Goal: Information Seeking & Learning: Find specific page/section

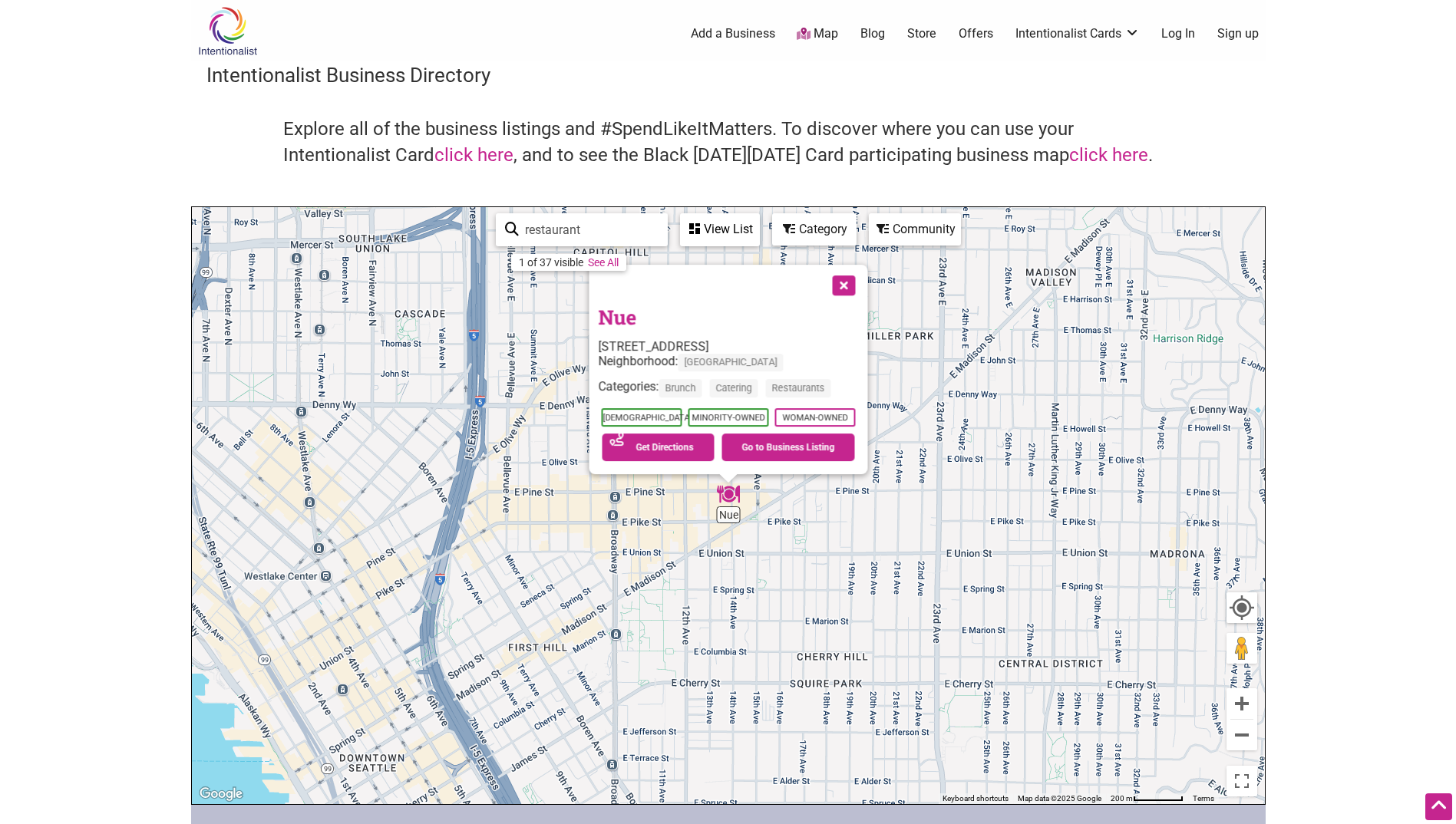
scroll to position [77, 0]
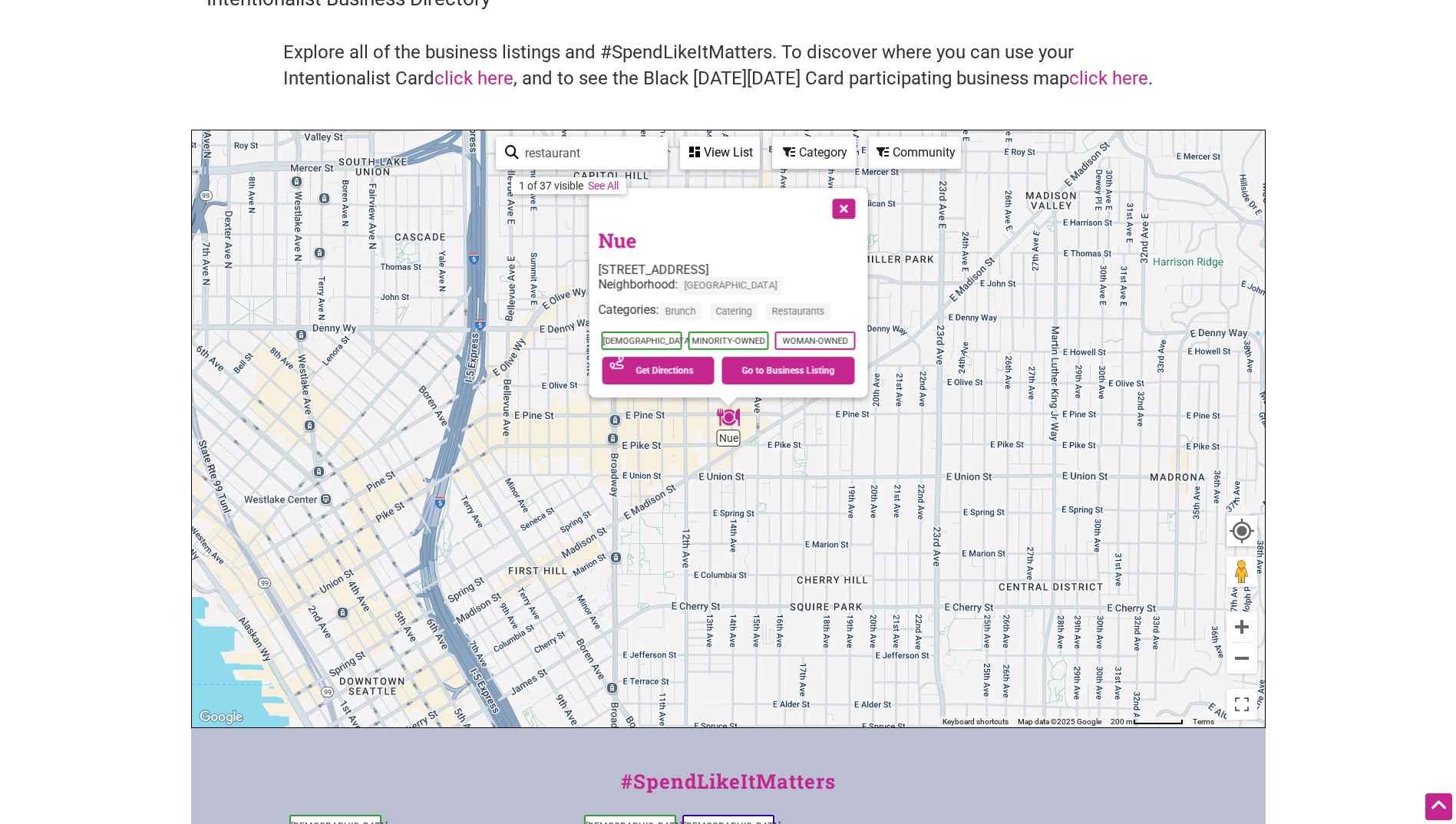
click at [837, 202] on button "Close" at bounding box center [841, 206] width 38 height 38
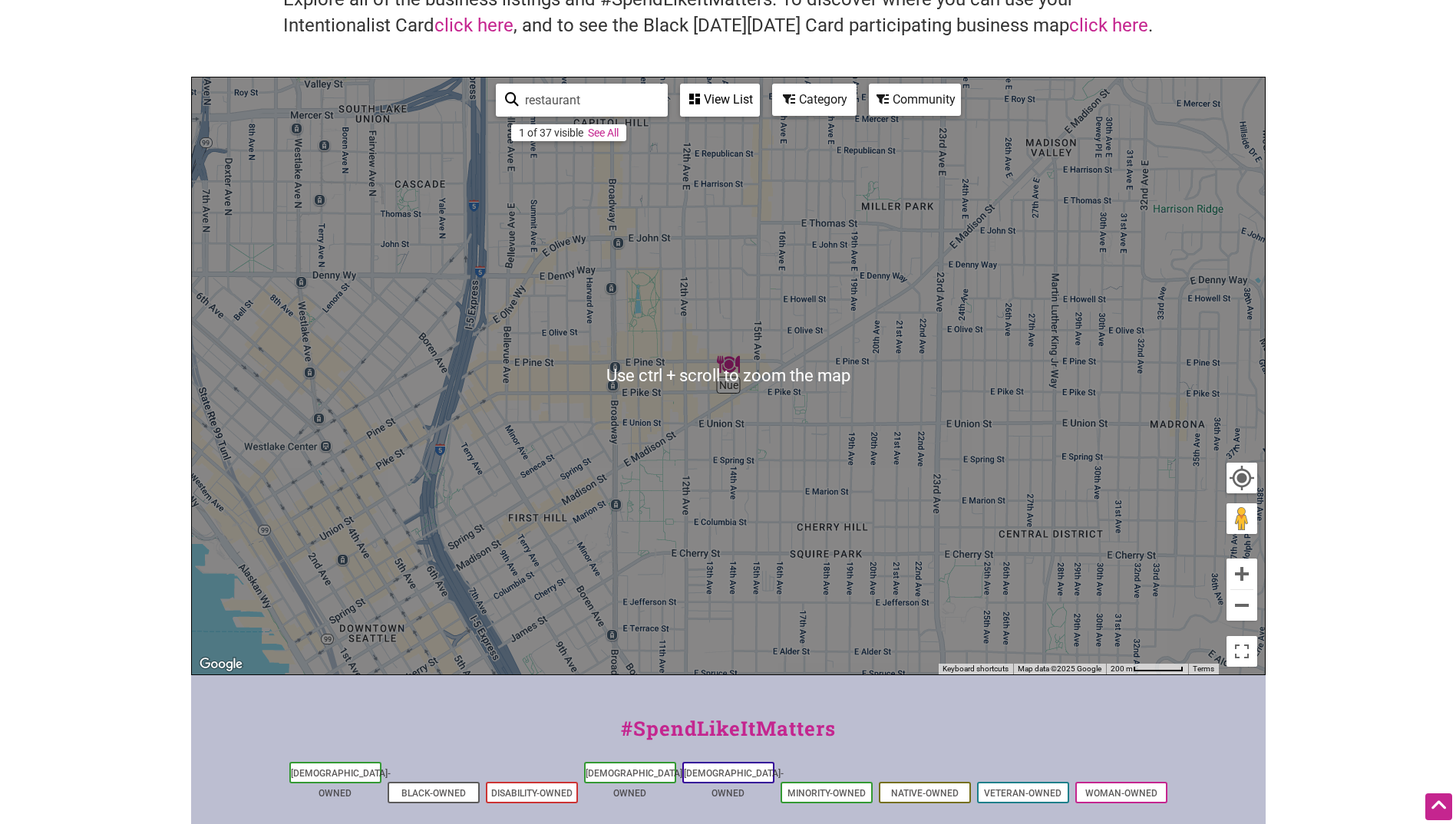
scroll to position [153, 0]
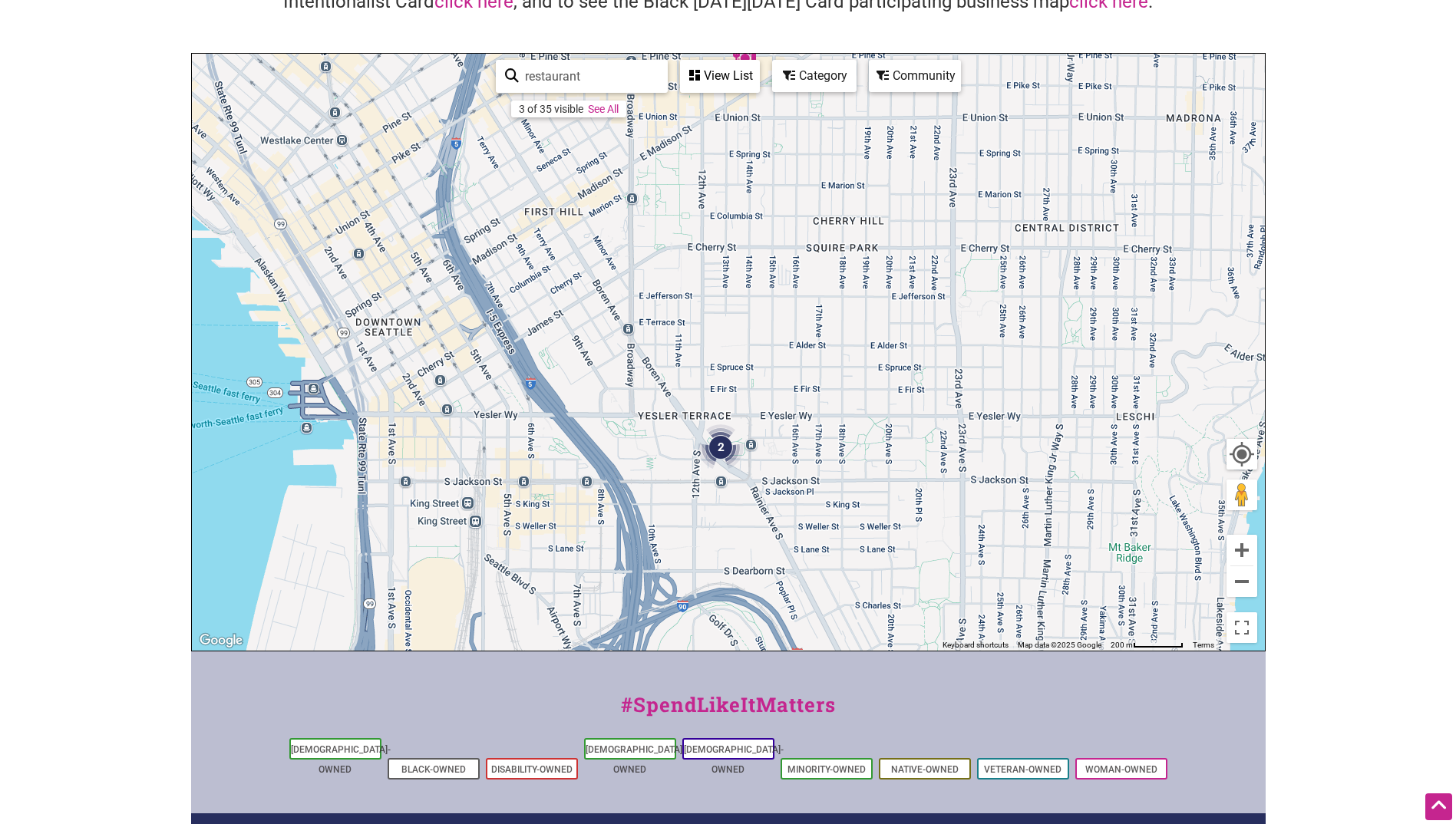
click at [723, 436] on img "2" at bounding box center [720, 447] width 58 height 58
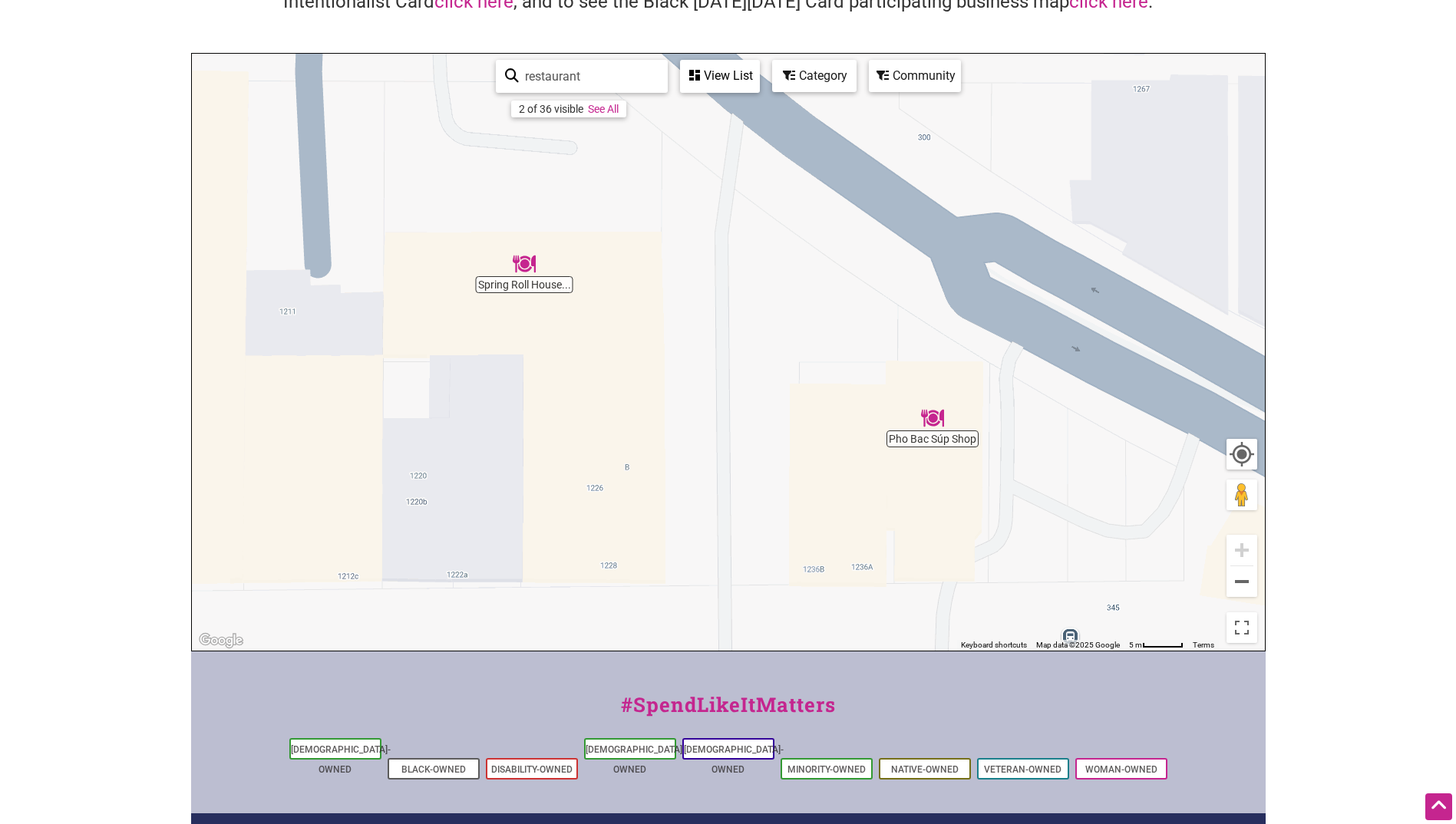
click at [523, 264] on img "Spring Roll House Deli" at bounding box center [524, 264] width 35 height 35
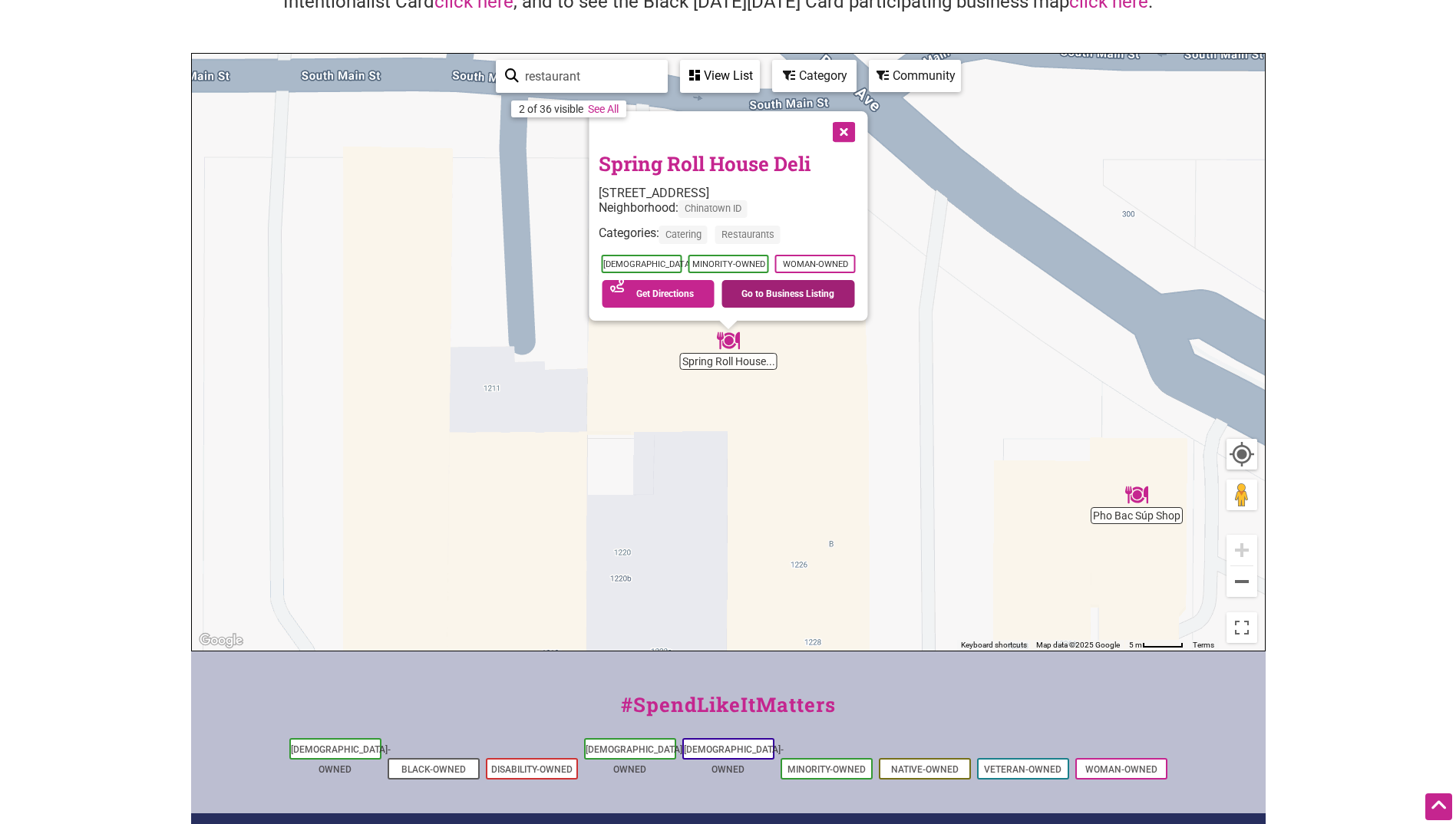
click at [790, 299] on link "Go to Business Listing" at bounding box center [788, 294] width 134 height 28
click at [854, 135] on button "Close" at bounding box center [841, 130] width 38 height 38
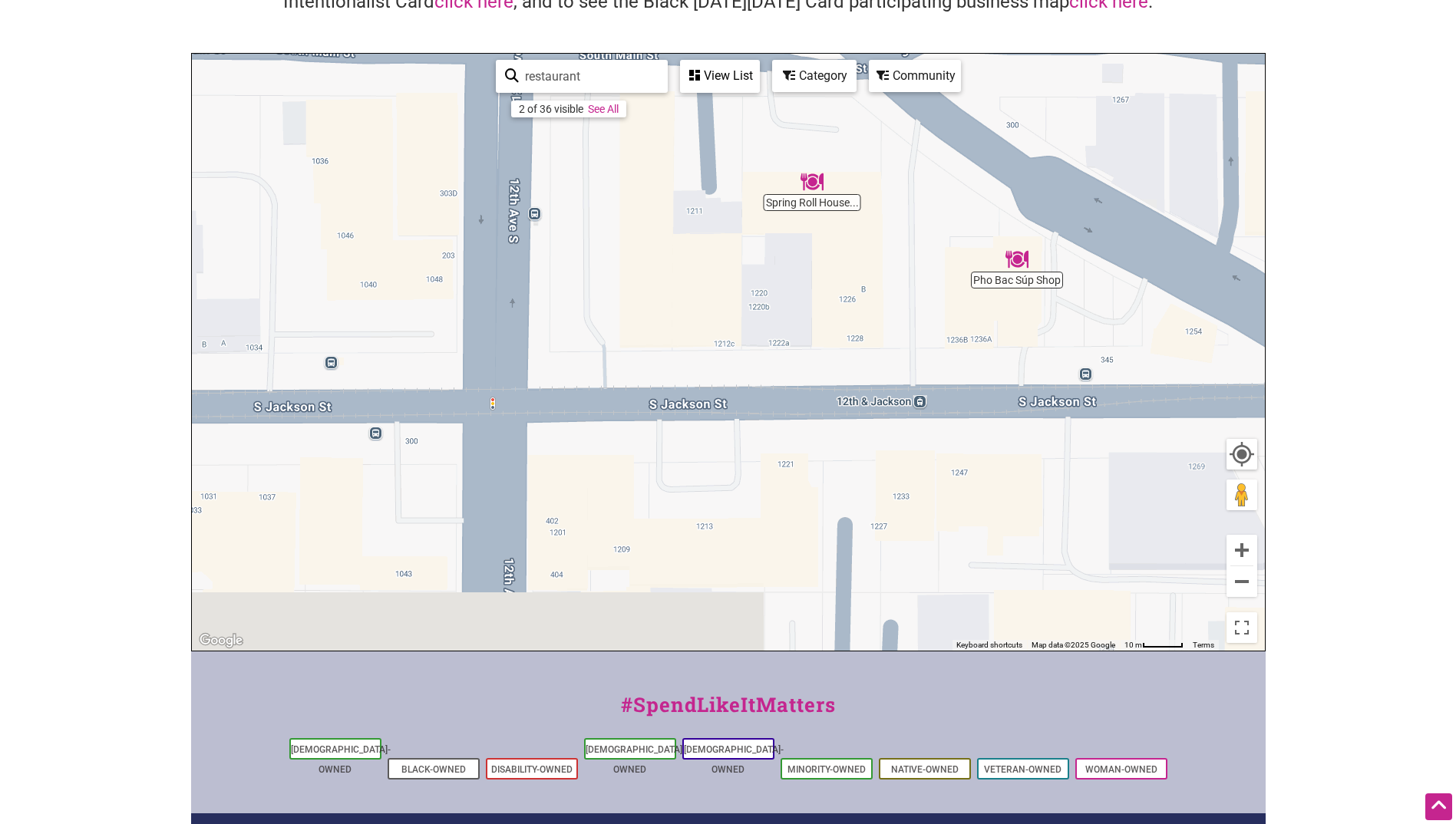
drag, startPoint x: 881, startPoint y: 506, endPoint x: 890, endPoint y: 252, distance: 254.2
click at [890, 252] on div "To navigate, press the arrow keys." at bounding box center [728, 352] width 1073 height 597
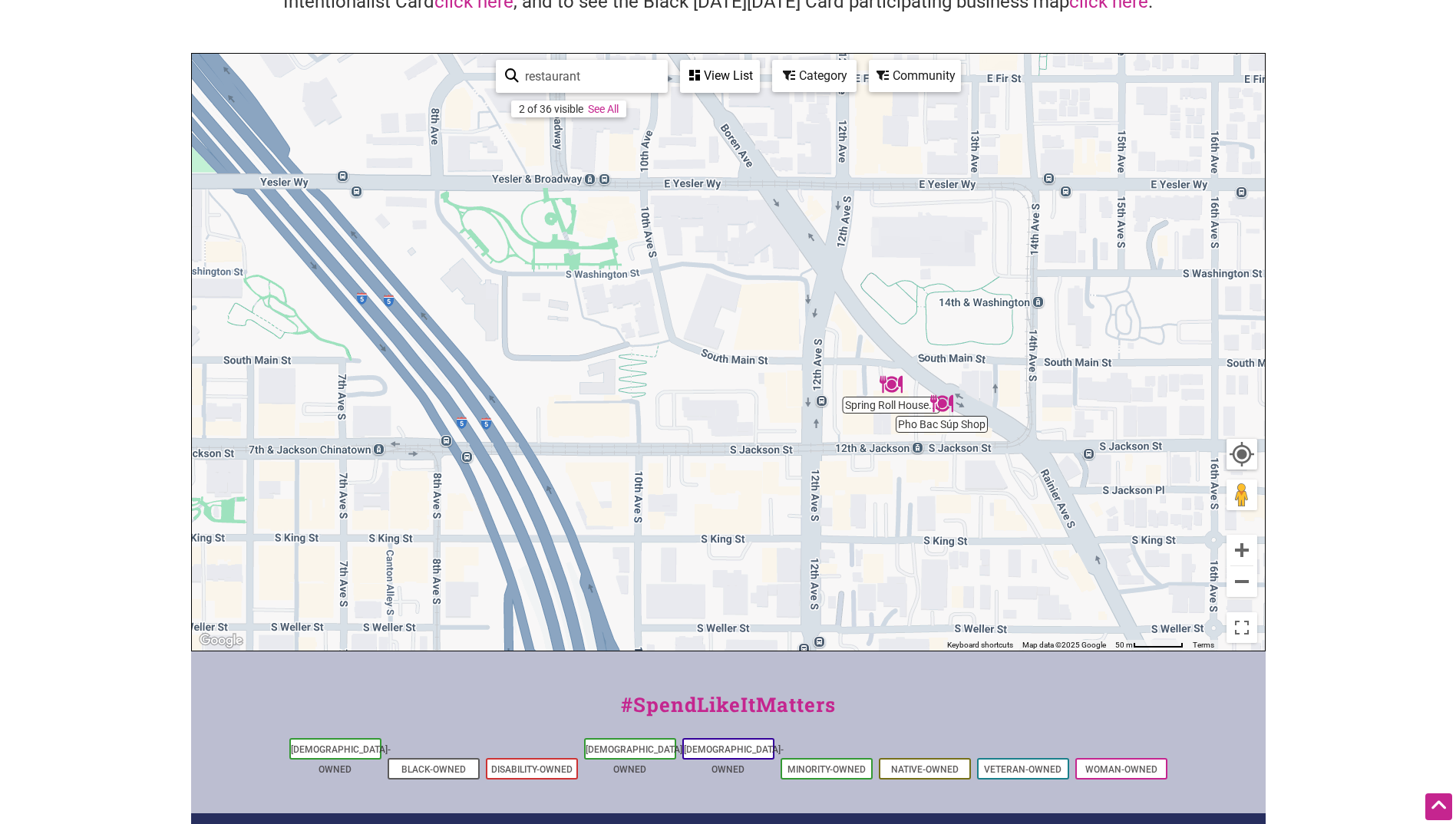
drag, startPoint x: 732, startPoint y: 343, endPoint x: 825, endPoint y: 445, distance: 138.0
click at [825, 451] on div "To navigate, press the arrow keys." at bounding box center [728, 352] width 1073 height 597
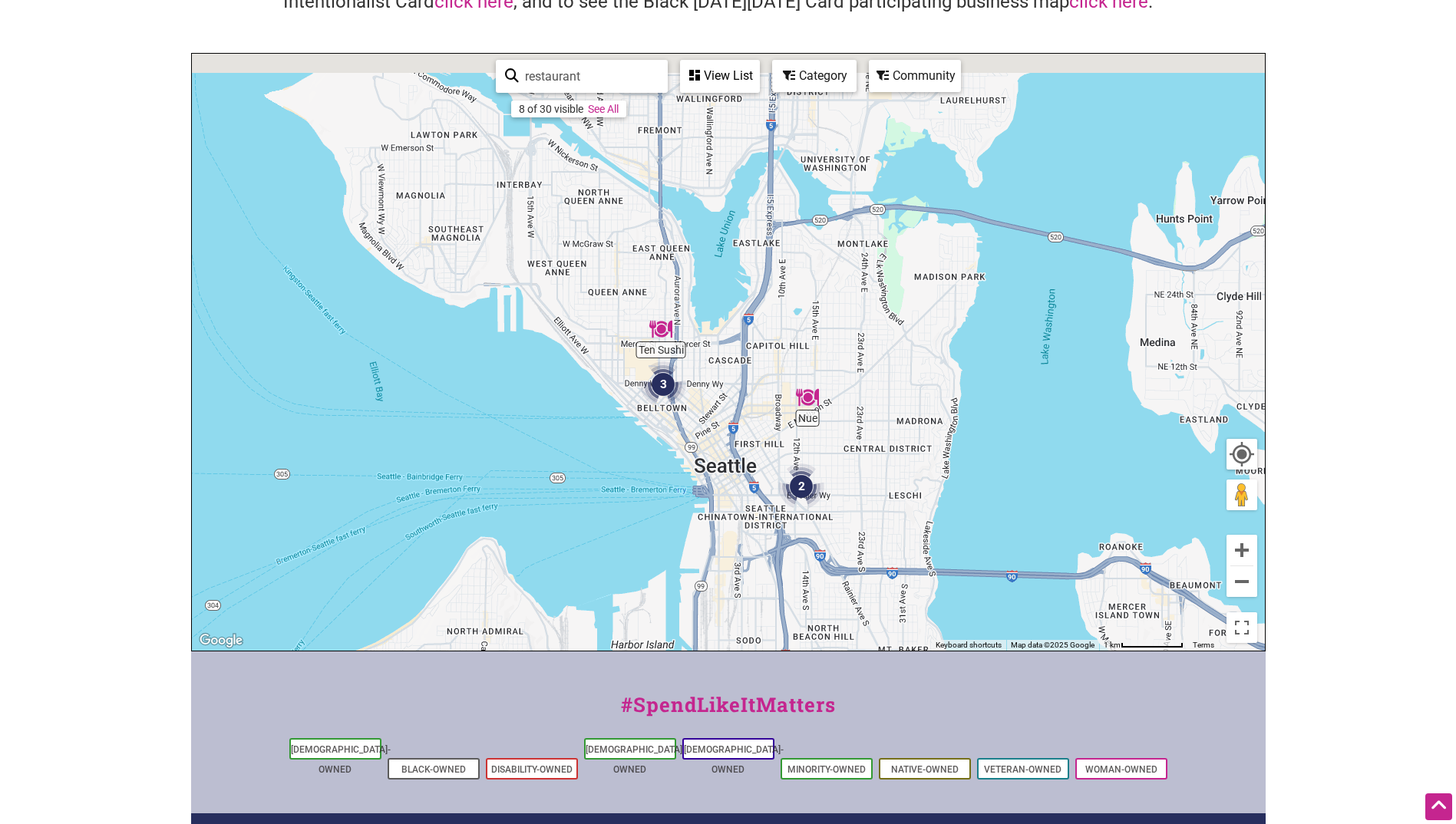
drag, startPoint x: 771, startPoint y: 518, endPoint x: 840, endPoint y: 698, distance: 192.8
click at [840, 698] on div "Intentionalist Spend like it matters 0 Add a Business Map Blog Store Offers Int…" at bounding box center [728, 441] width 1074 height 1190
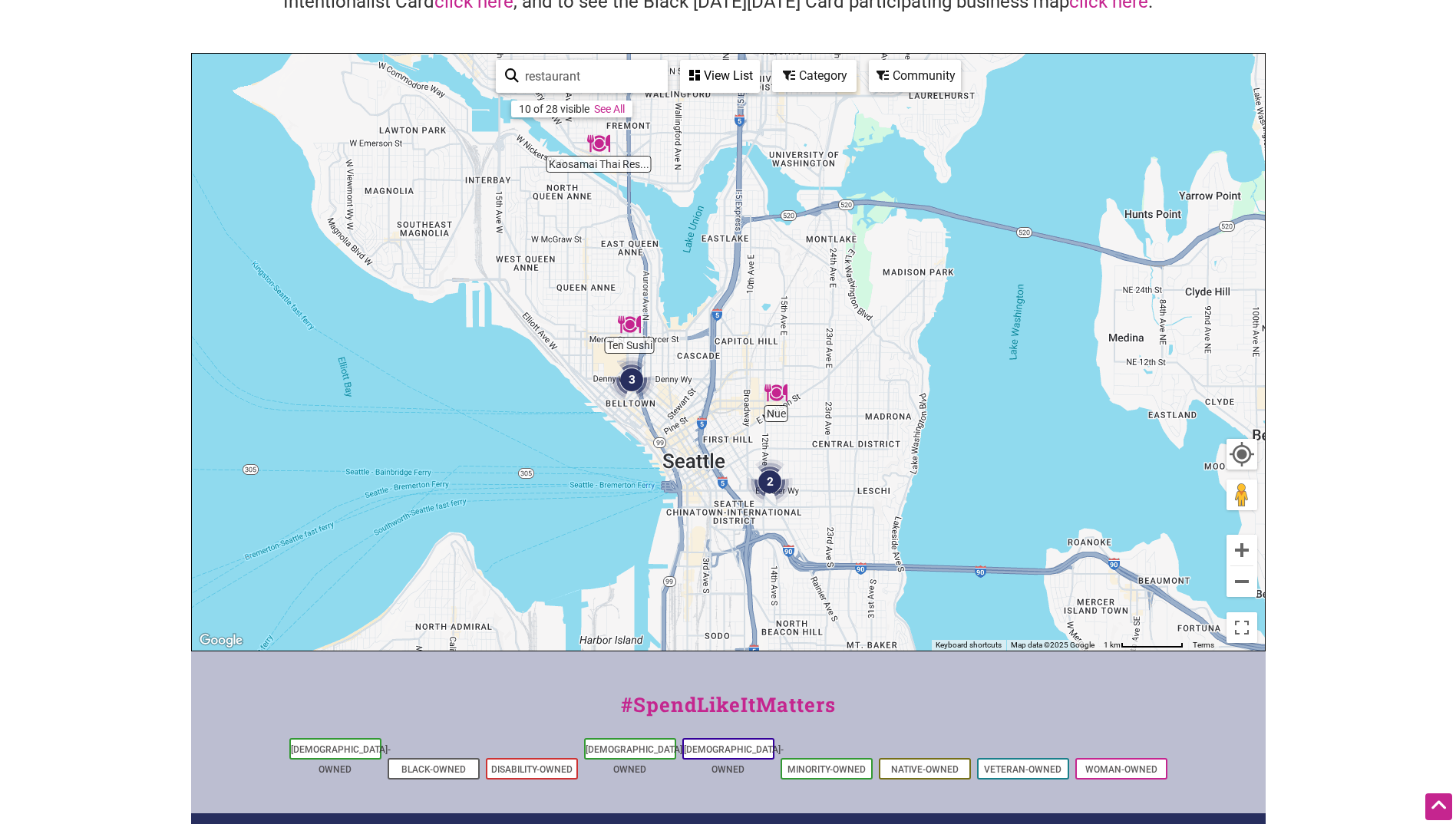
drag, startPoint x: 865, startPoint y: 340, endPoint x: 834, endPoint y: 177, distance: 165.9
click at [834, 177] on div "To navigate, press the arrow keys." at bounding box center [728, 352] width 1073 height 597
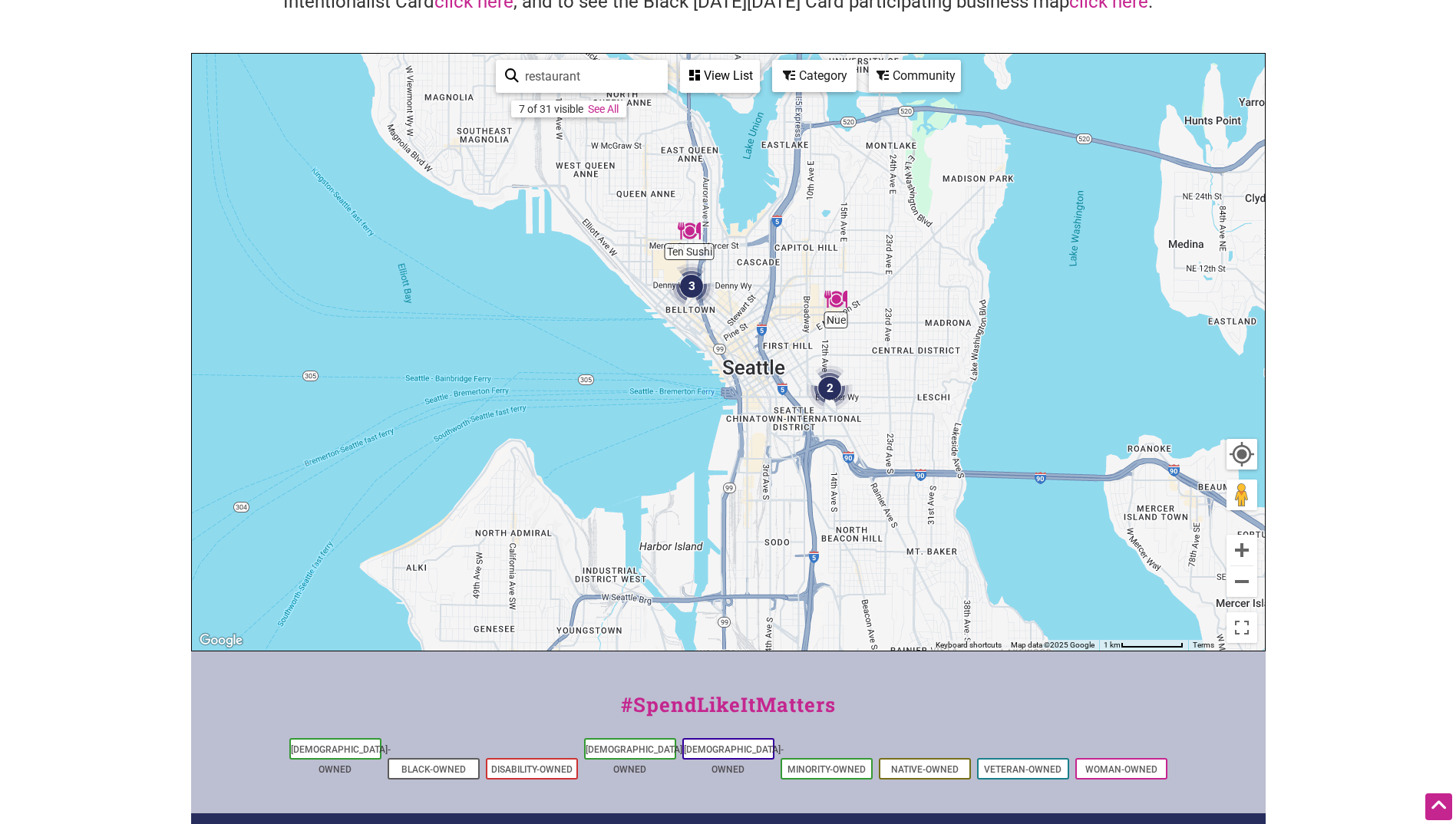
drag, startPoint x: 764, startPoint y: 341, endPoint x: 746, endPoint y: 474, distance: 134.2
click at [746, 474] on div "To navigate, press the arrow keys." at bounding box center [728, 352] width 1073 height 597
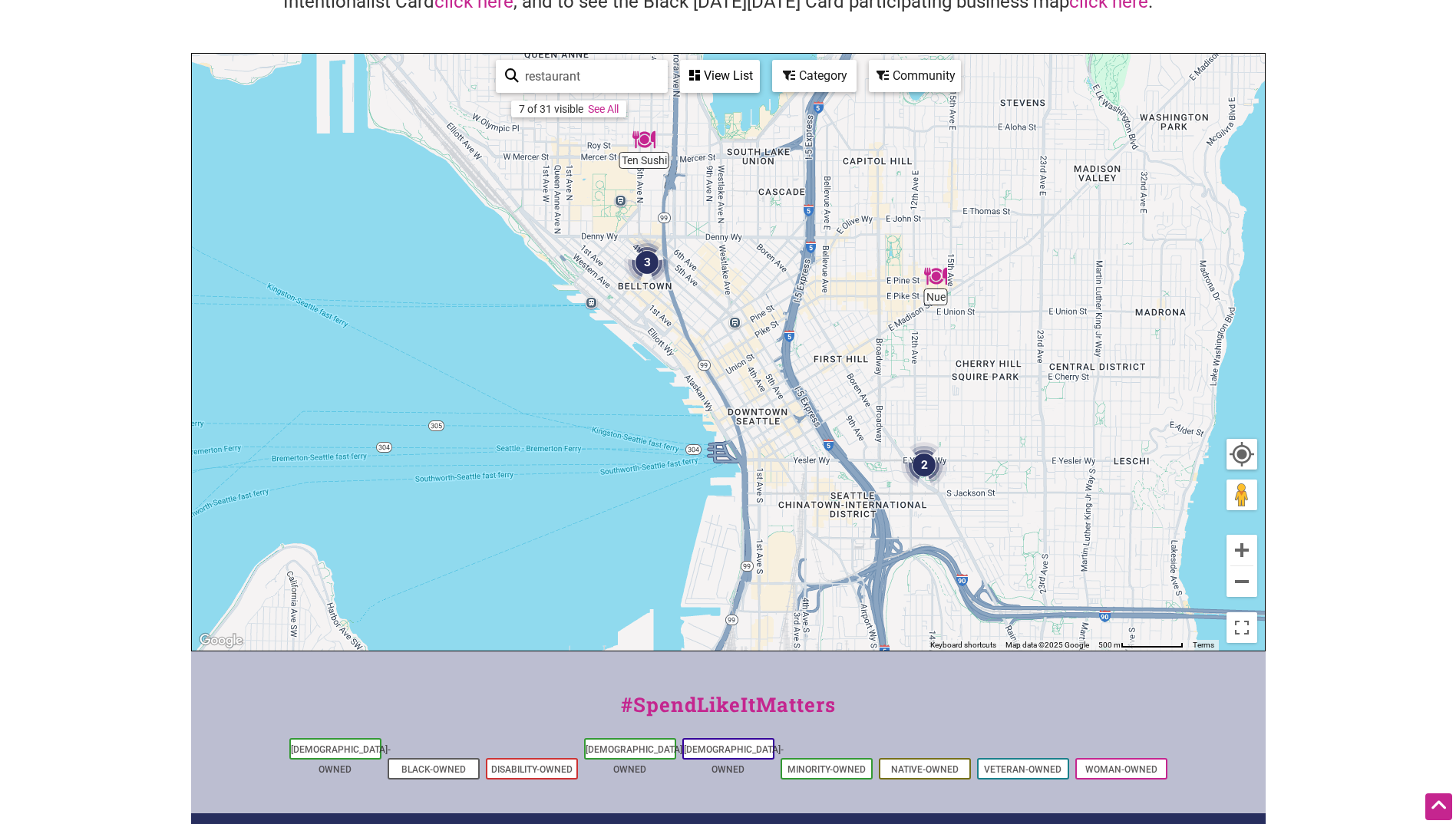
click at [613, 108] on link "See All" at bounding box center [604, 109] width 31 height 12
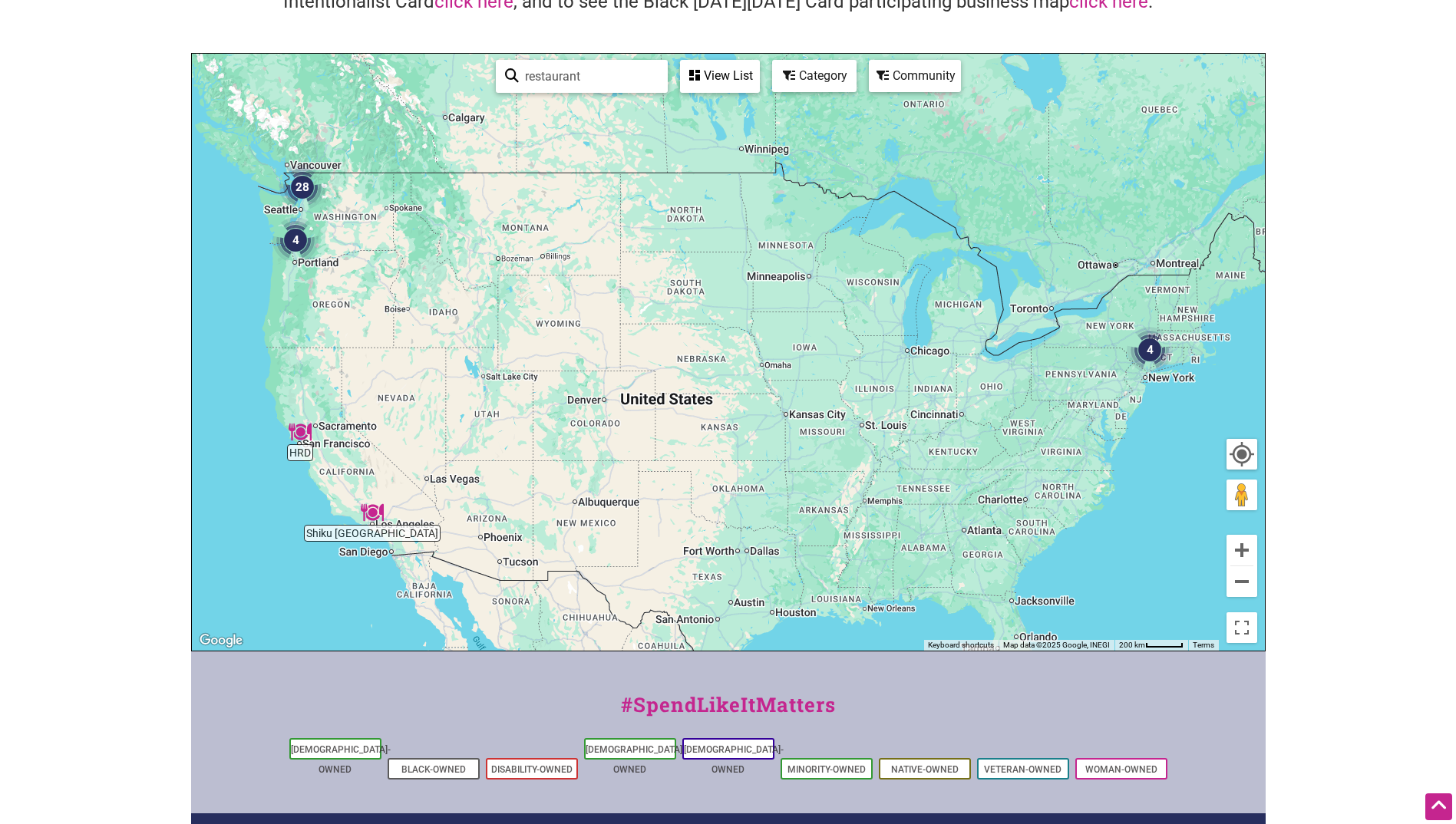
click at [293, 234] on img "4" at bounding box center [294, 240] width 58 height 58
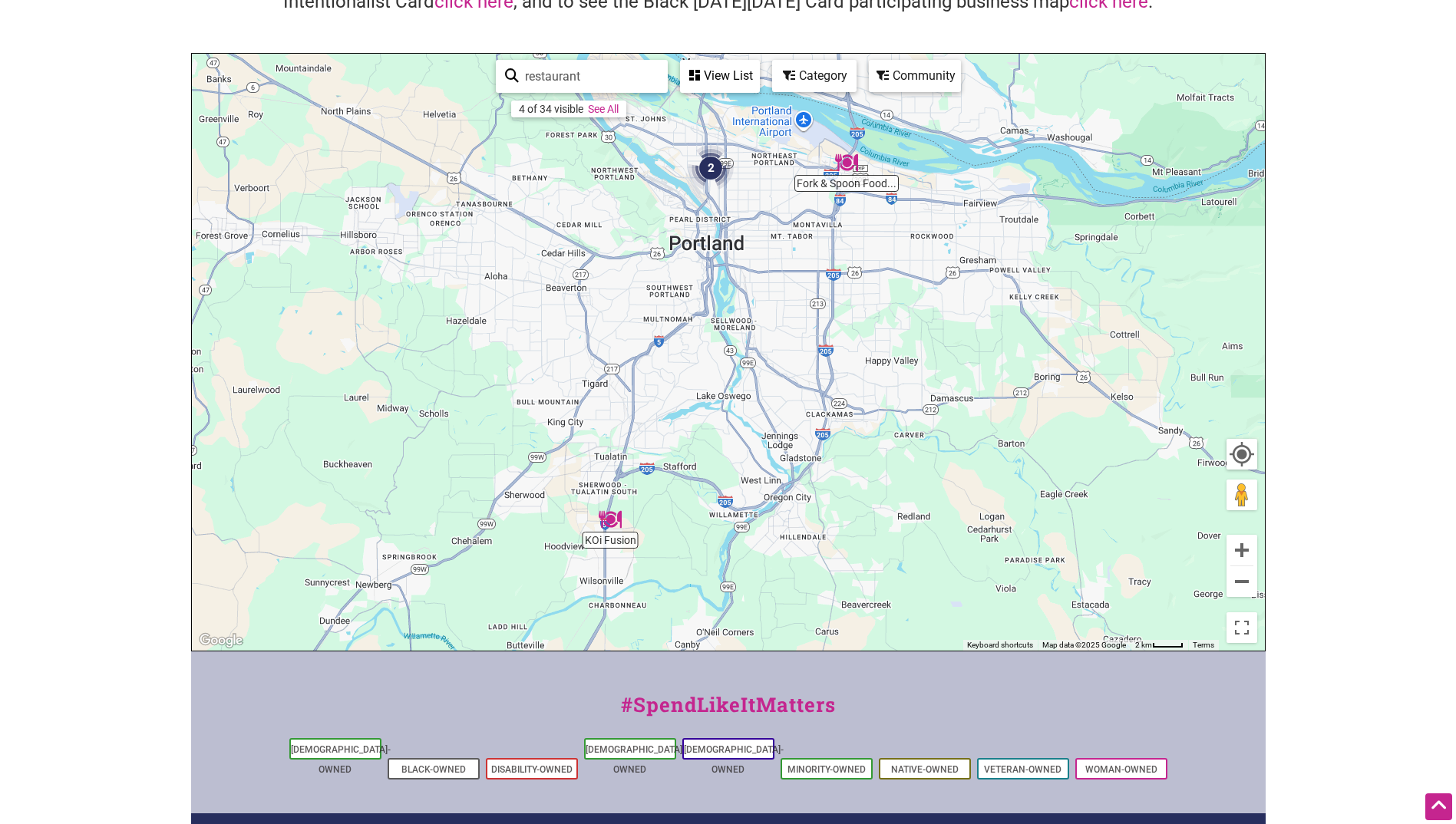
click at [610, 110] on link "See All" at bounding box center [604, 109] width 31 height 12
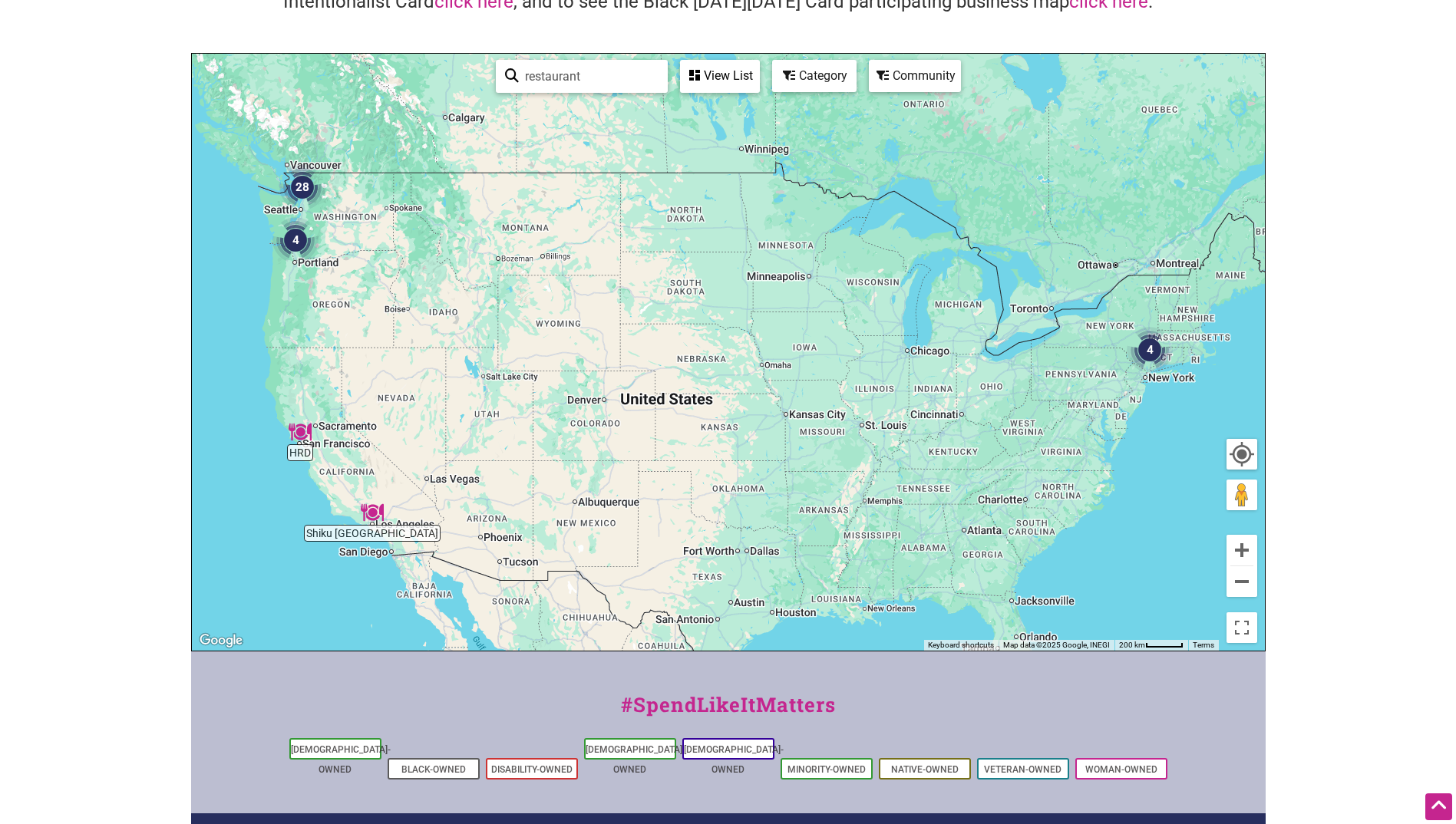
click at [282, 206] on img "28" at bounding box center [302, 187] width 58 height 58
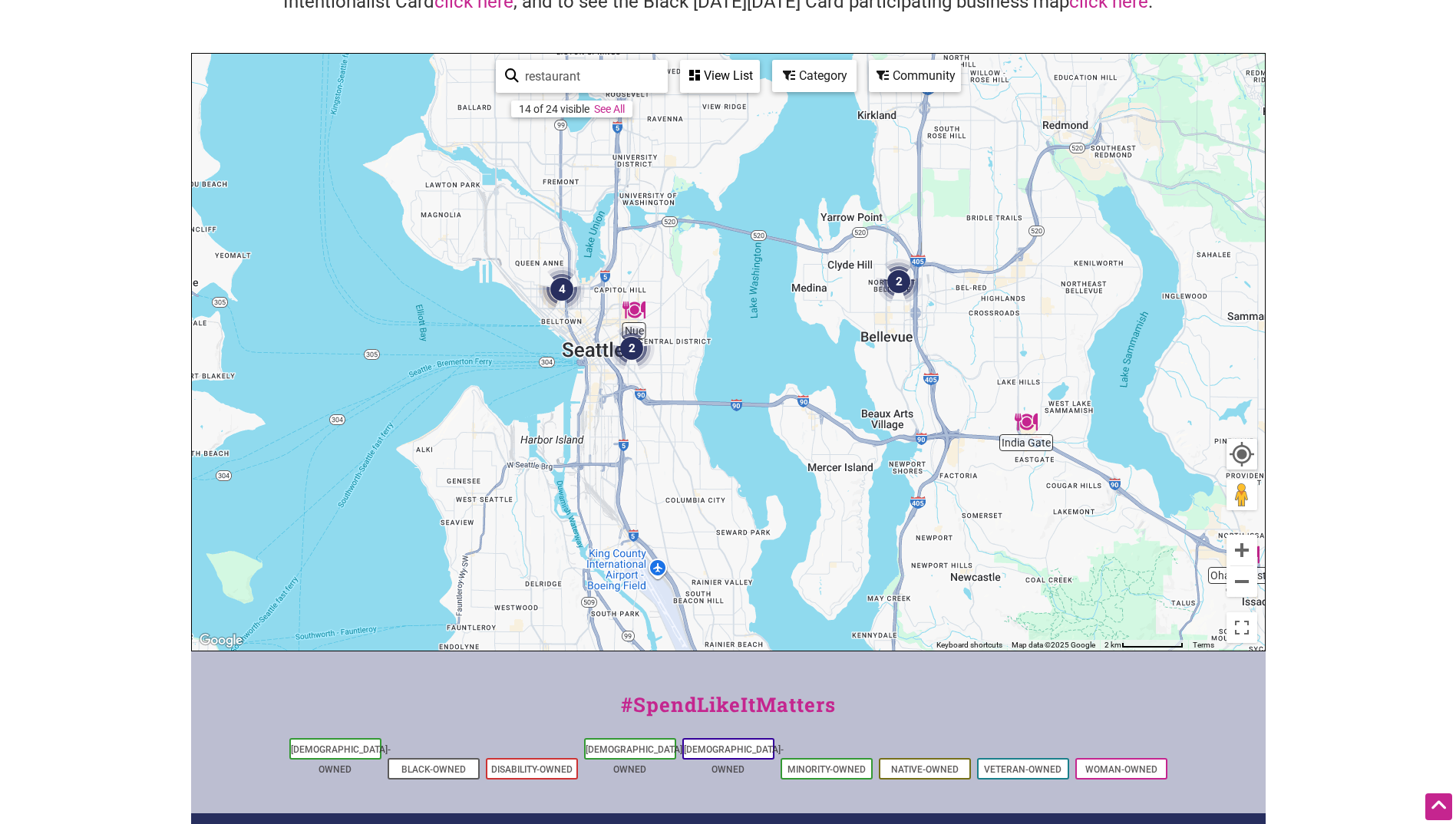
drag, startPoint x: 690, startPoint y: 291, endPoint x: 688, endPoint y: 468, distance: 177.0
click at [688, 468] on div "To navigate, press the arrow keys." at bounding box center [728, 352] width 1073 height 597
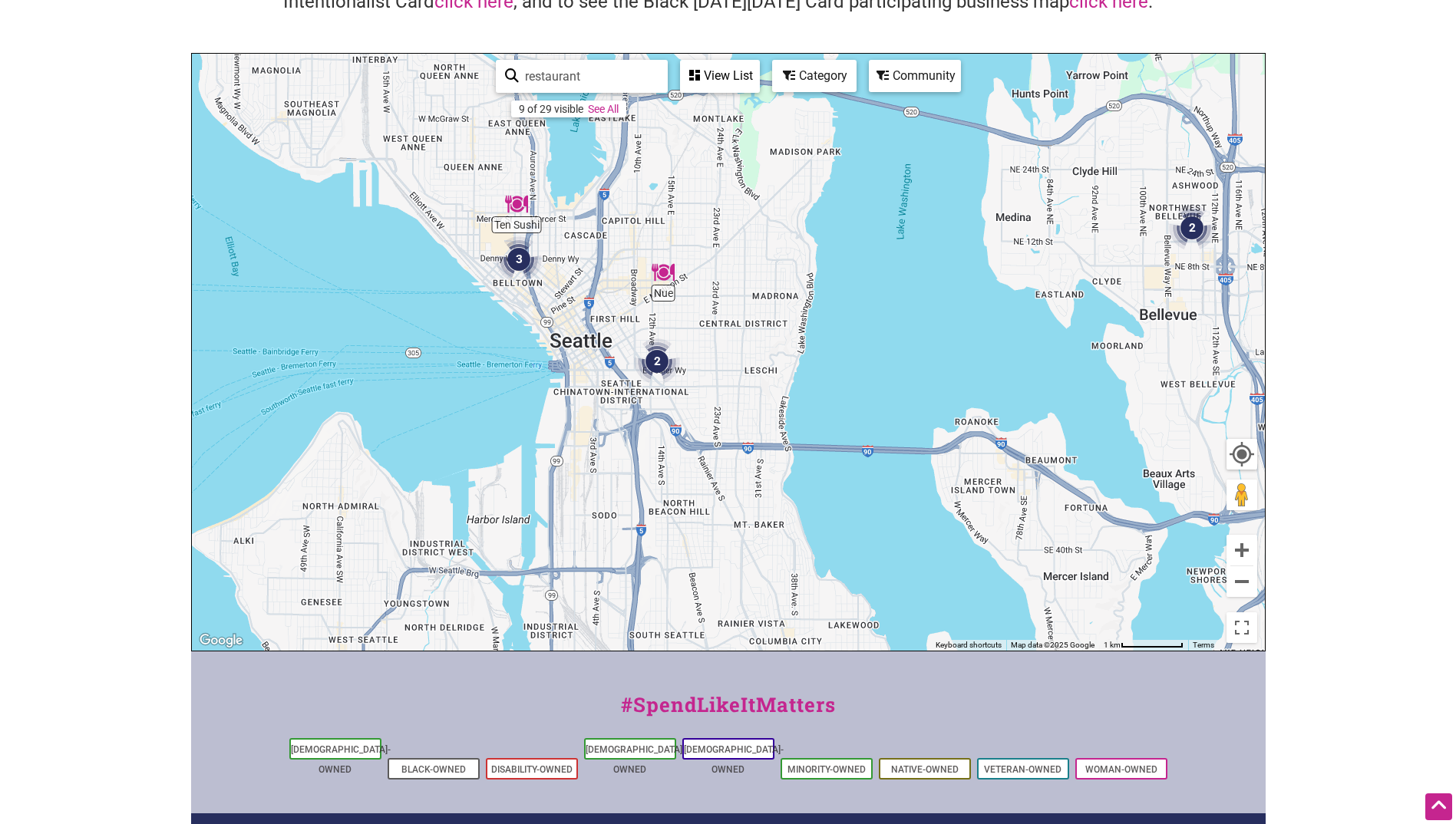
drag, startPoint x: 667, startPoint y: 338, endPoint x: 734, endPoint y: 439, distance: 121.2
click at [728, 439] on div "To navigate, press the arrow keys." at bounding box center [728, 352] width 1073 height 597
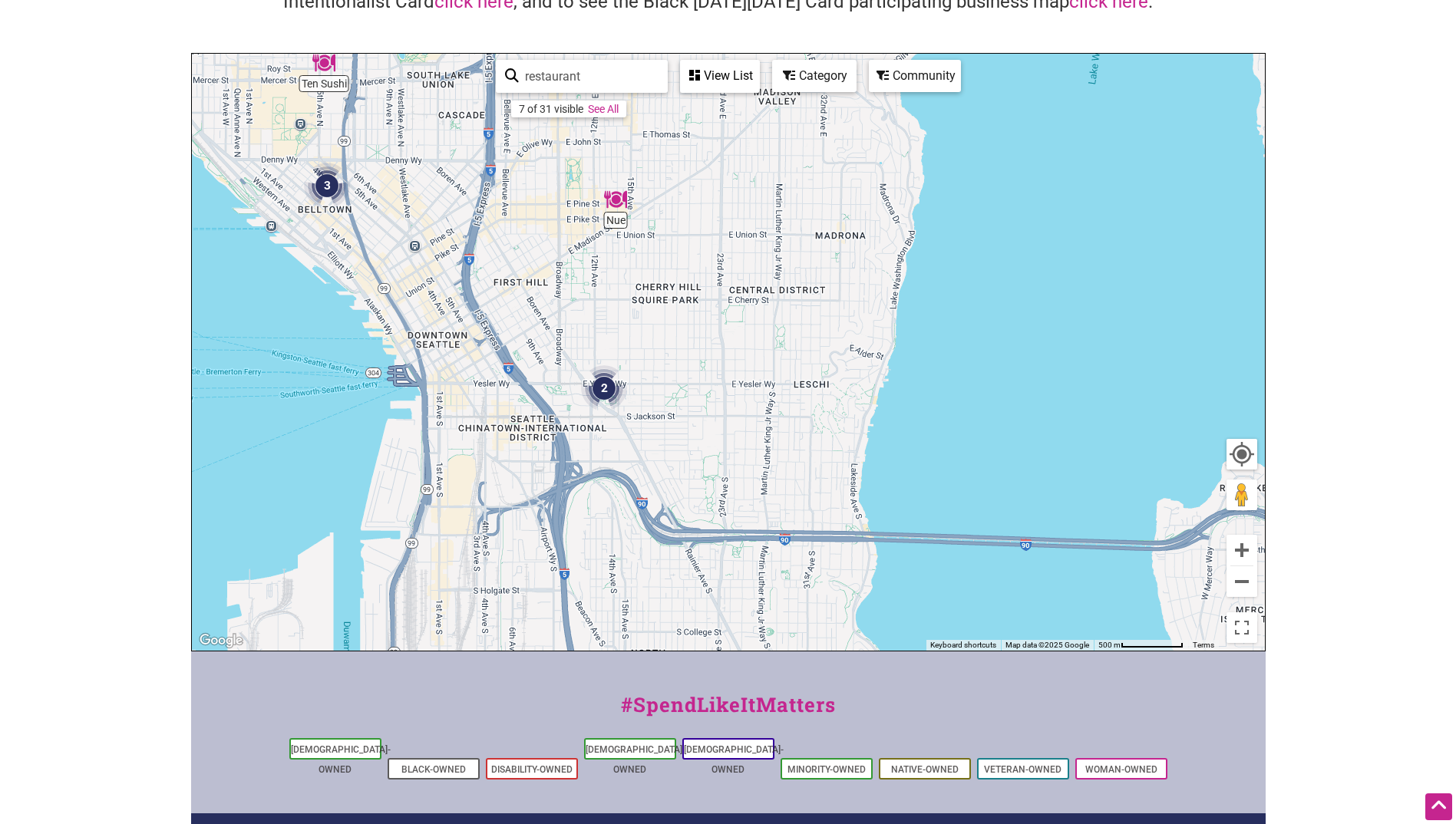
click at [617, 200] on img "Nue" at bounding box center [615, 199] width 35 height 35
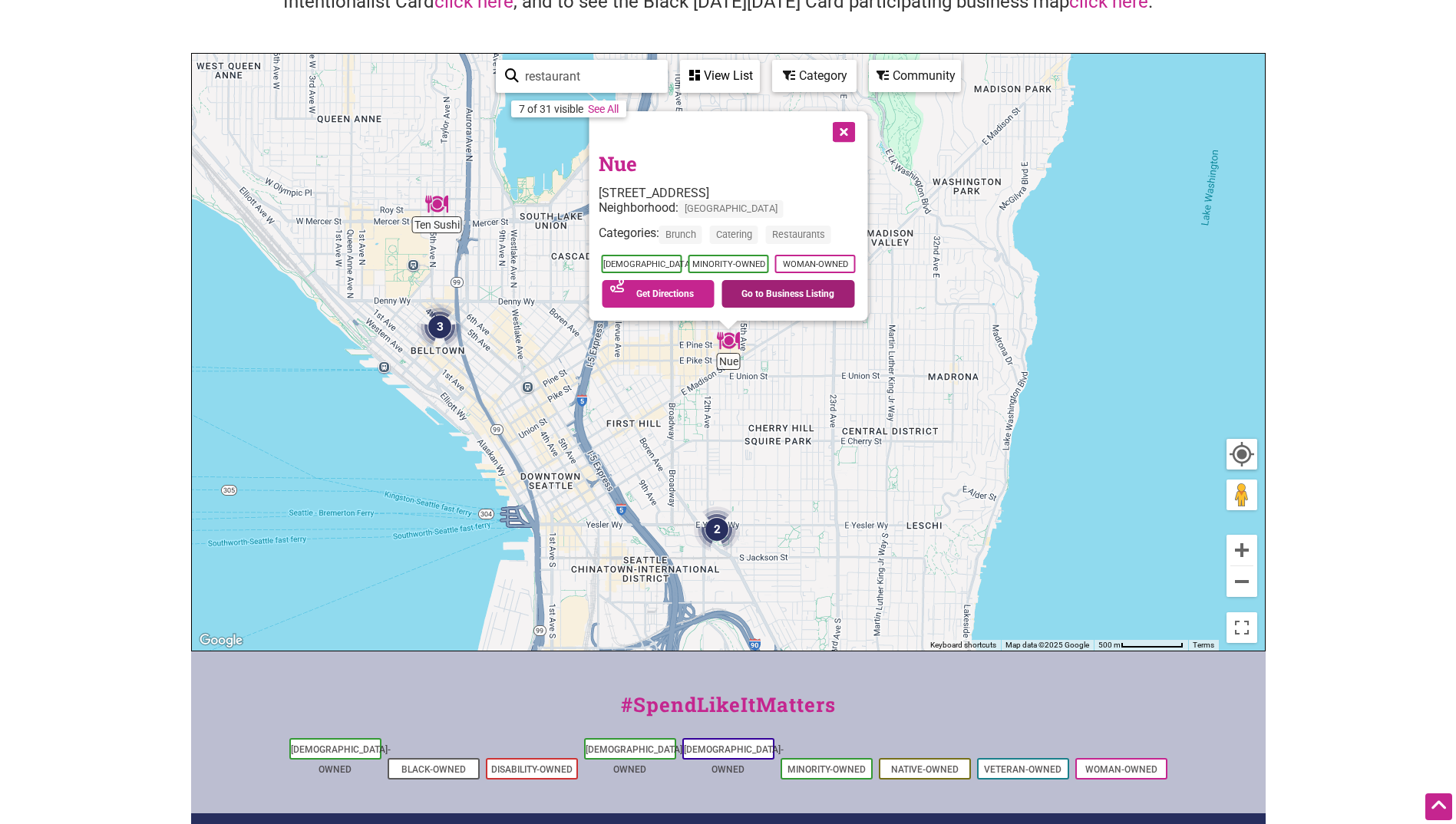
click at [785, 293] on link "Go to Business Listing" at bounding box center [788, 294] width 134 height 28
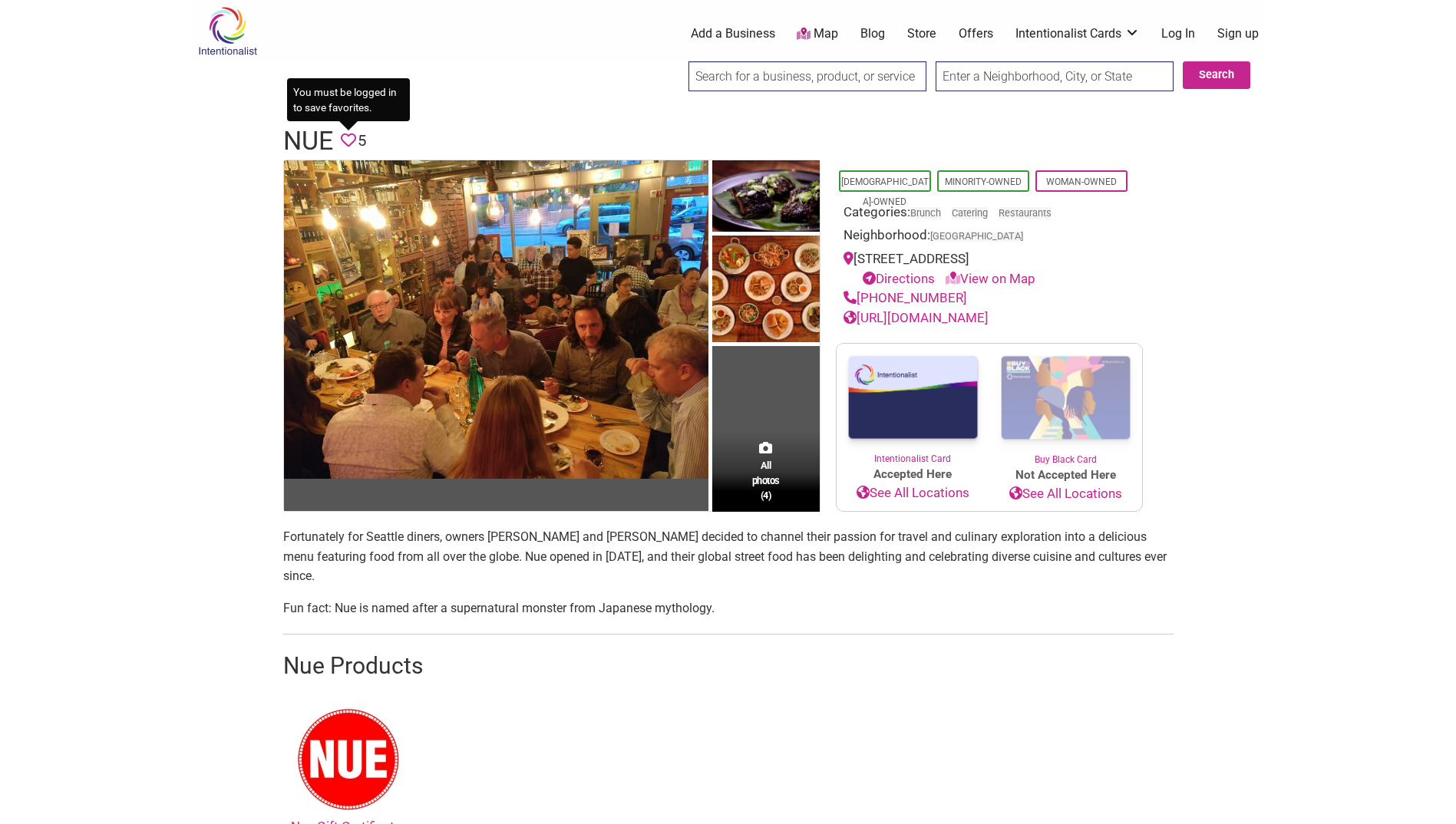
click at [350, 137] on icon at bounding box center [348, 140] width 15 height 16
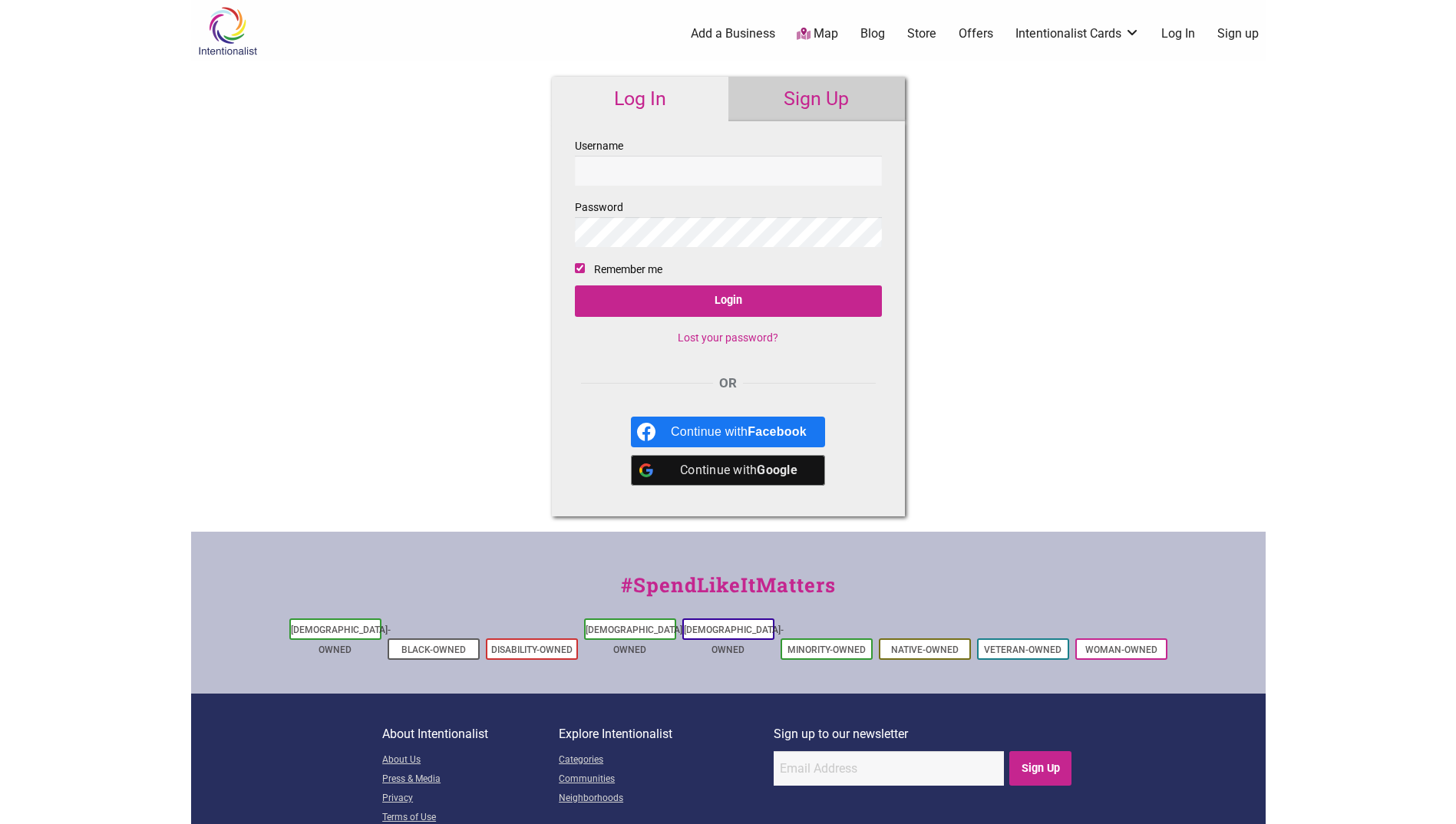
click at [786, 95] on link "Sign Up" at bounding box center [817, 99] width 176 height 45
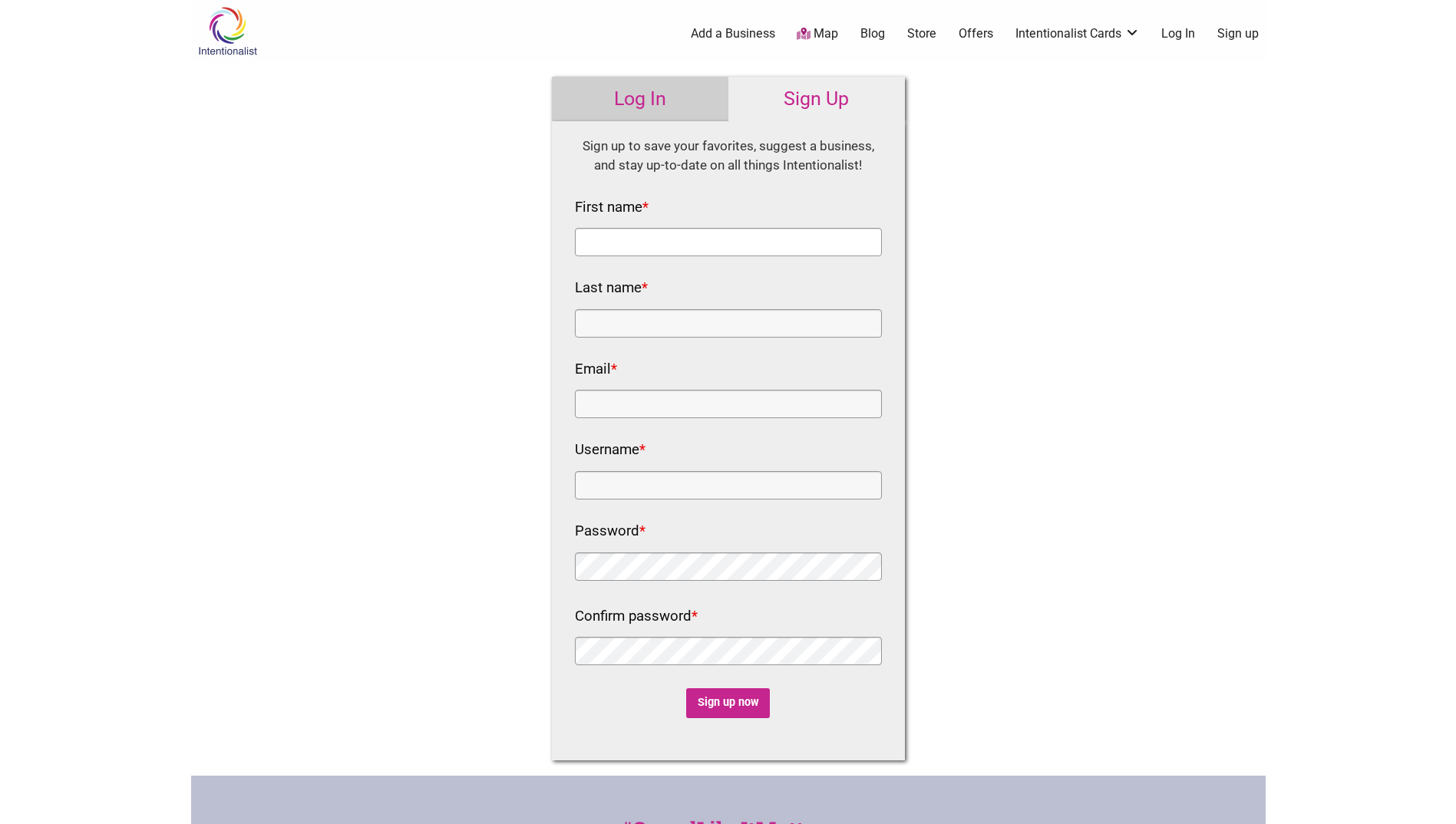
click at [731, 237] on input "First name *" at bounding box center [728, 241] width 307 height 29
type input "[PERSON_NAME]"
click at [718, 414] on input "Email *" at bounding box center [728, 404] width 307 height 29
type input "[EMAIL_ADDRESS][DOMAIN_NAME]"
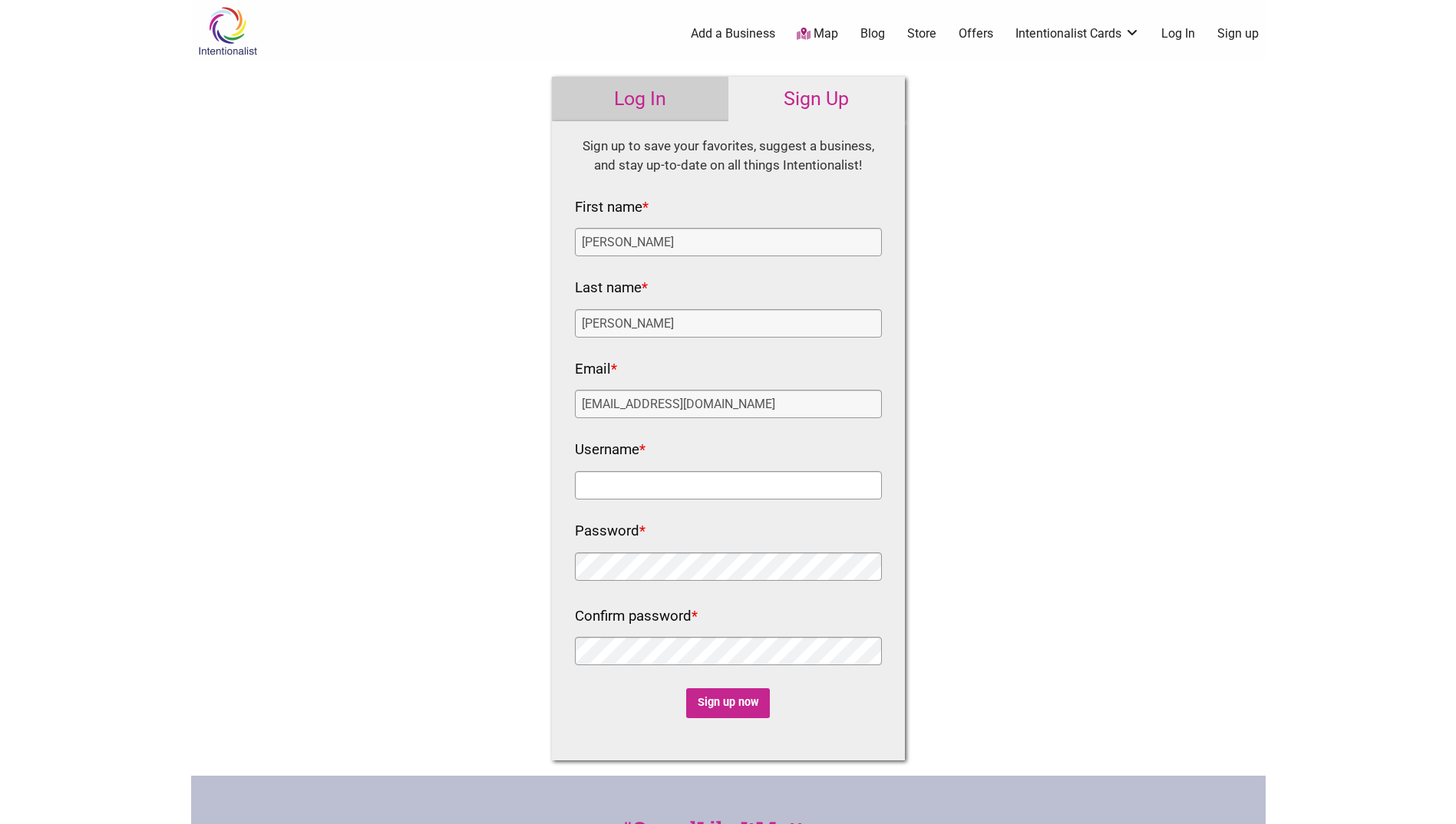
click at [704, 490] on input "Username *" at bounding box center [728, 485] width 307 height 29
type input "BrennaVale"
click at [756, 434] on nf-rows-wrap "HTML Sign up to save your favorites, suggest a business, and stay up-to-date on…" at bounding box center [728, 428] width 307 height 583
click at [730, 696] on input "Sign up now" at bounding box center [728, 703] width 84 height 30
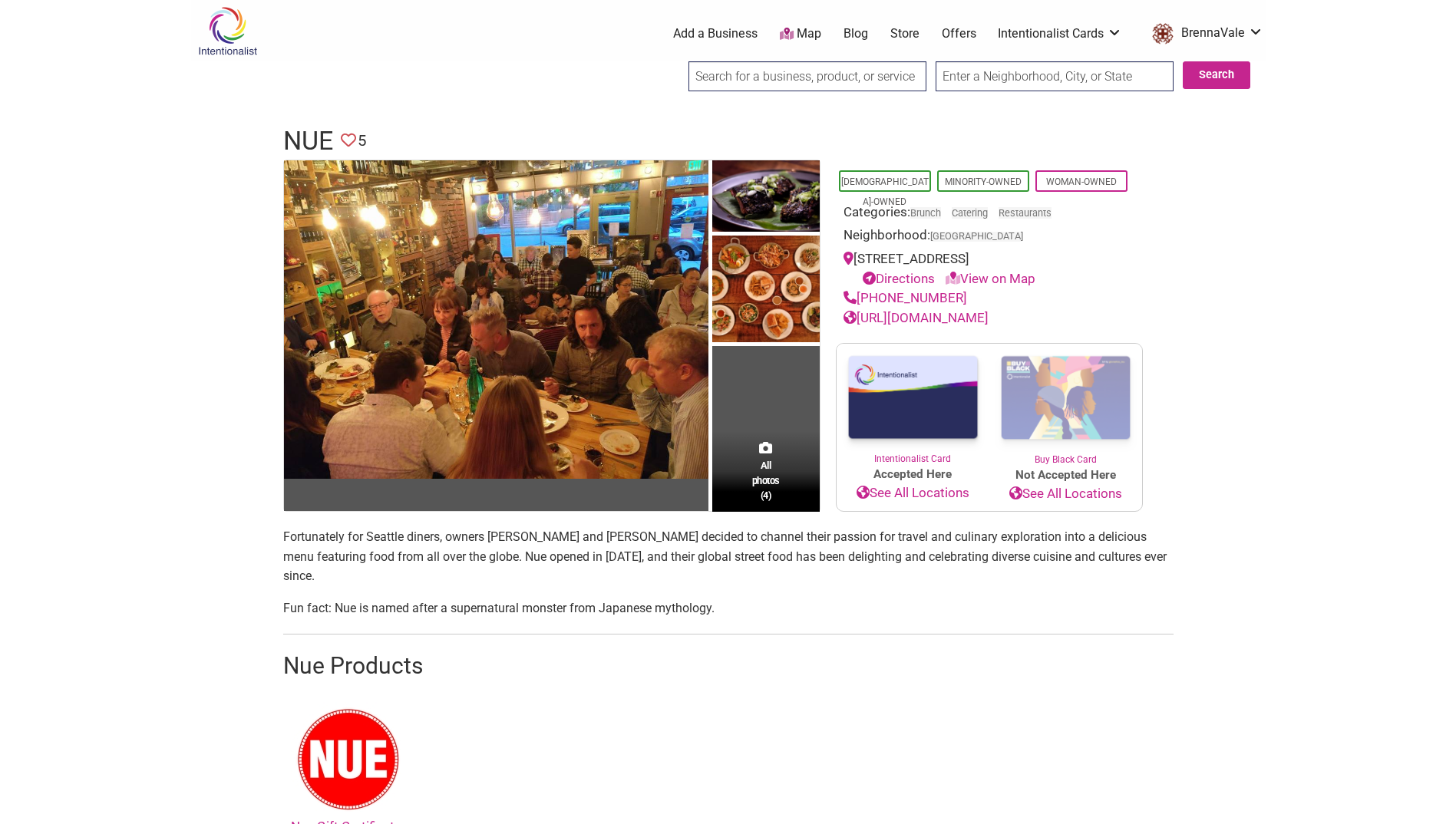
click at [348, 139] on icon at bounding box center [348, 140] width 15 height 16
click at [843, 76] on input "search" at bounding box center [808, 76] width 238 height 30
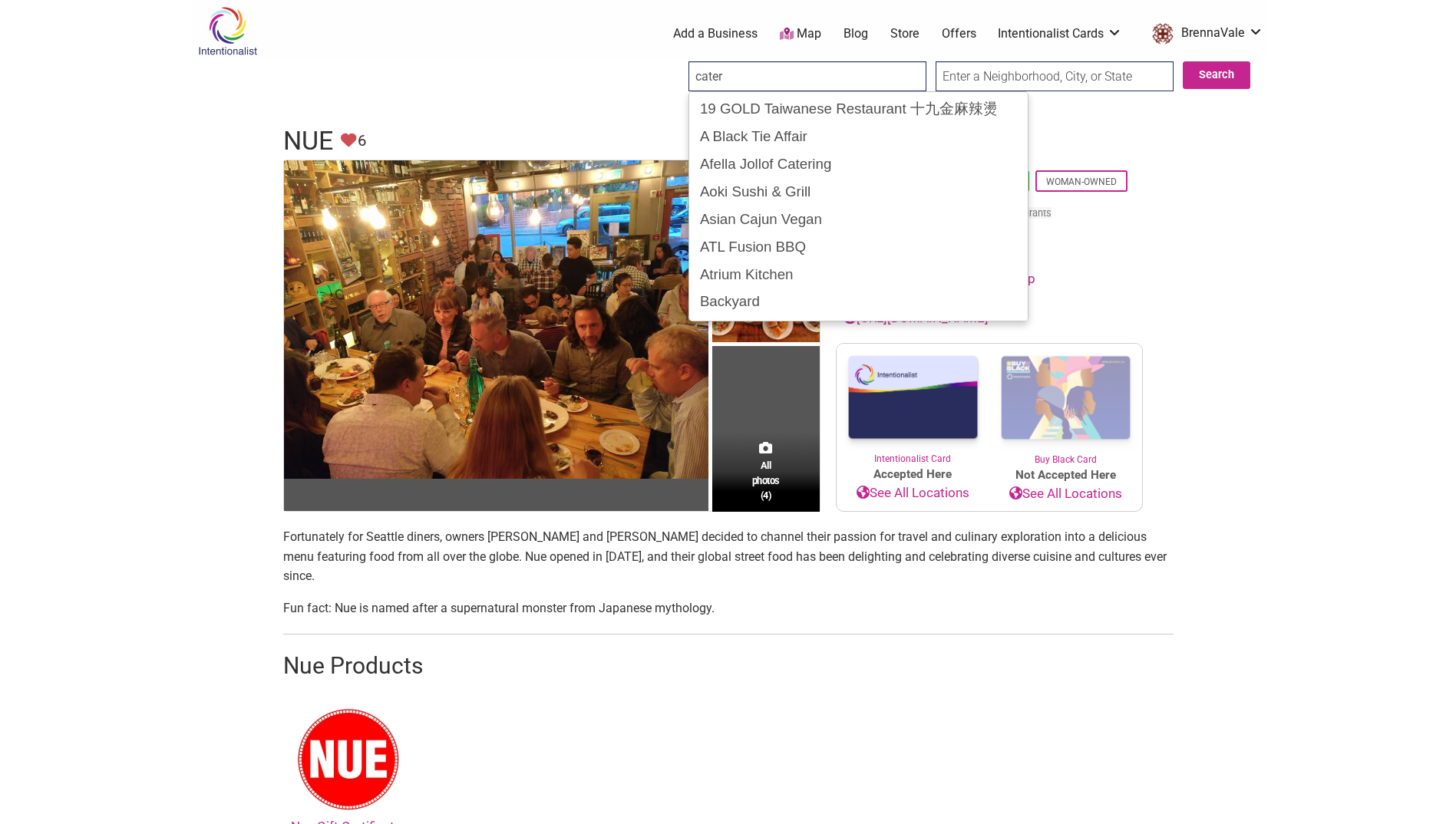
type input "cater"
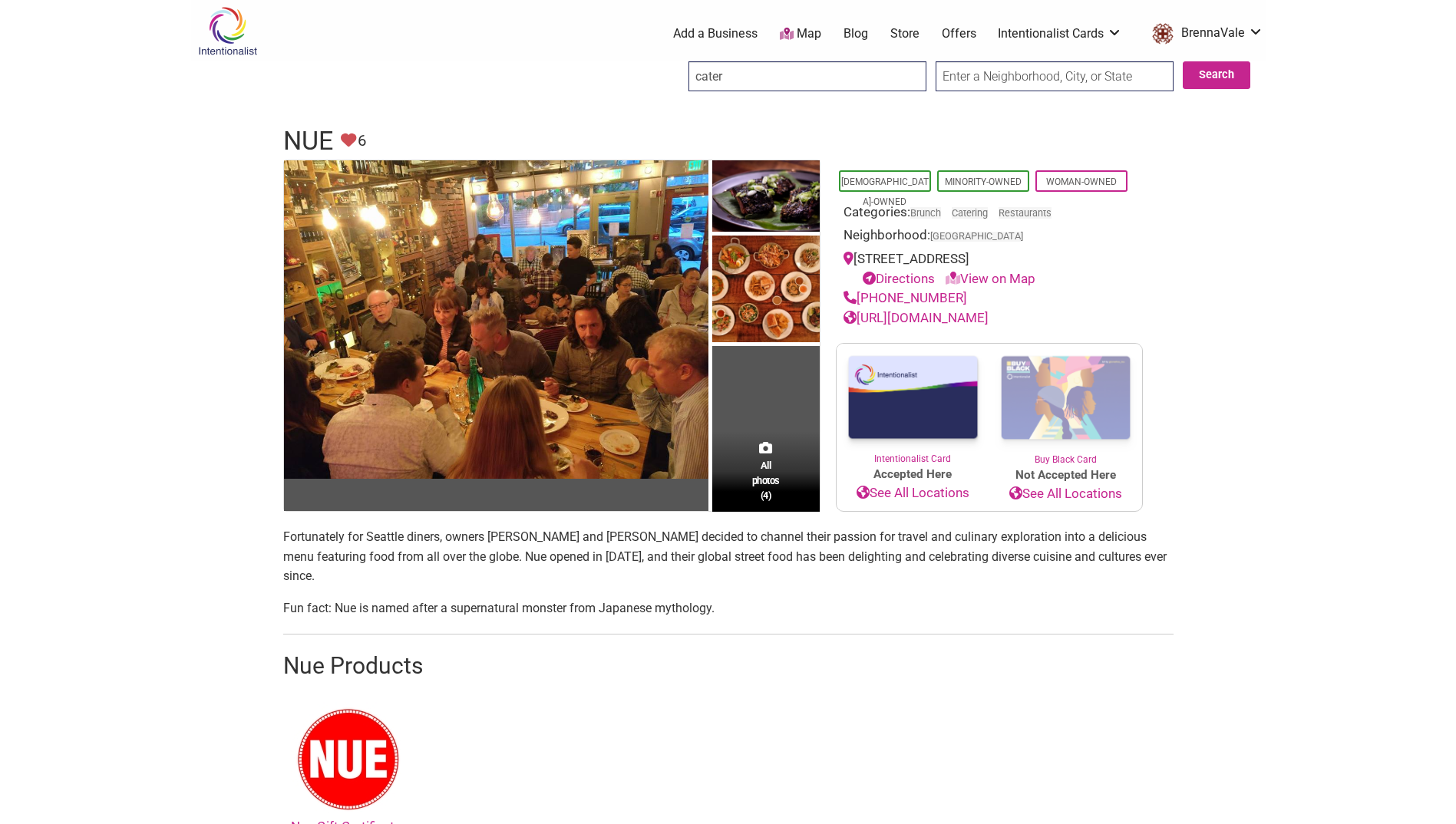
click at [990, 76] on input "text" at bounding box center [1055, 76] width 238 height 30
type input "d"
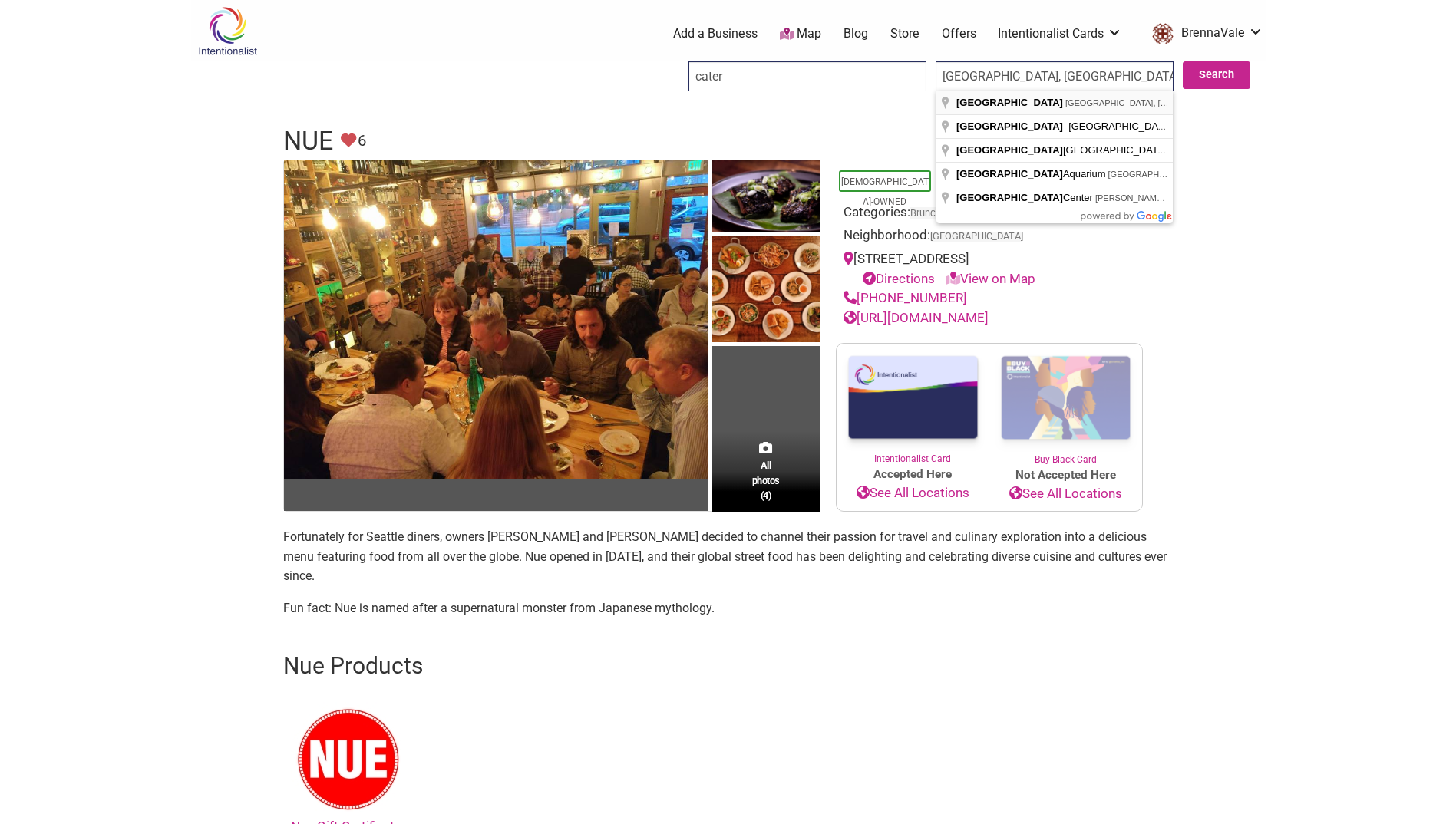
type input "[GEOGRAPHIC_DATA], [GEOGRAPHIC_DATA], [GEOGRAPHIC_DATA]"
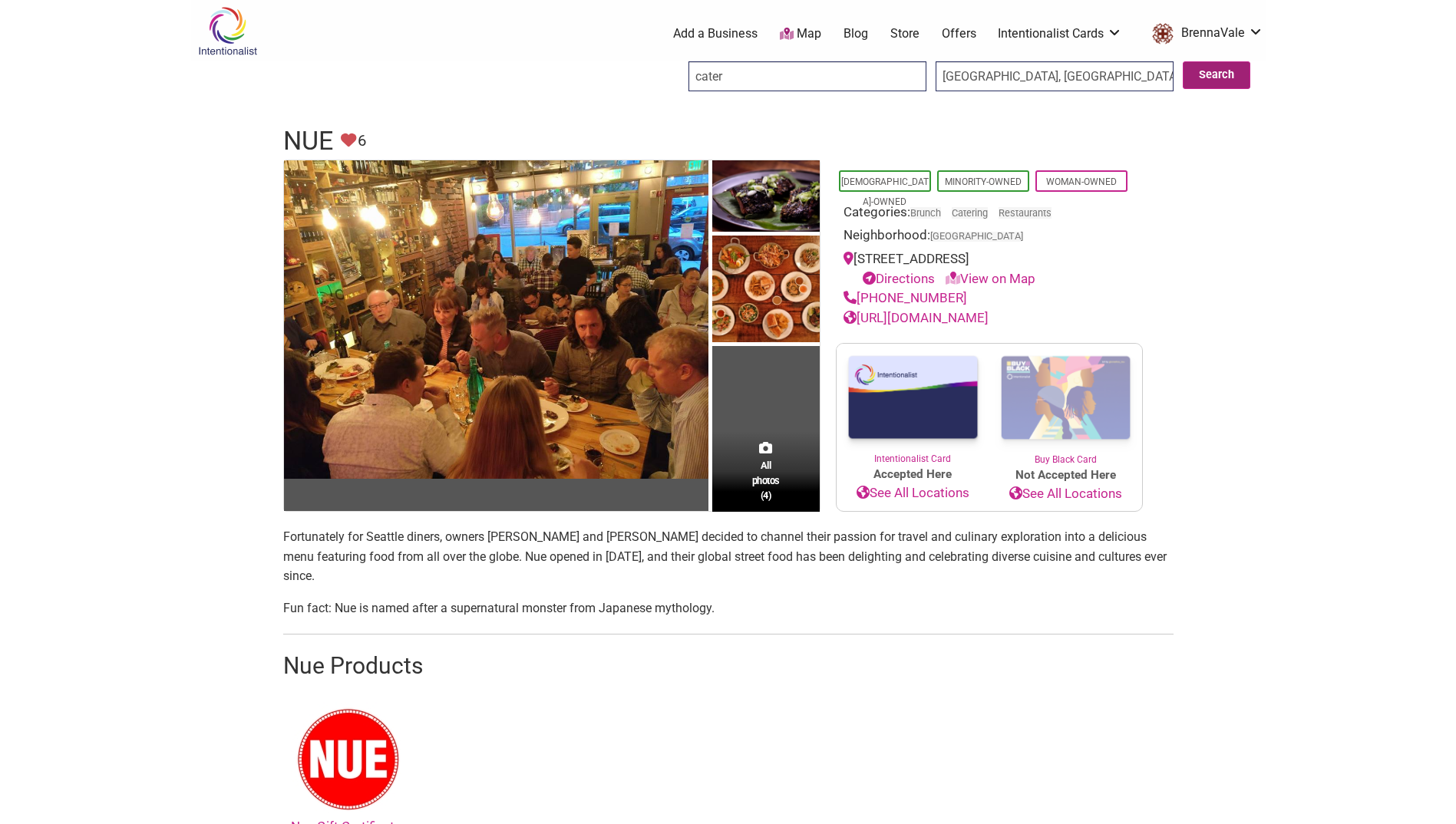
click at [1230, 78] on button "Search" at bounding box center [1216, 75] width 68 height 28
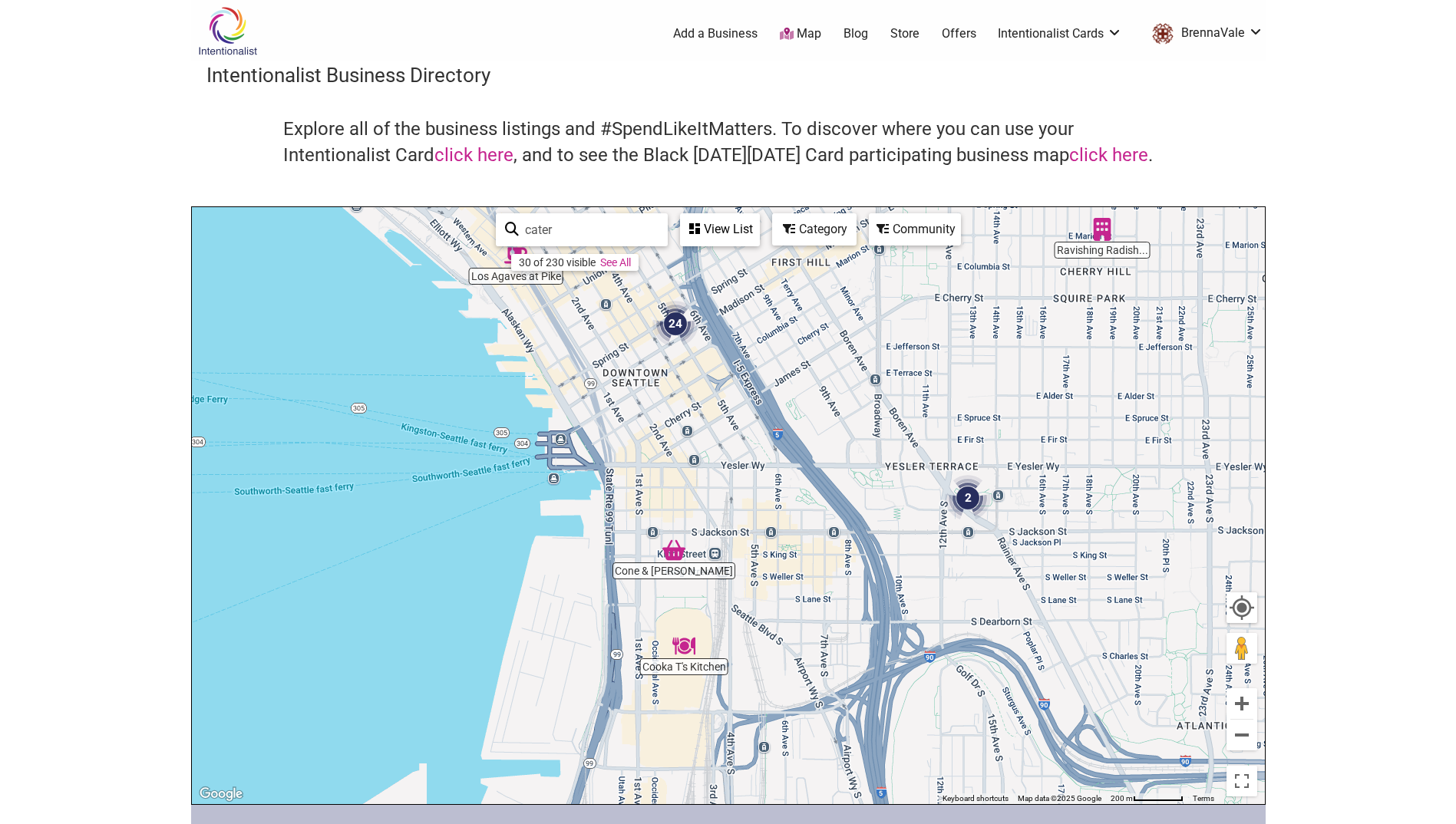
drag, startPoint x: 783, startPoint y: 649, endPoint x: 853, endPoint y: 584, distance: 95.5
click at [853, 584] on div "To navigate, press the arrow keys." at bounding box center [728, 506] width 1073 height 597
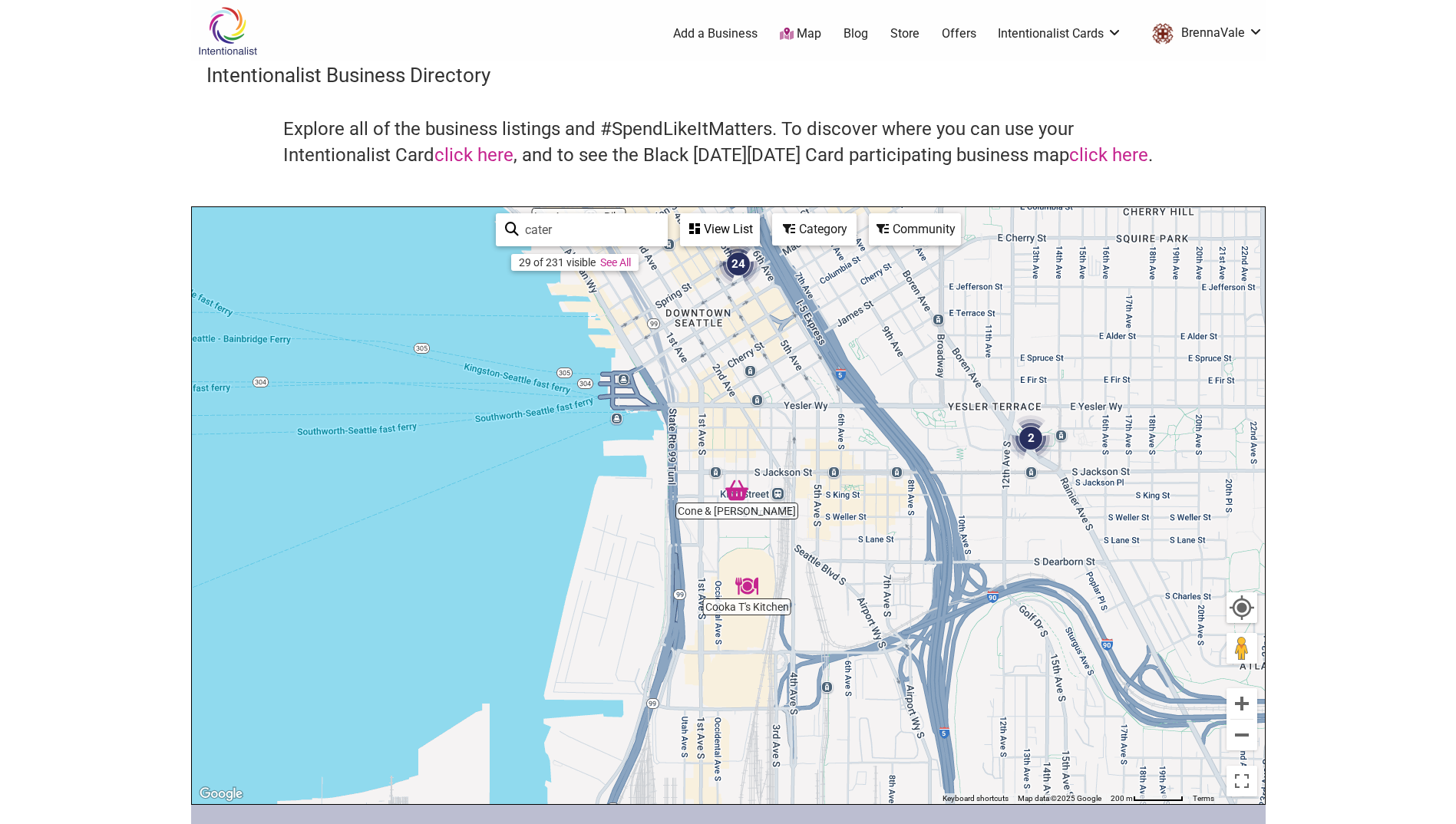
click at [803, 453] on div "To navigate, press the arrow keys." at bounding box center [728, 506] width 1073 height 597
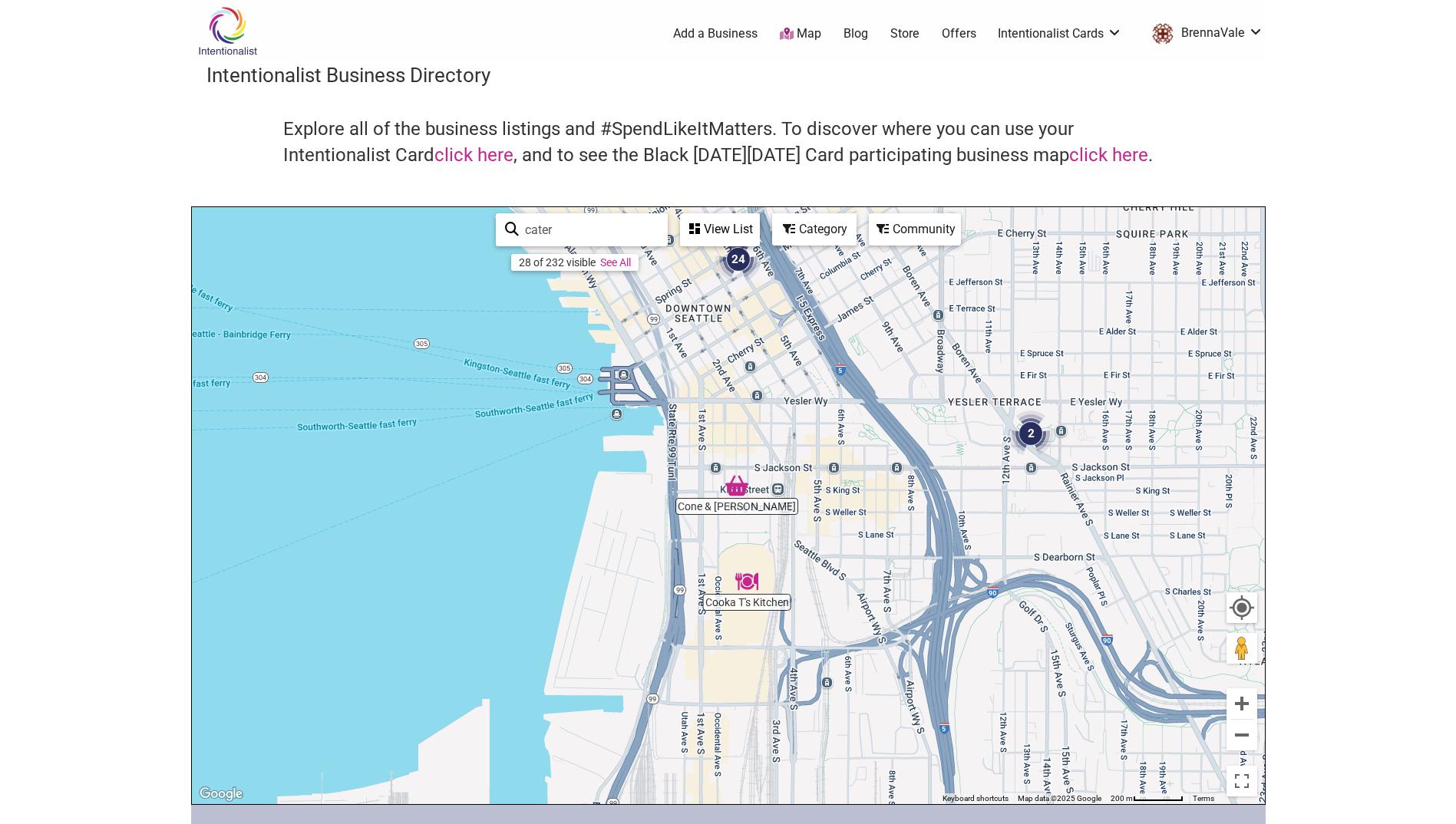
click at [749, 578] on img "Cooka T's Kitchen" at bounding box center [746, 581] width 35 height 35
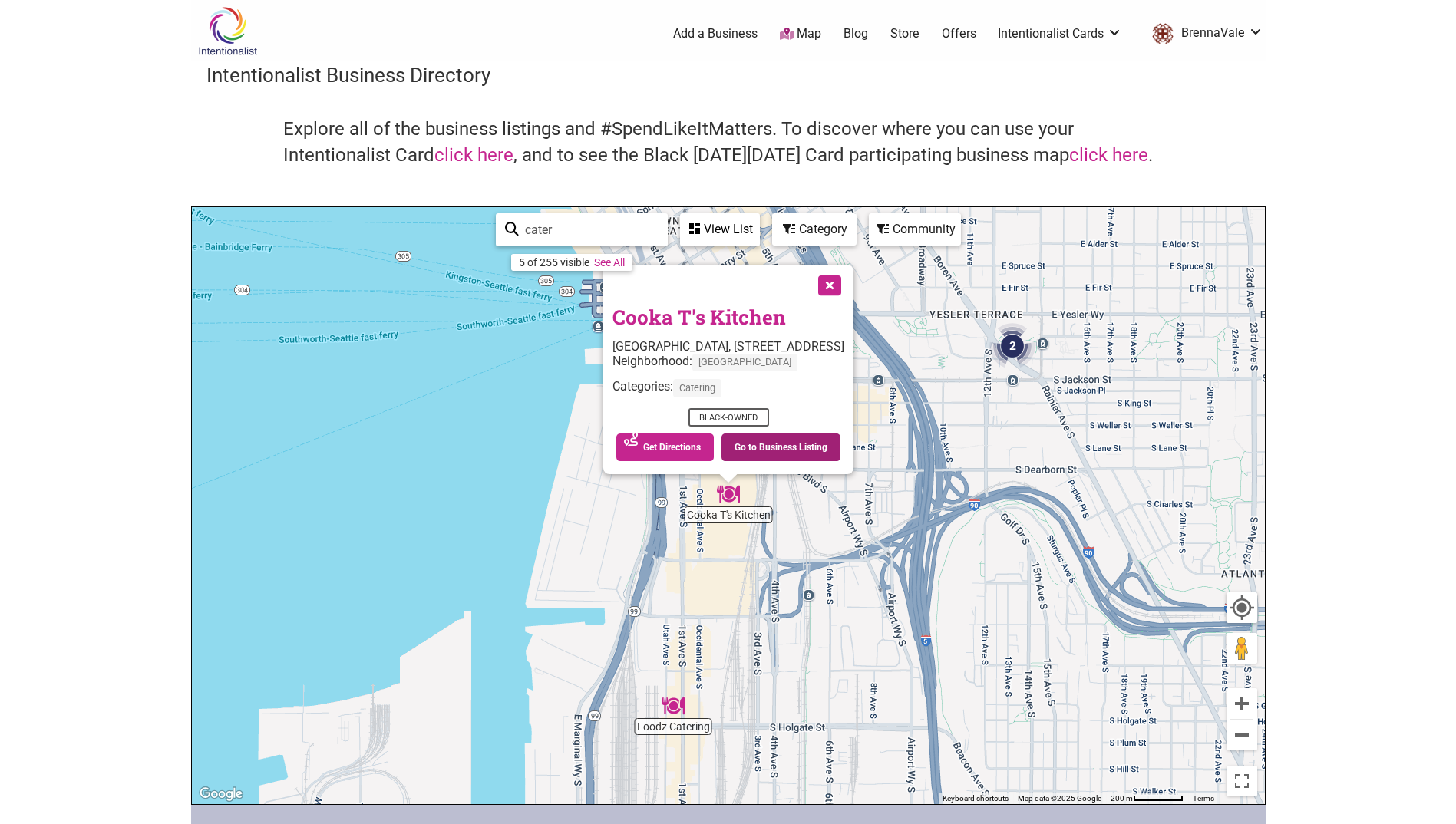
click at [804, 450] on link "Go to Business Listing" at bounding box center [781, 447] width 119 height 28
click at [847, 283] on button "Close" at bounding box center [828, 284] width 38 height 38
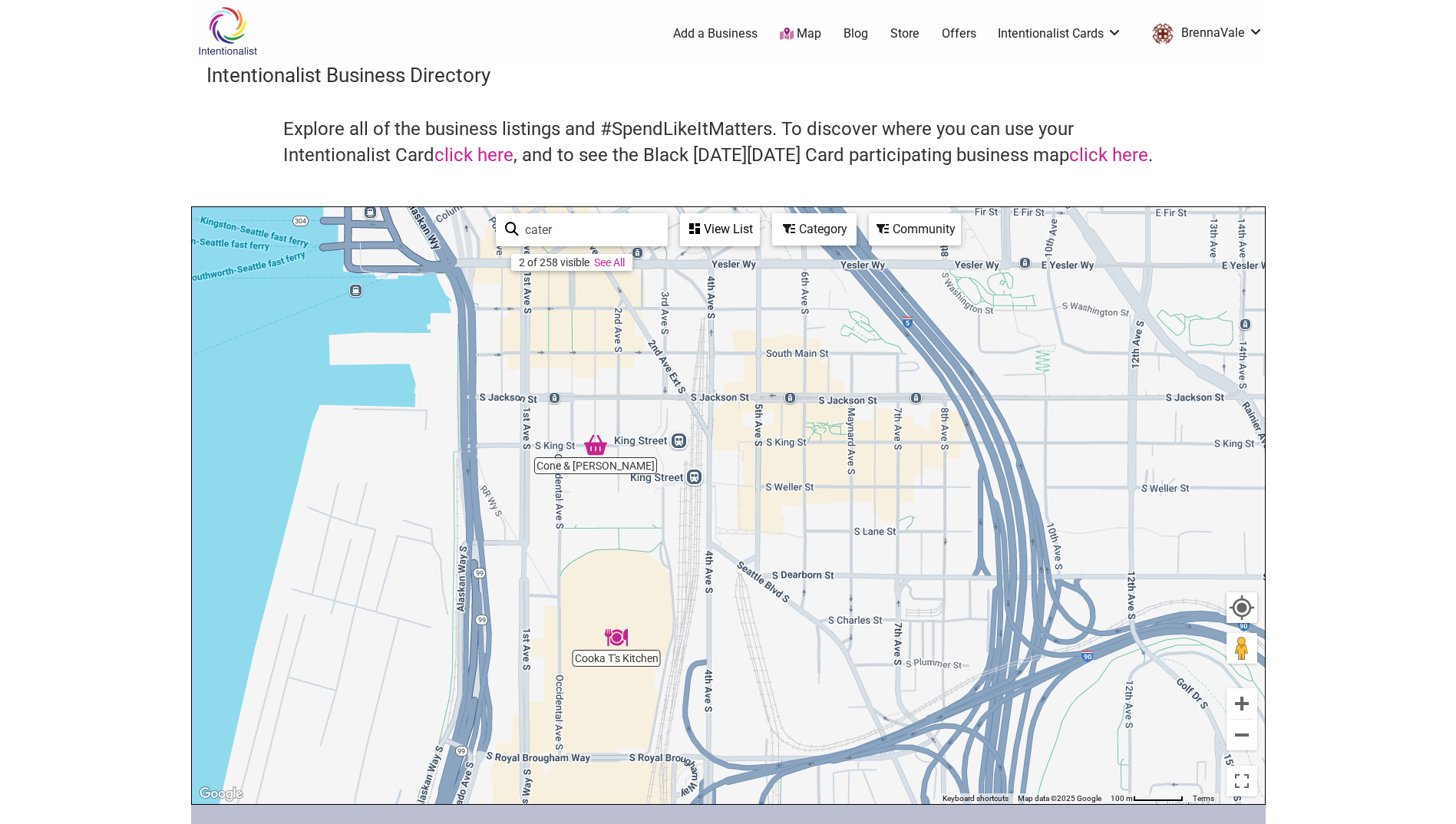
drag, startPoint x: 803, startPoint y: 422, endPoint x: 746, endPoint y: 587, distance: 174.6
click at [746, 588] on div "To navigate, press the arrow keys." at bounding box center [728, 506] width 1073 height 597
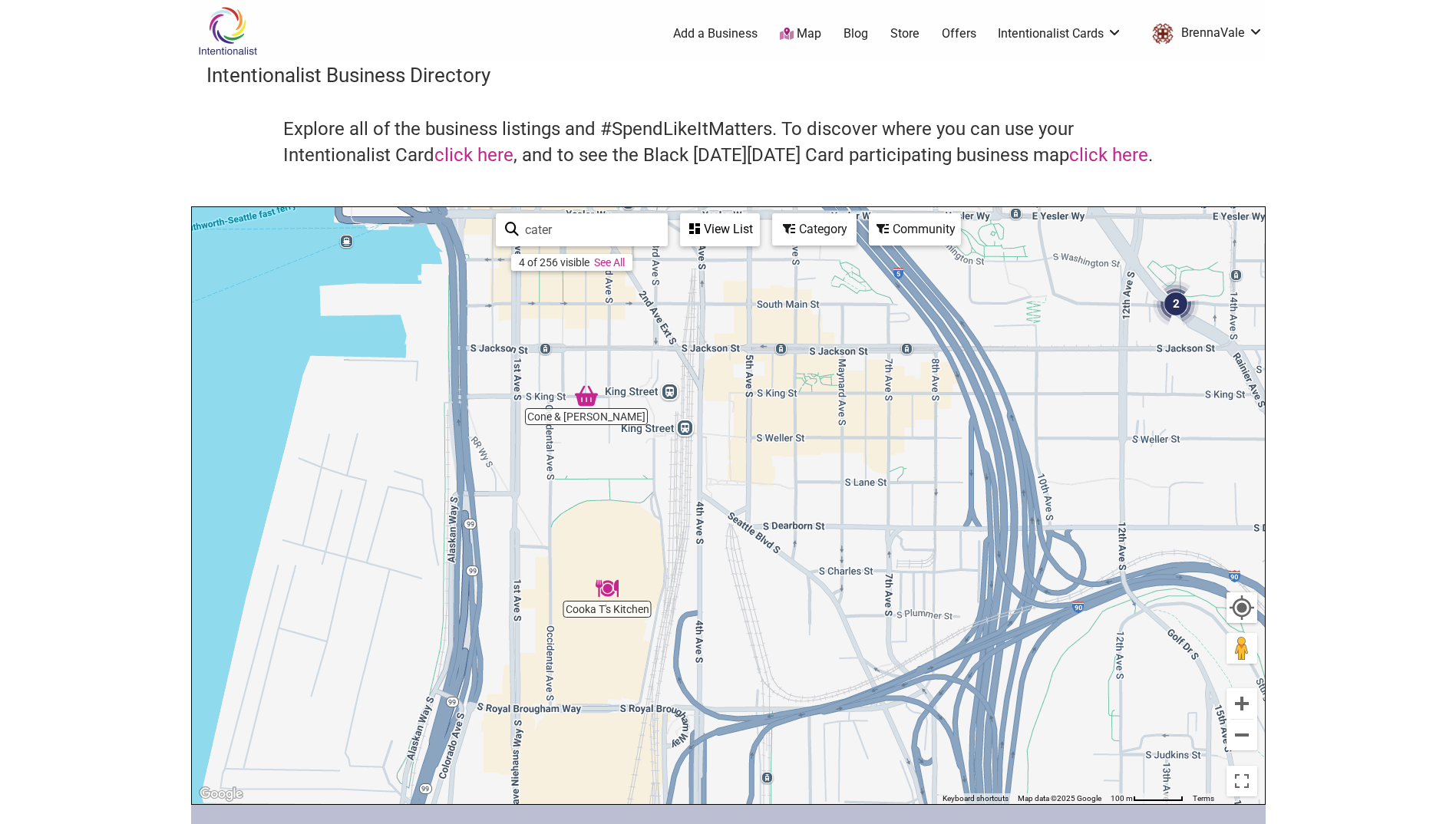
click at [582, 397] on img "Cone & Steiner" at bounding box center [586, 396] width 35 height 35
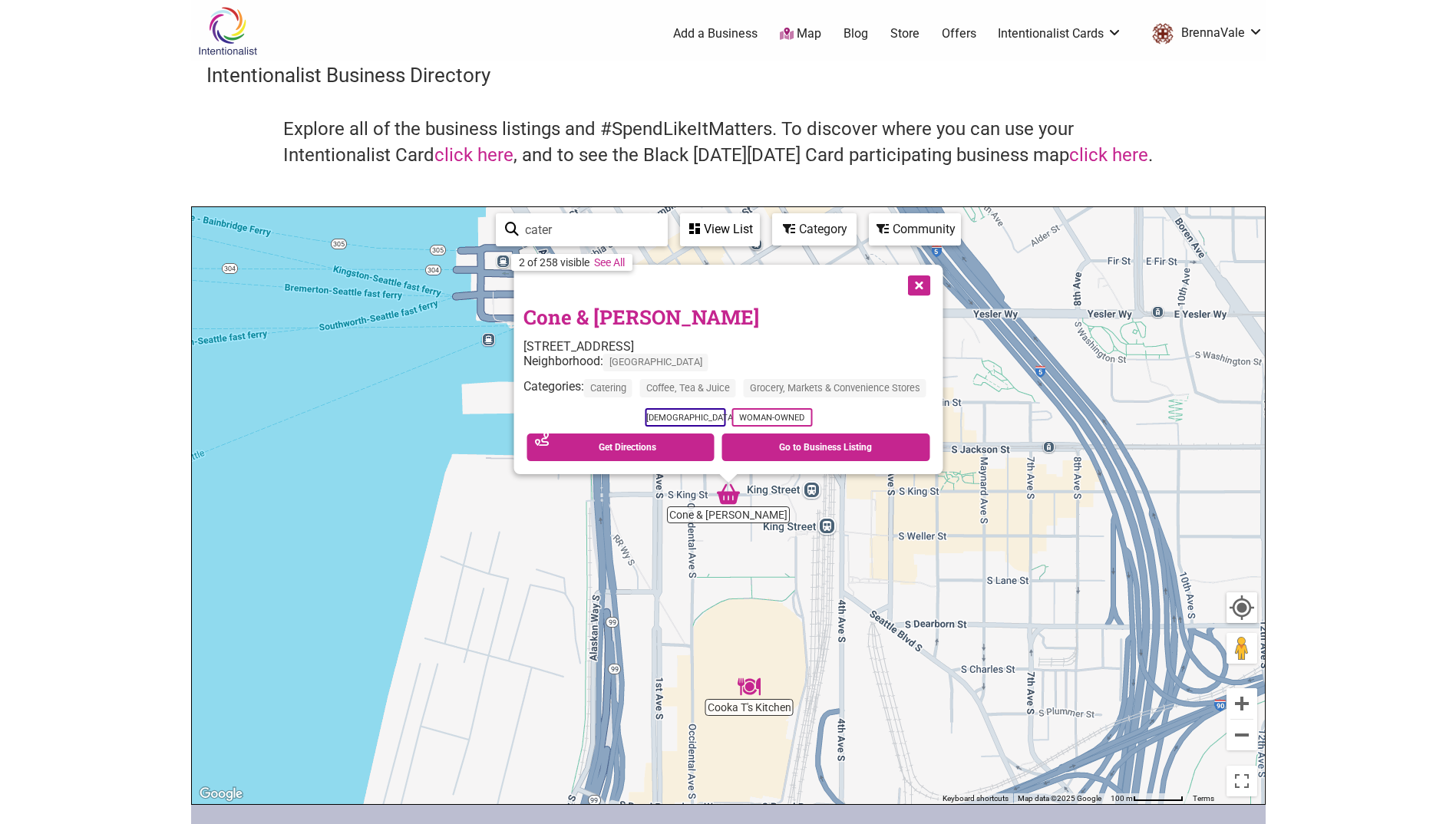
click at [925, 290] on button "Close" at bounding box center [917, 284] width 38 height 38
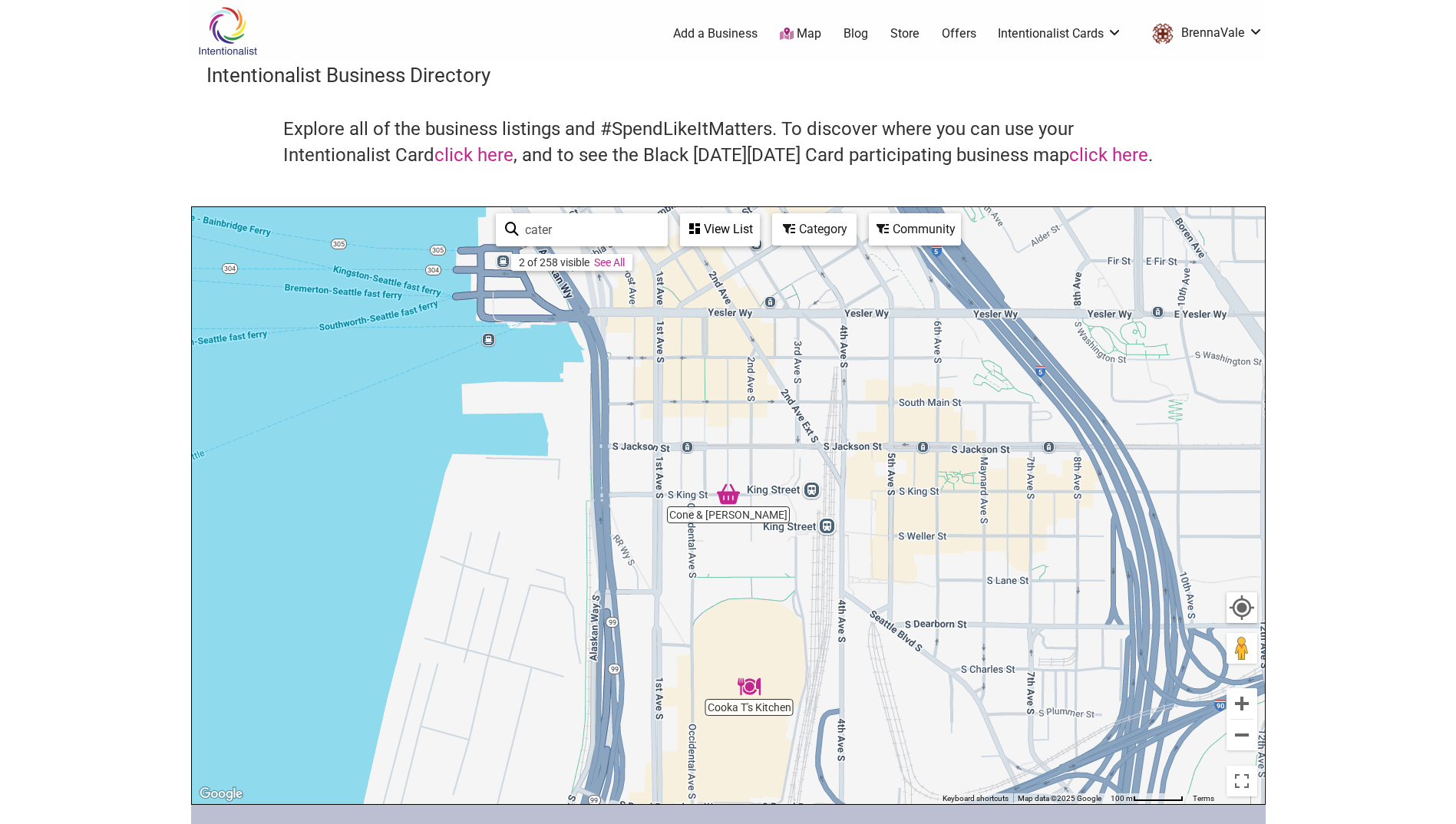
click at [612, 231] on input "cater" at bounding box center [588, 229] width 139 height 30
click at [792, 231] on icon at bounding box center [789, 228] width 12 height 12
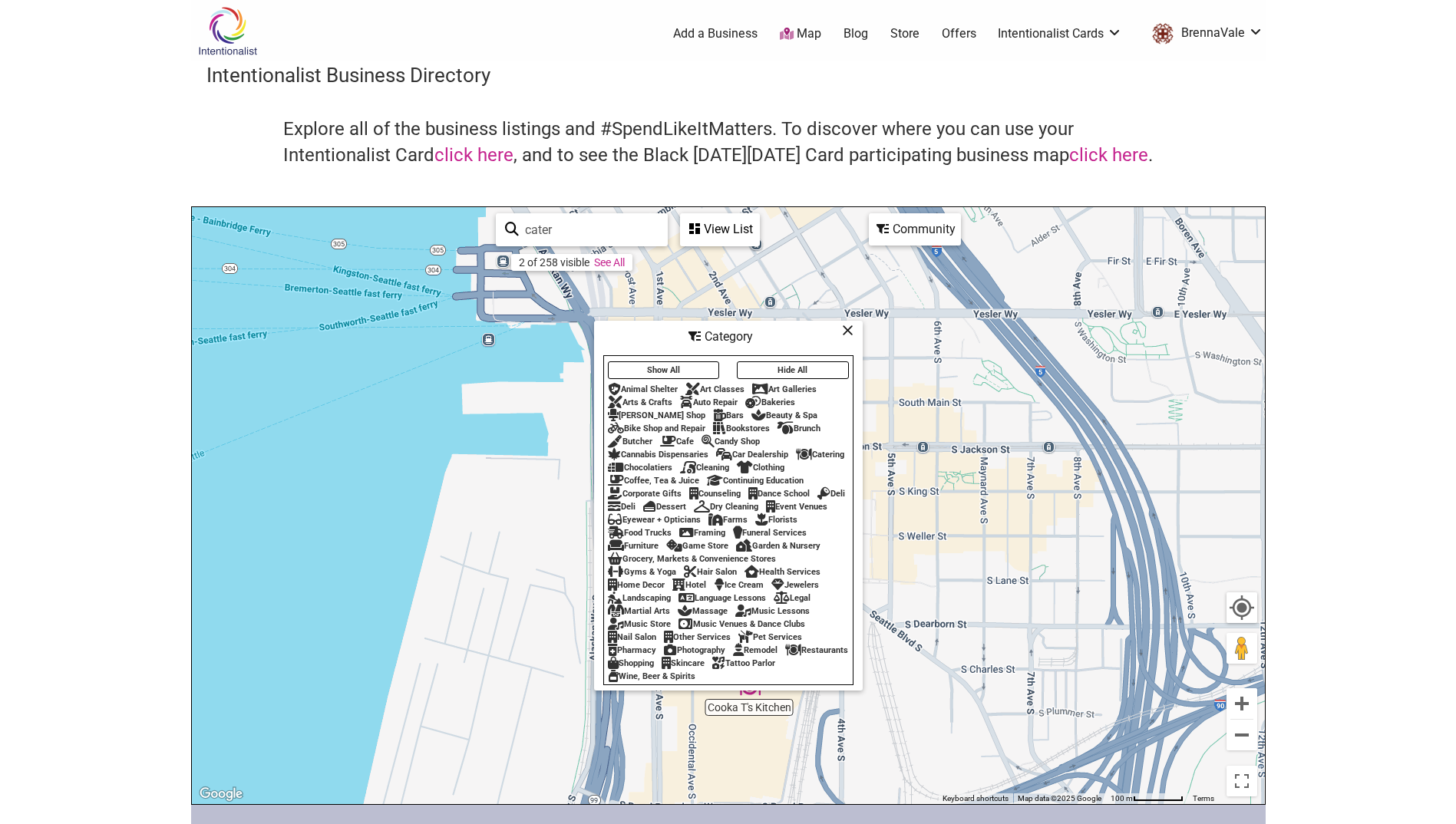
click at [811, 454] on icon at bounding box center [804, 454] width 16 height 1
click at [806, 454] on icon at bounding box center [804, 454] width 16 height 1
click at [785, 651] on icon at bounding box center [793, 650] width 16 height 1
click at [847, 330] on icon at bounding box center [847, 330] width 11 height 1
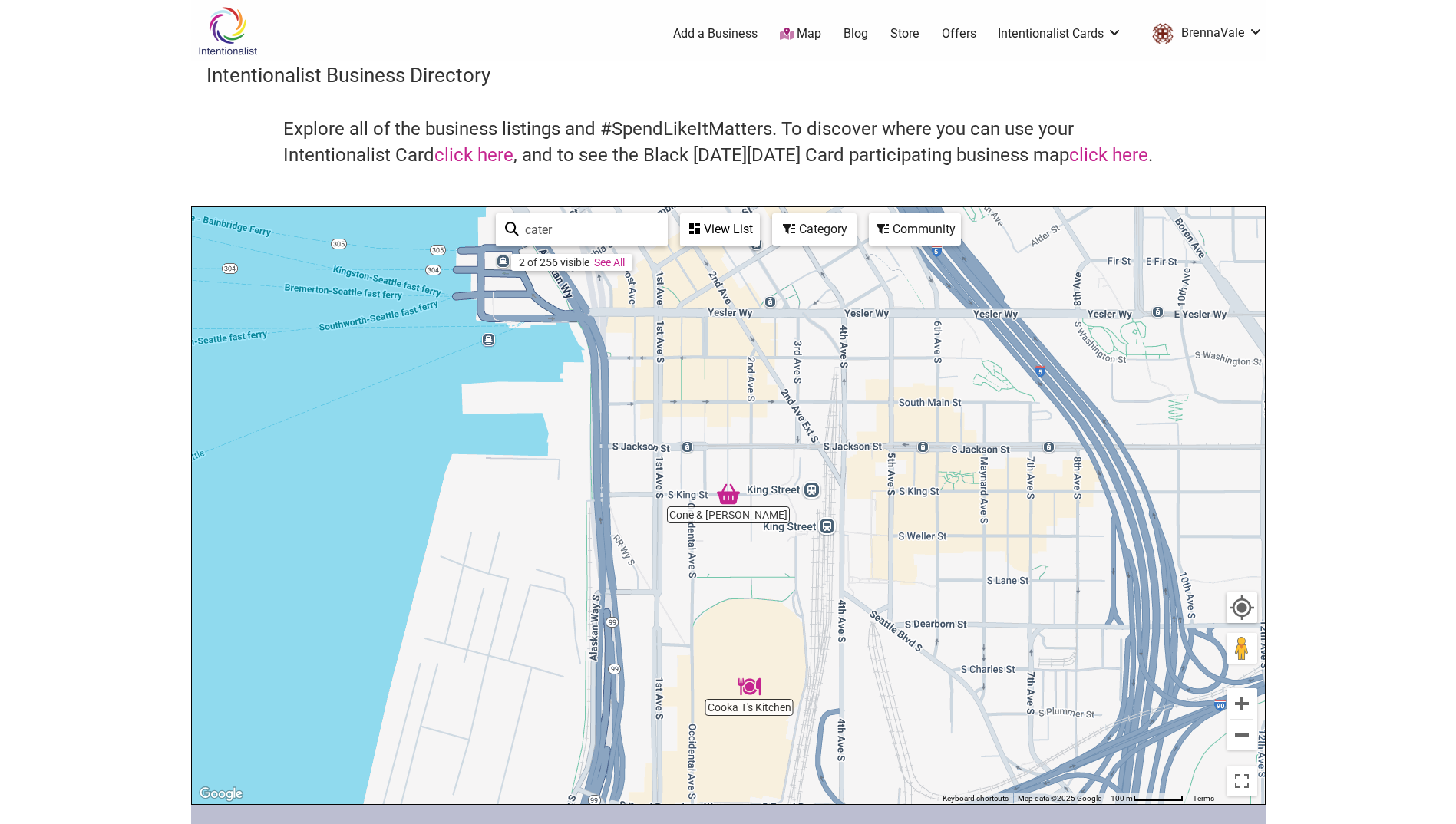
click at [795, 229] on icon at bounding box center [789, 228] width 12 height 12
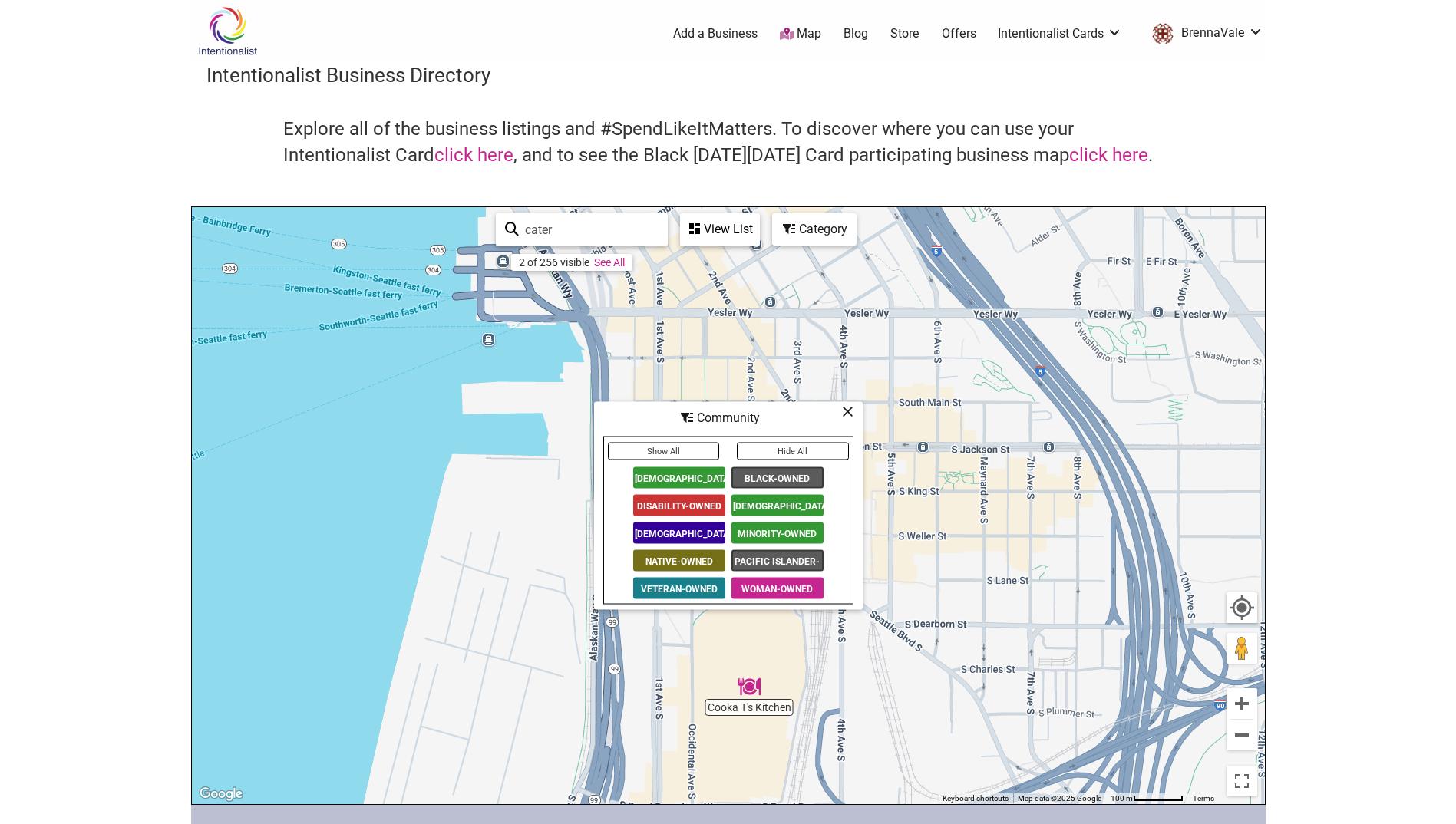
click at [768, 472] on span "Black-Owned" at bounding box center [777, 478] width 92 height 21
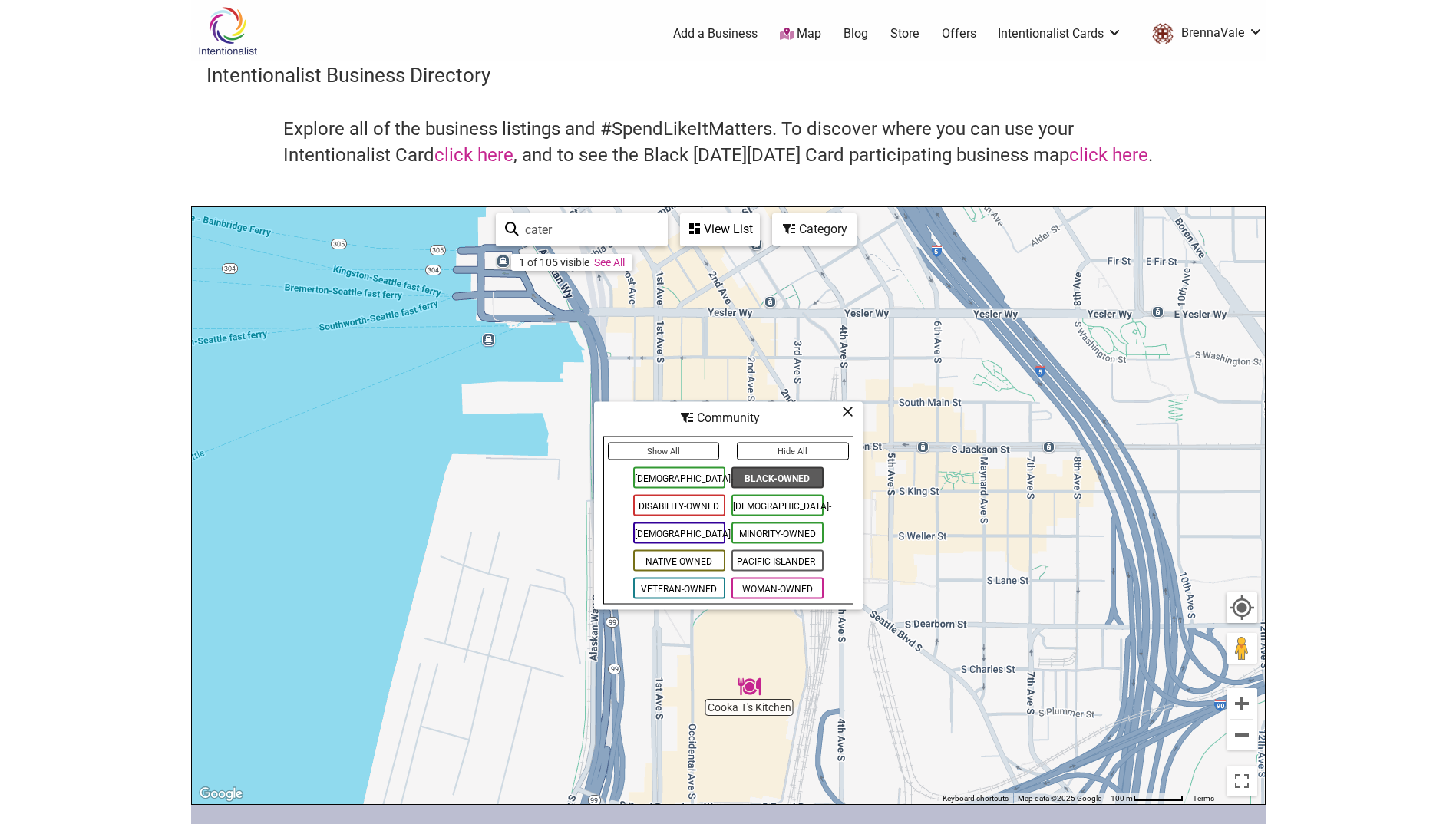
click at [768, 472] on span "Black-Owned" at bounding box center [777, 478] width 92 height 21
click at [689, 477] on span "[DEMOGRAPHIC_DATA]-Owned" at bounding box center [679, 478] width 92 height 21
click at [765, 532] on span "Minority-Owned" at bounding box center [777, 534] width 92 height 21
click at [768, 587] on span "Woman-Owned" at bounding box center [777, 588] width 92 height 21
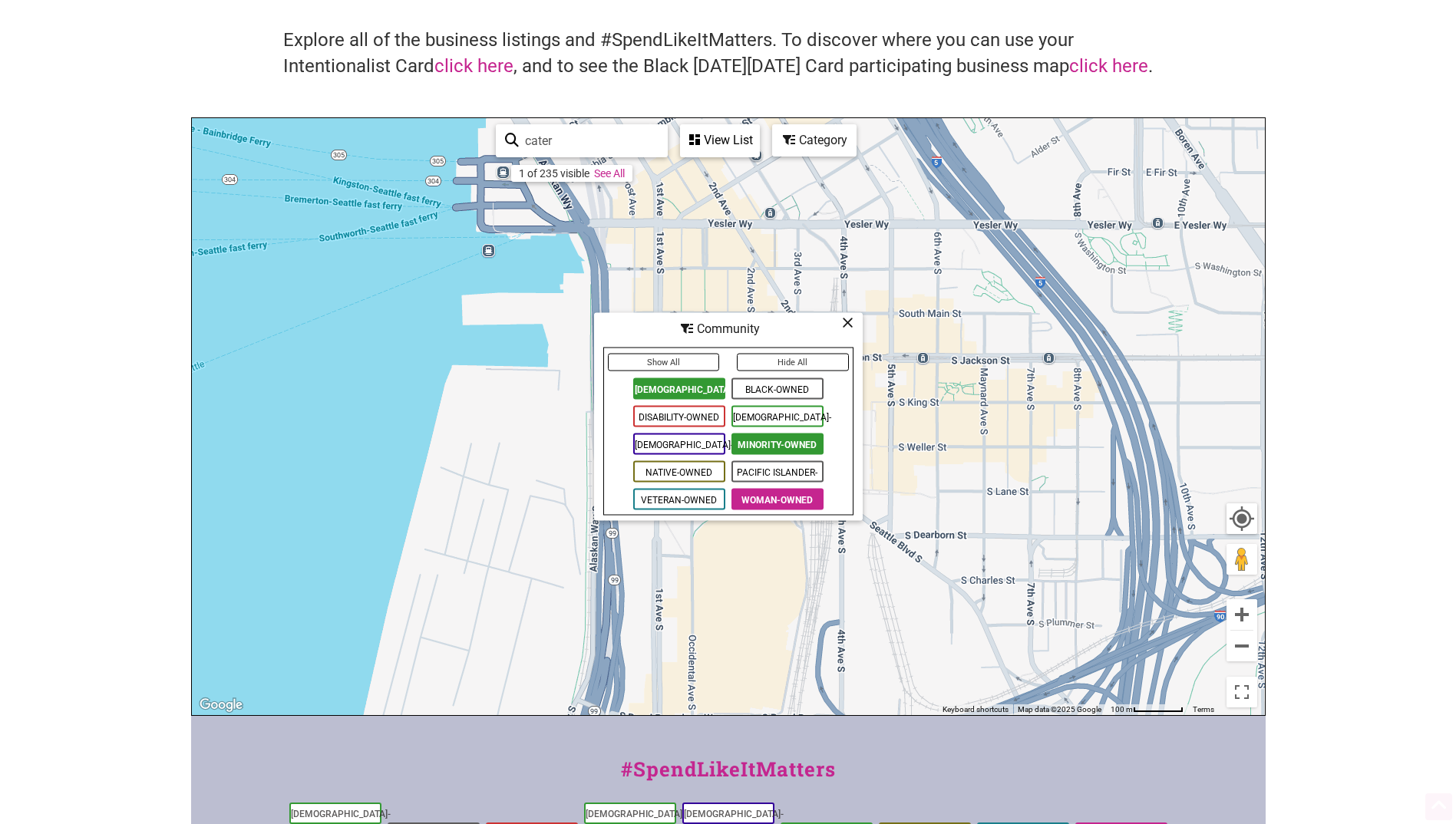
scroll to position [153, 0]
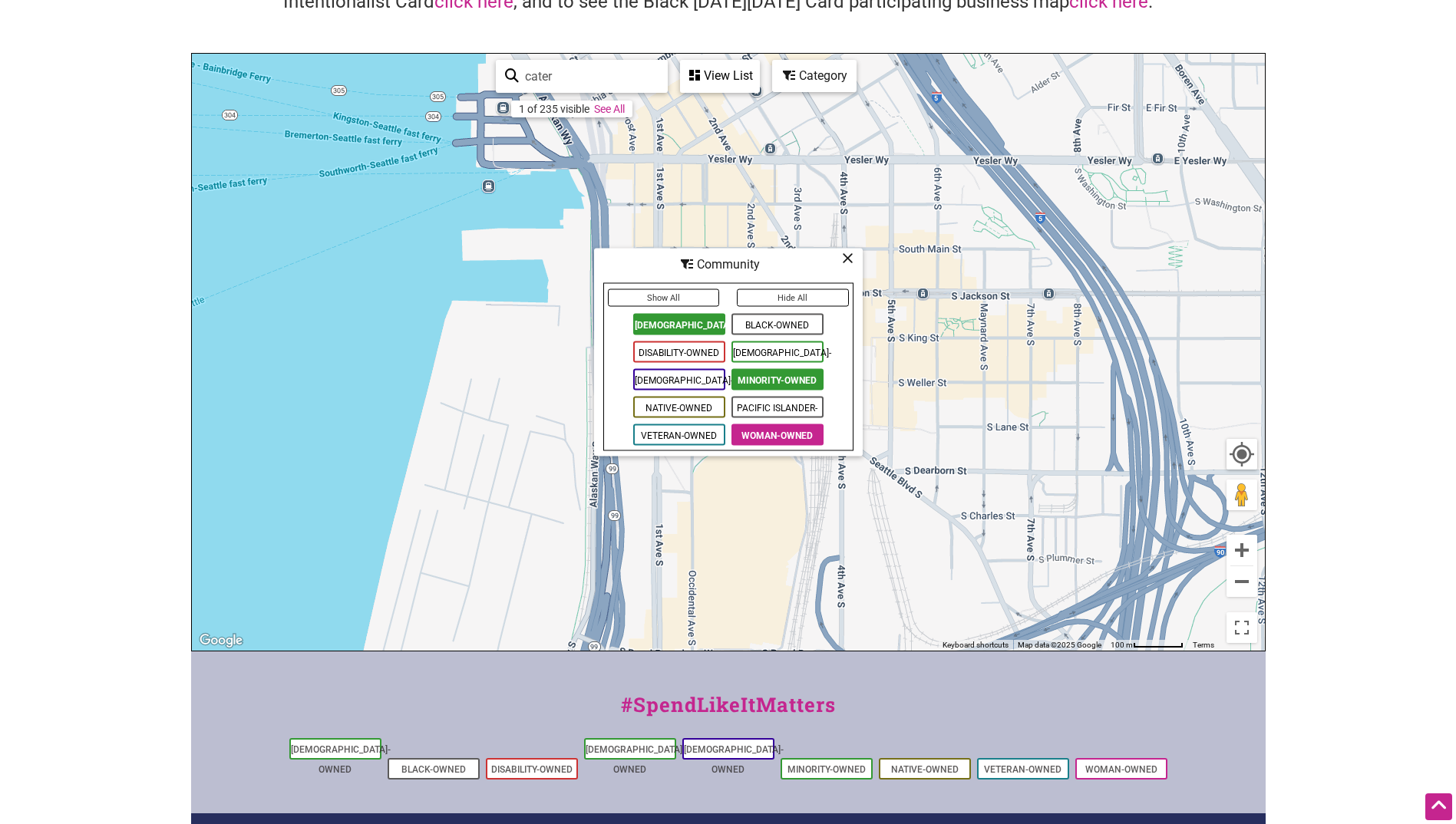
click at [693, 349] on span "Disability-Owned" at bounding box center [679, 352] width 92 height 21
click at [848, 259] on icon at bounding box center [847, 258] width 11 height 1
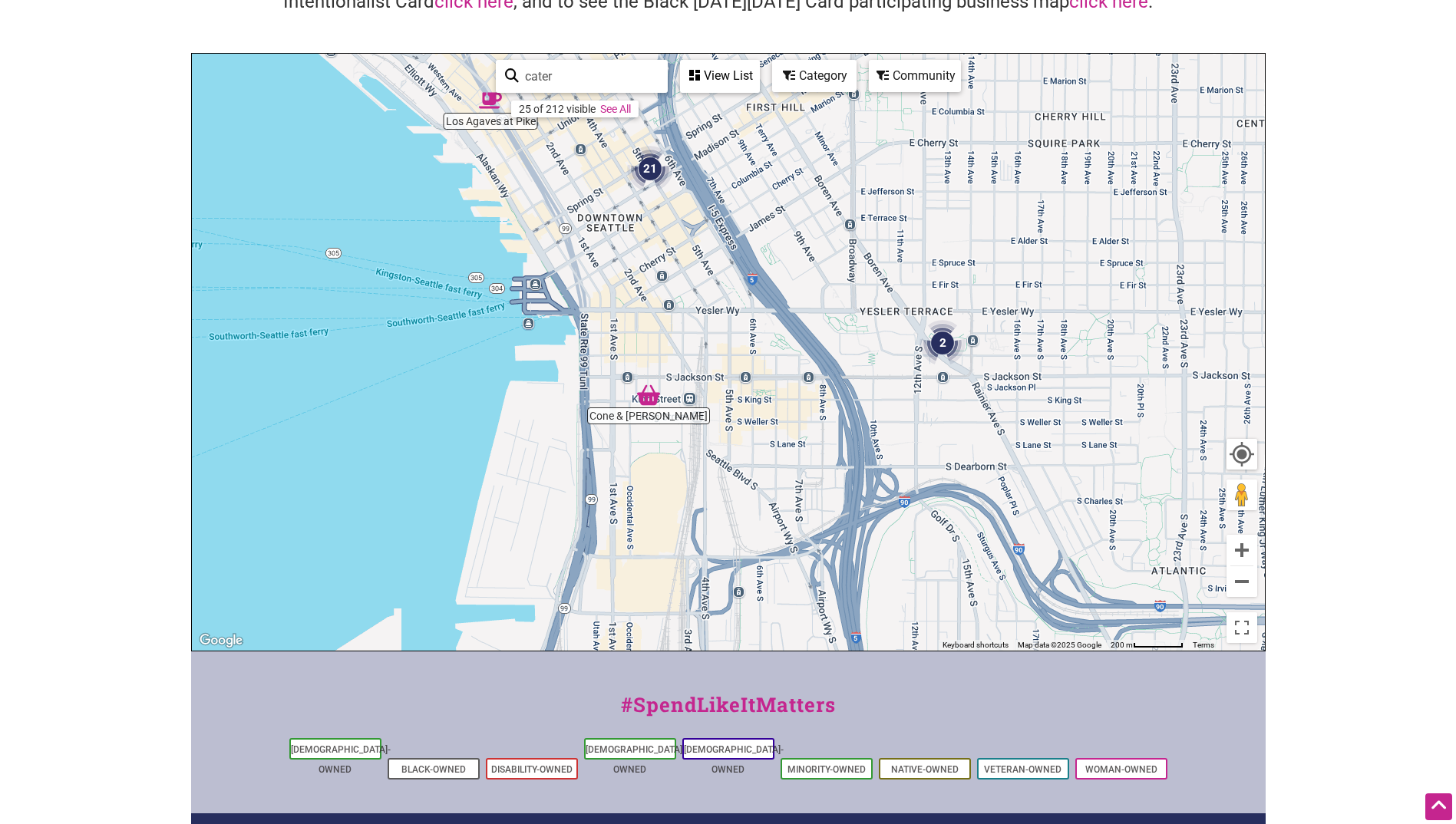
drag, startPoint x: 874, startPoint y: 369, endPoint x: 773, endPoint y: 382, distance: 101.8
click at [773, 382] on div "To navigate, press the arrow keys." at bounding box center [728, 352] width 1073 height 597
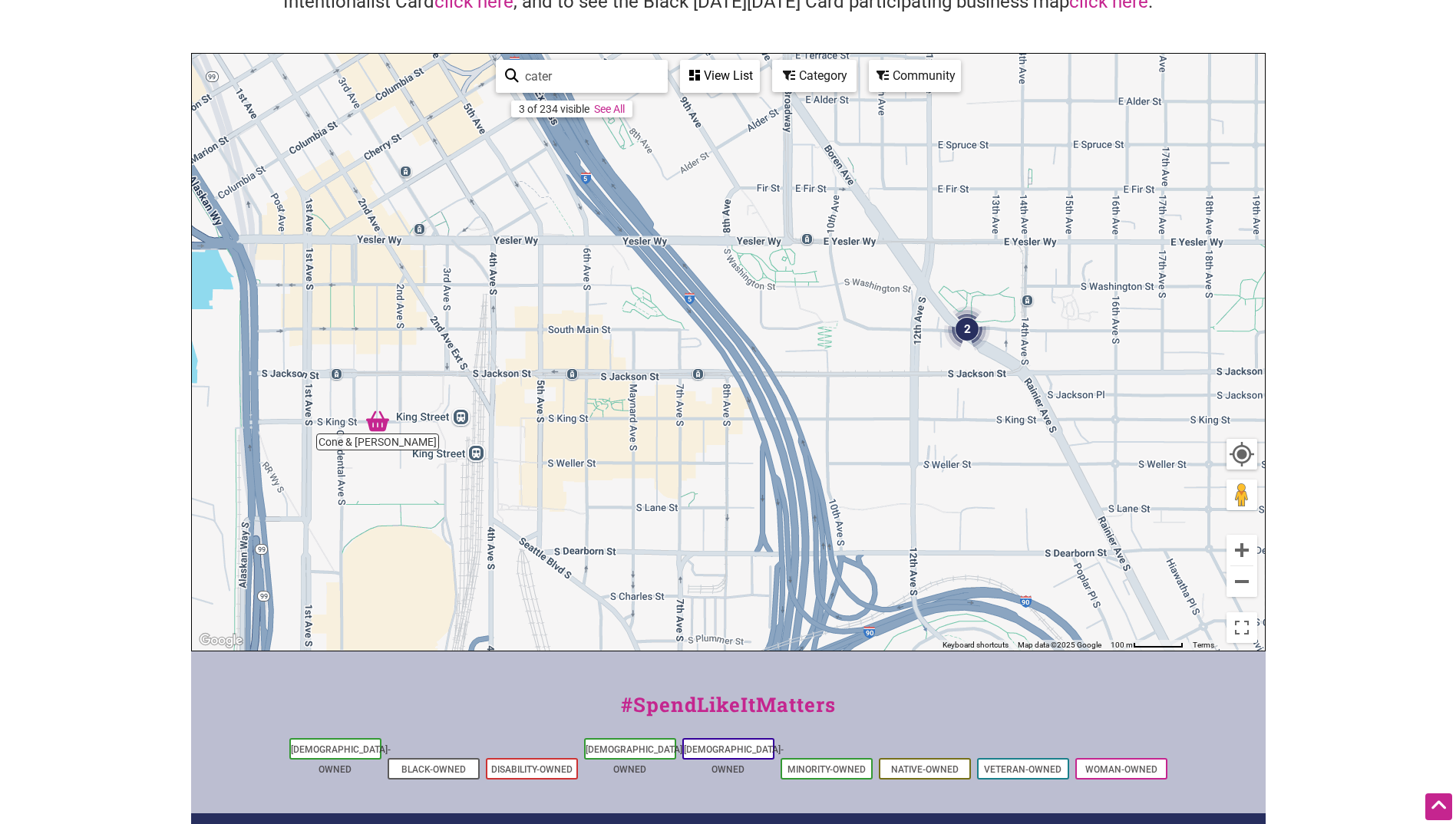
click at [965, 330] on img "2" at bounding box center [967, 329] width 58 height 58
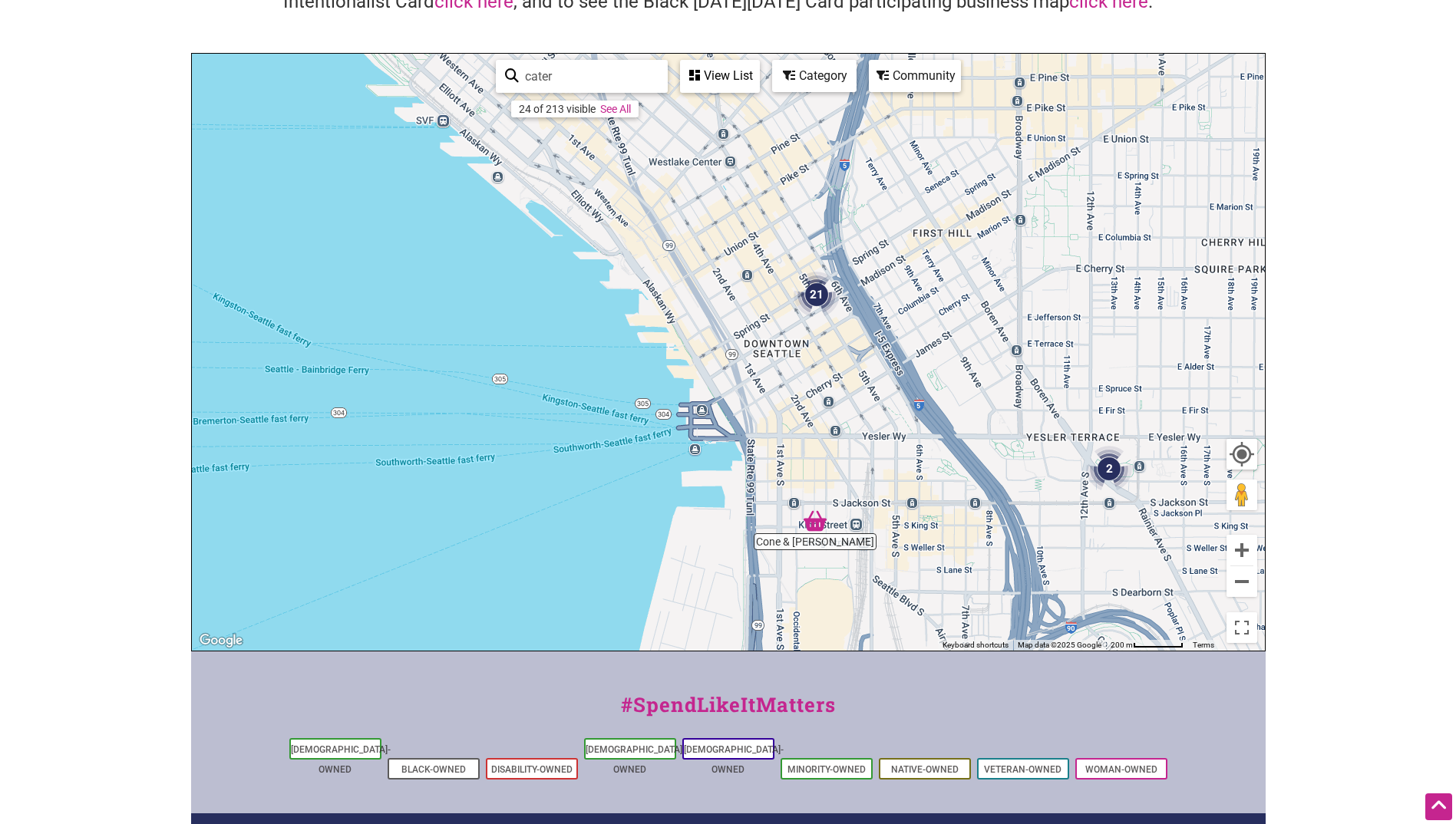
drag, startPoint x: 555, startPoint y: 428, endPoint x: 969, endPoint y: 509, distance: 421.8
click at [1018, 525] on div "To navigate, press the arrow keys." at bounding box center [728, 352] width 1073 height 597
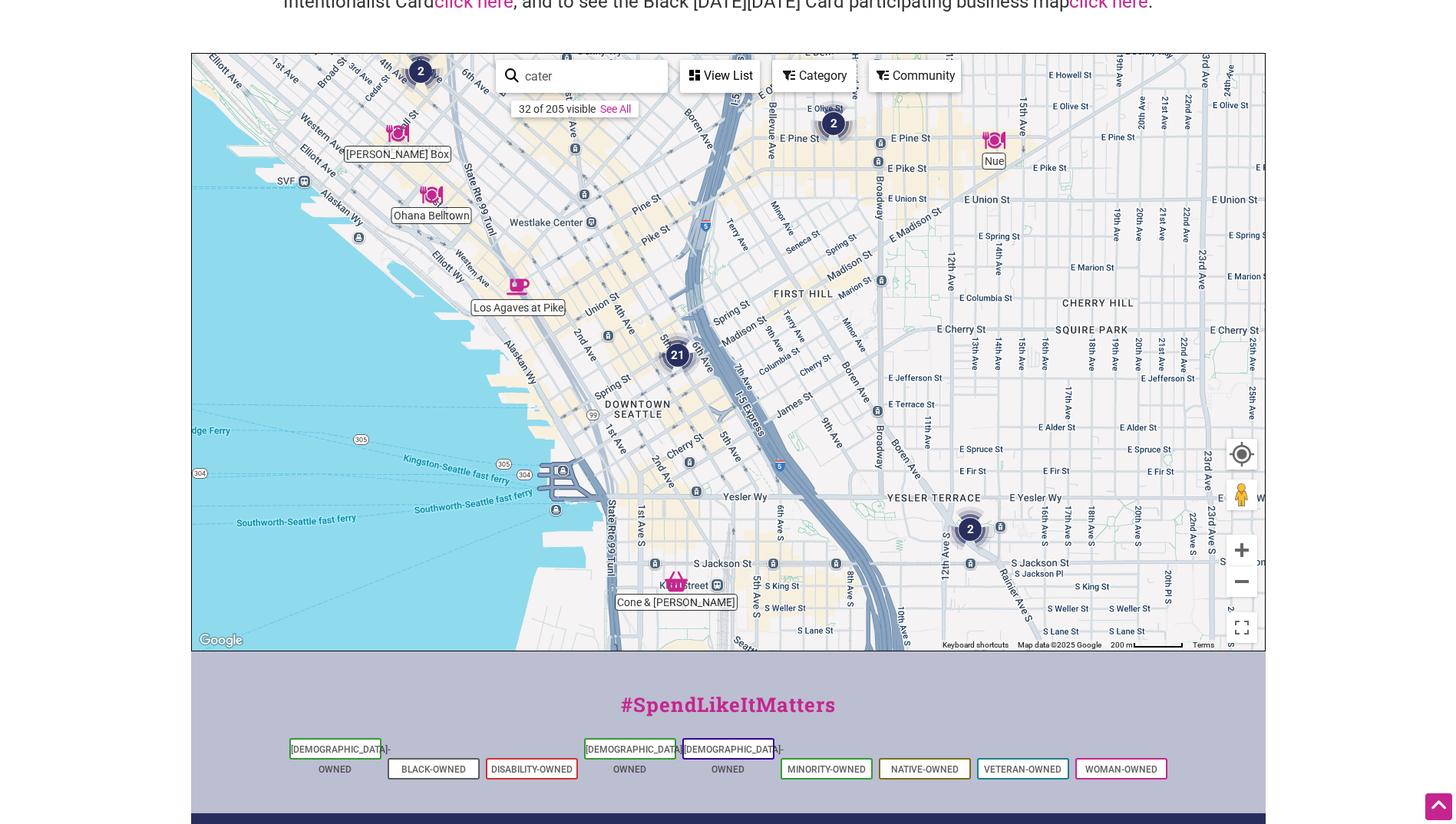
drag, startPoint x: 874, startPoint y: 424, endPoint x: 789, endPoint y: 486, distance: 105.2
click at [782, 441] on div "To navigate, press the arrow keys." at bounding box center [728, 352] width 1073 height 597
click at [673, 356] on img "21" at bounding box center [677, 357] width 58 height 58
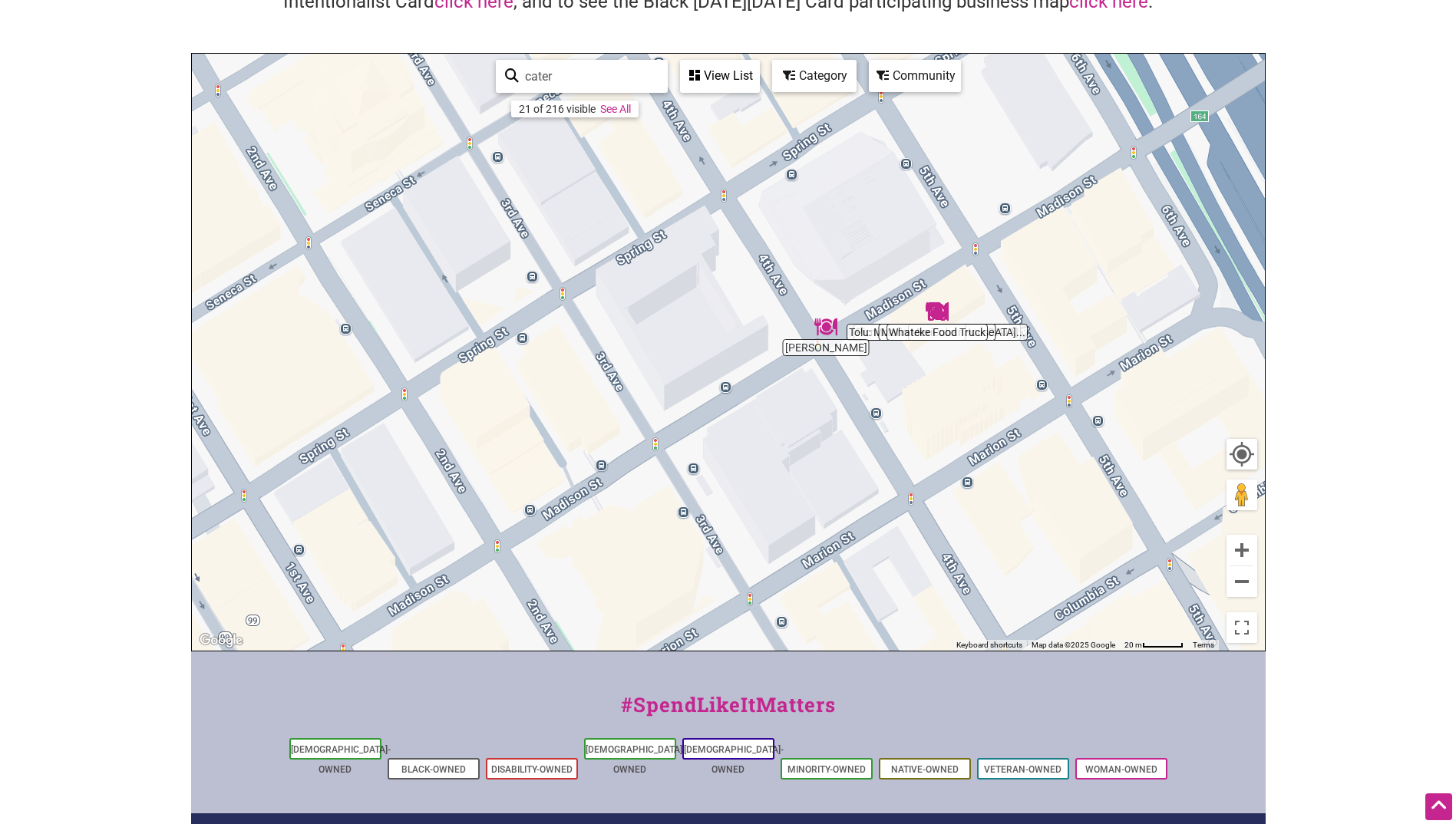
drag, startPoint x: 883, startPoint y: 312, endPoint x: 951, endPoint y: 303, distance: 68.6
click at [949, 304] on img "Whateke Food Truck" at bounding box center [936, 311] width 35 height 35
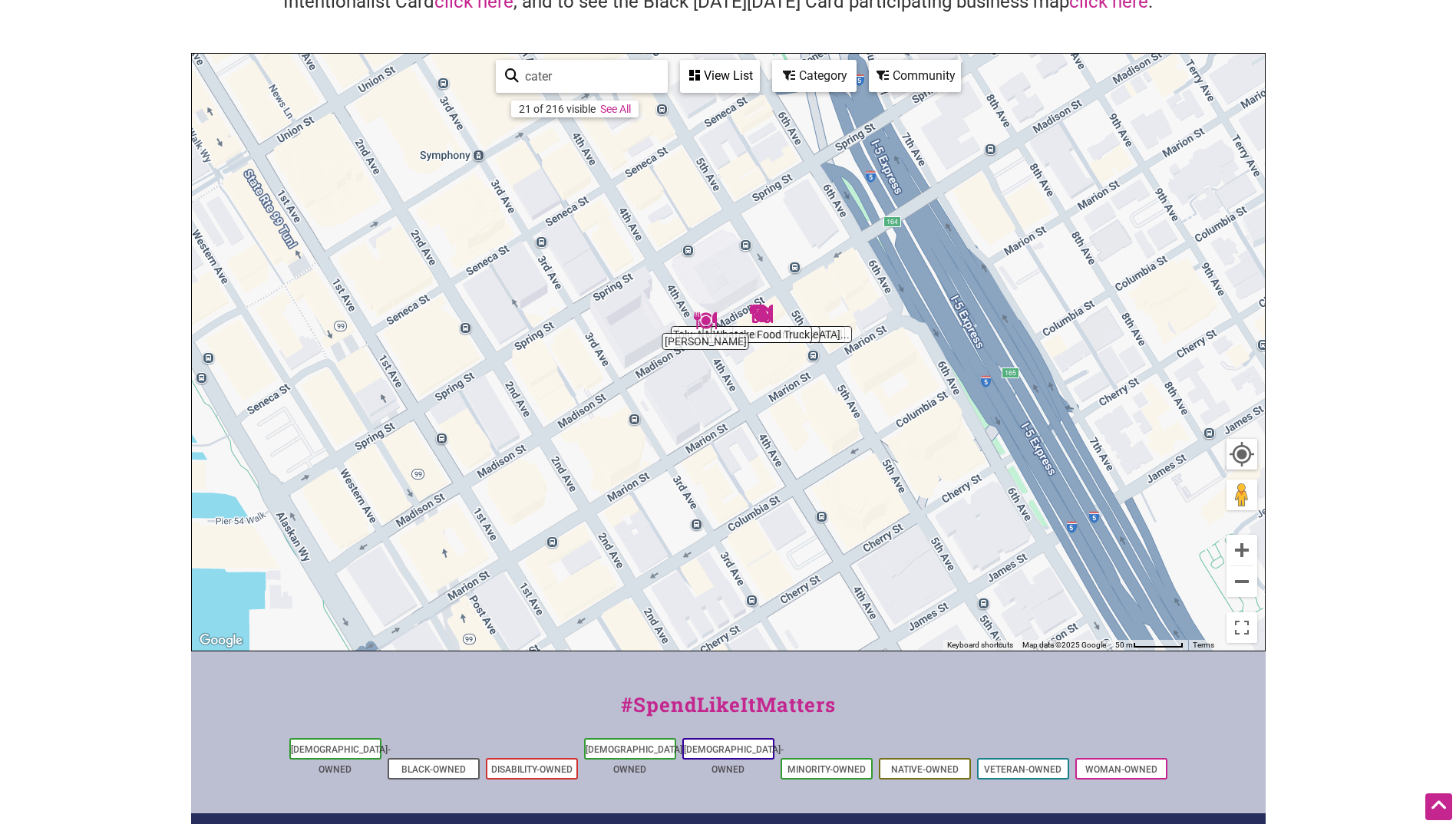
click at [763, 315] on img "Whateke Food Truck" at bounding box center [761, 313] width 35 height 35
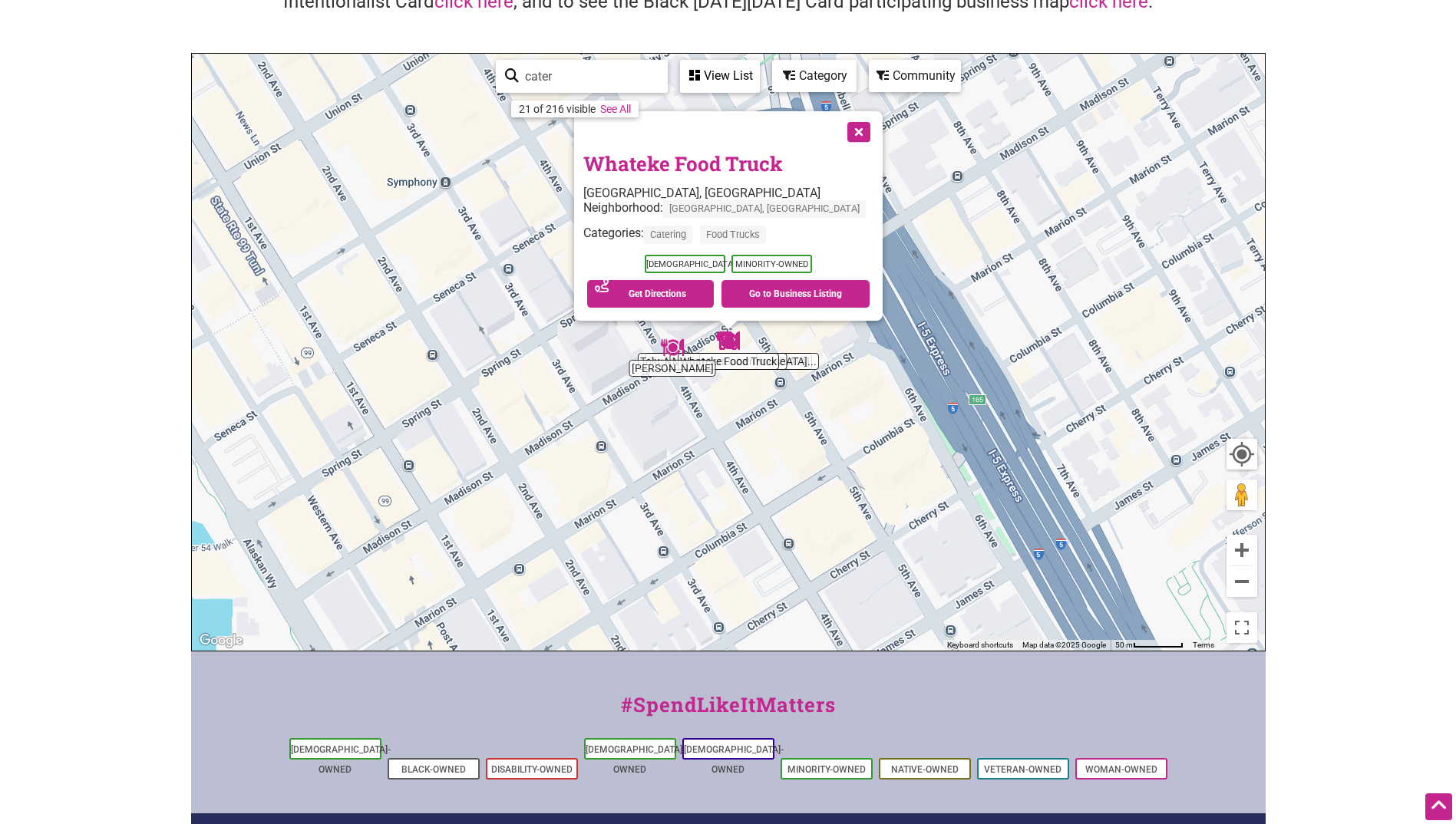
click at [838, 131] on button "Close" at bounding box center [856, 130] width 38 height 38
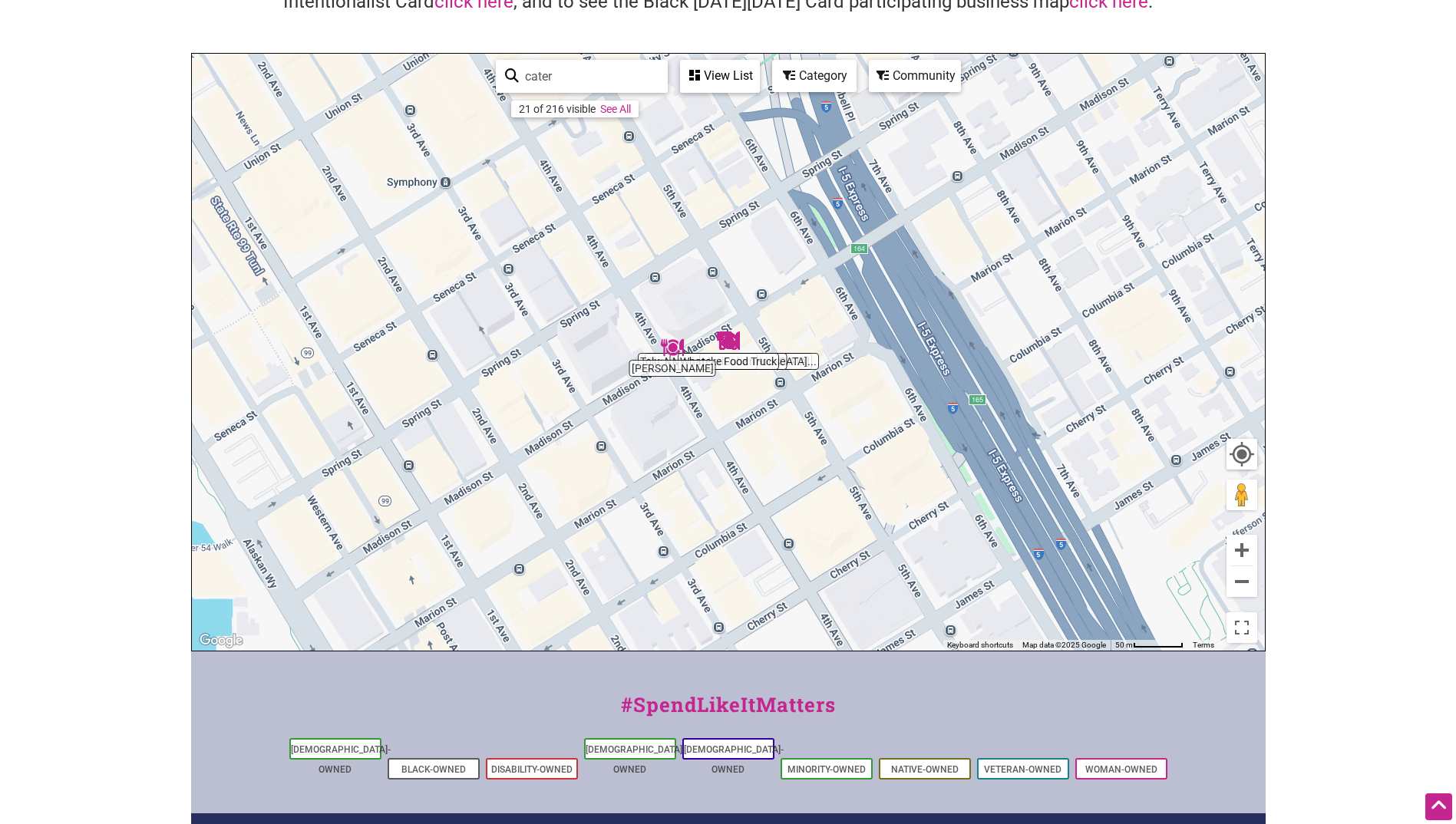
click at [719, 348] on img "Whateke Food Truck" at bounding box center [728, 340] width 35 height 35
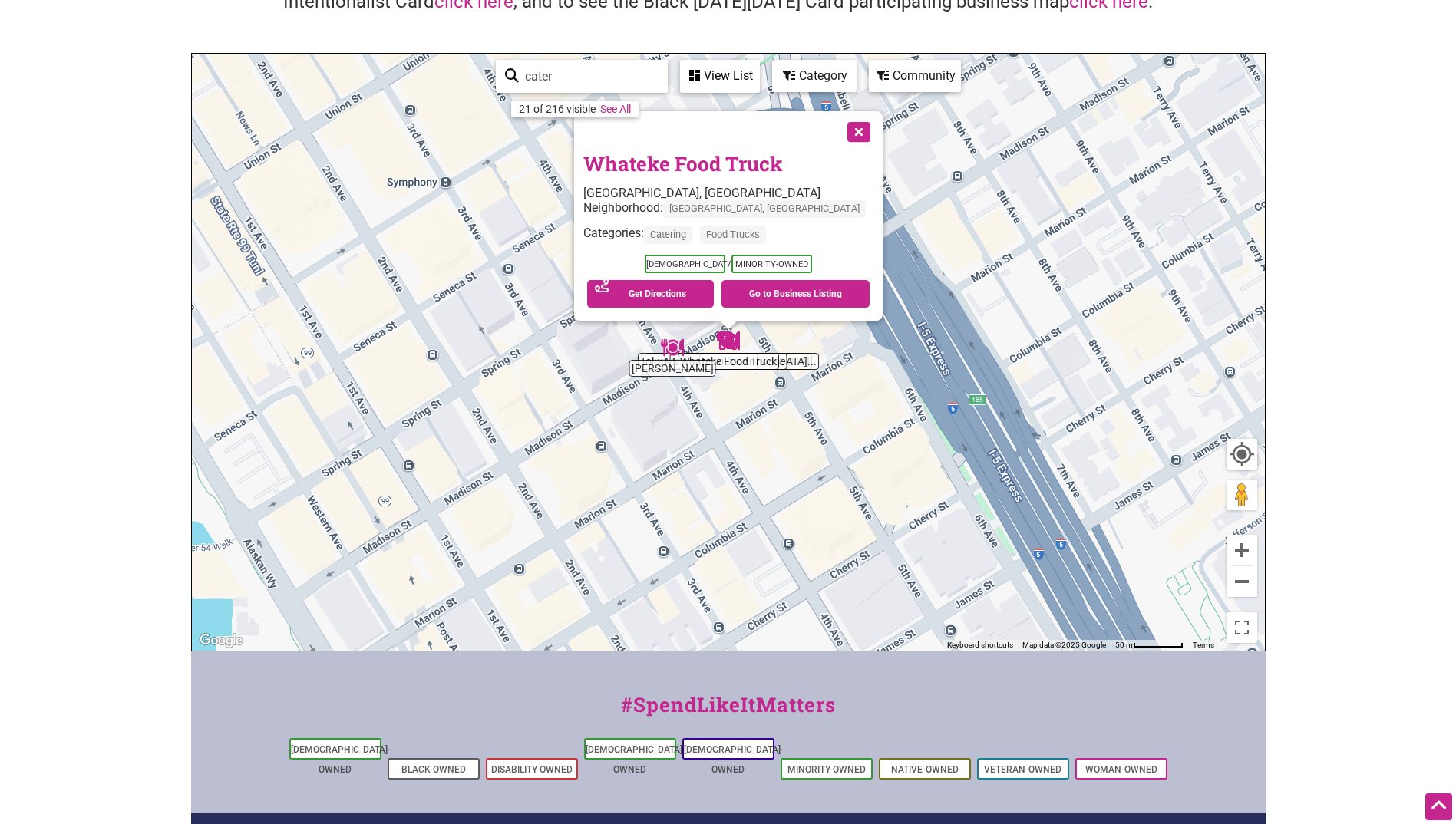
click at [838, 131] on button "Close" at bounding box center [856, 130] width 38 height 38
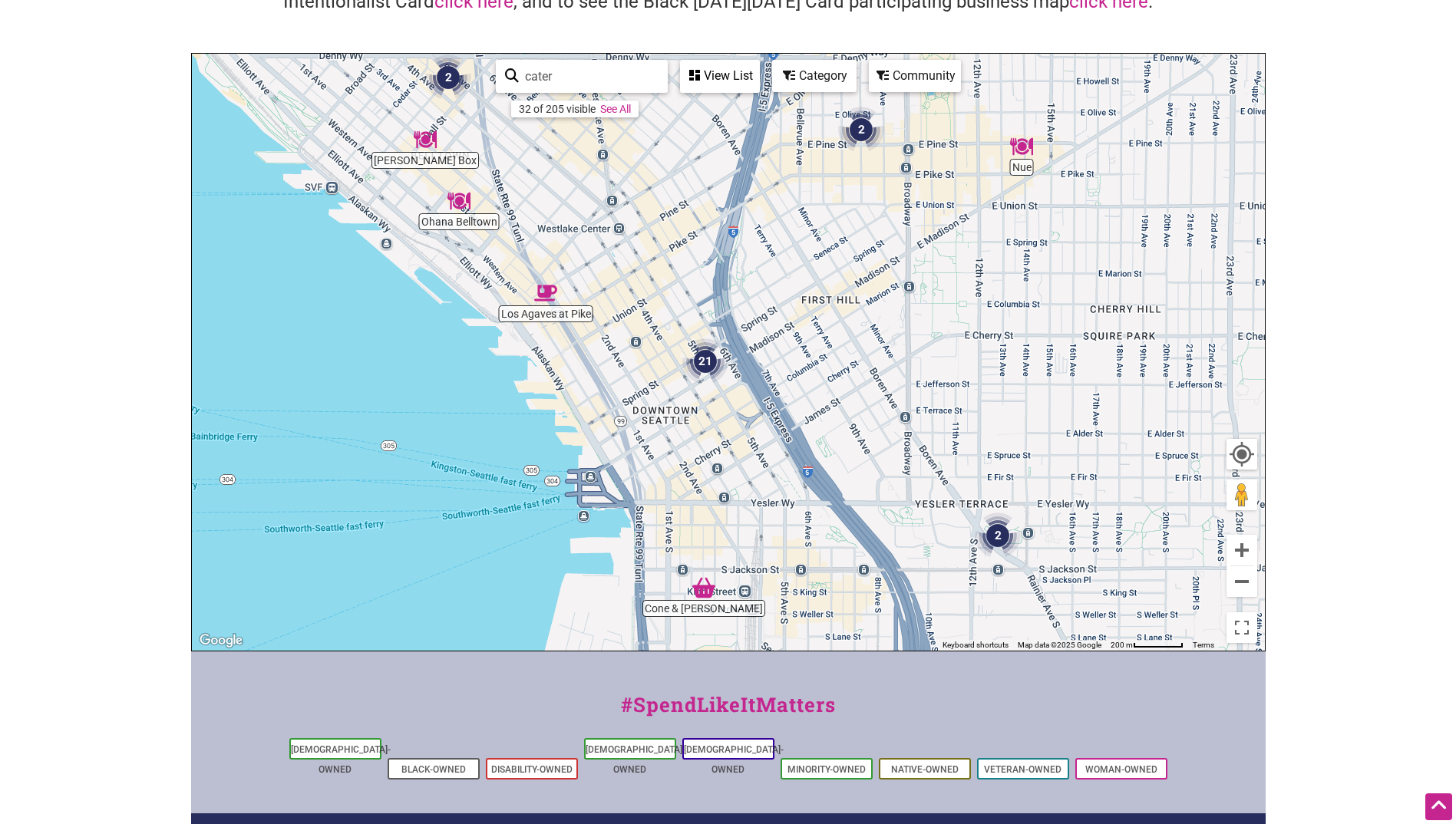
click at [863, 126] on img "2" at bounding box center [861, 129] width 58 height 58
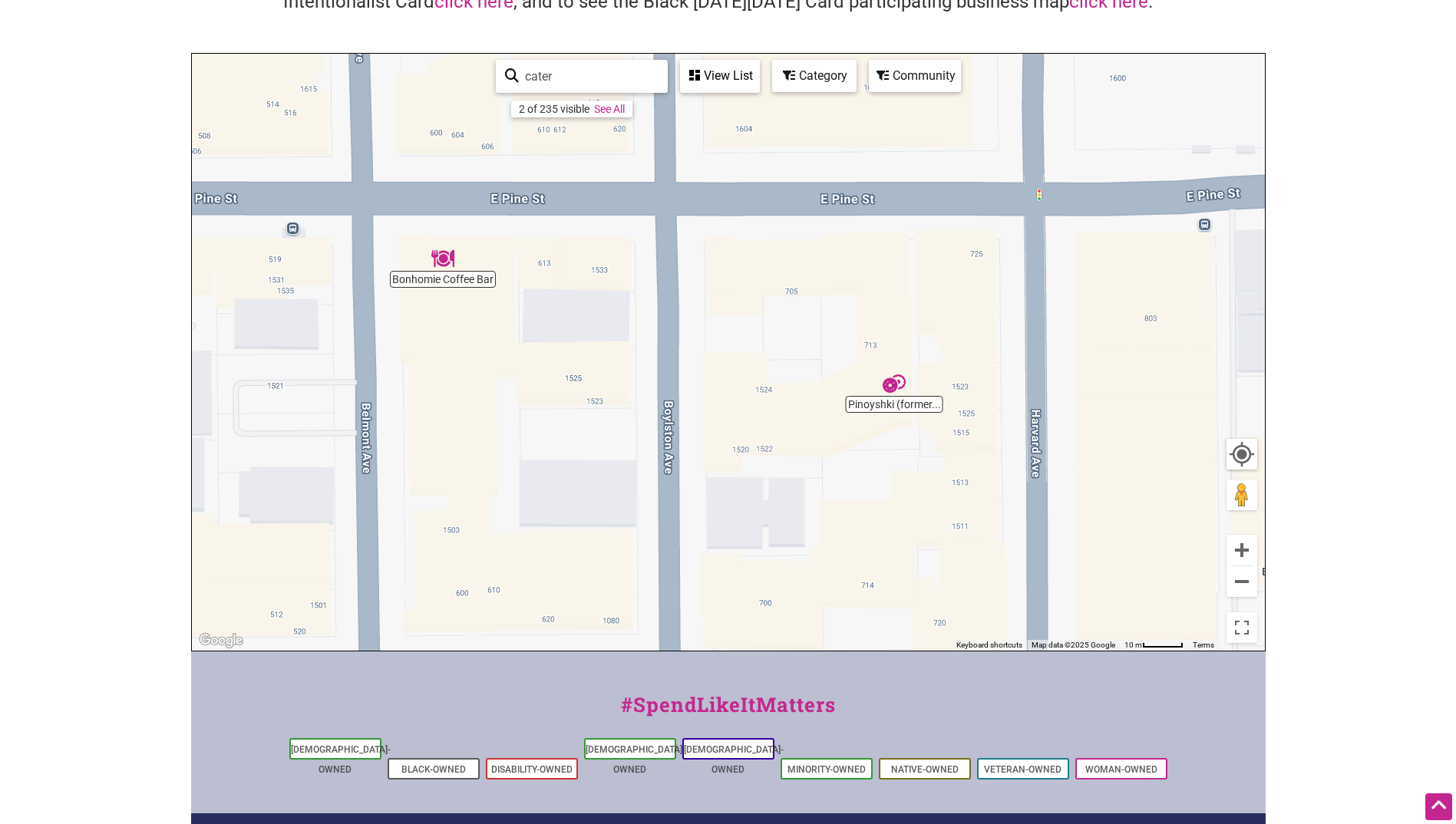
click at [889, 388] on img "Pinoyshki (formerly Piroshki on 3rd)" at bounding box center [893, 383] width 35 height 35
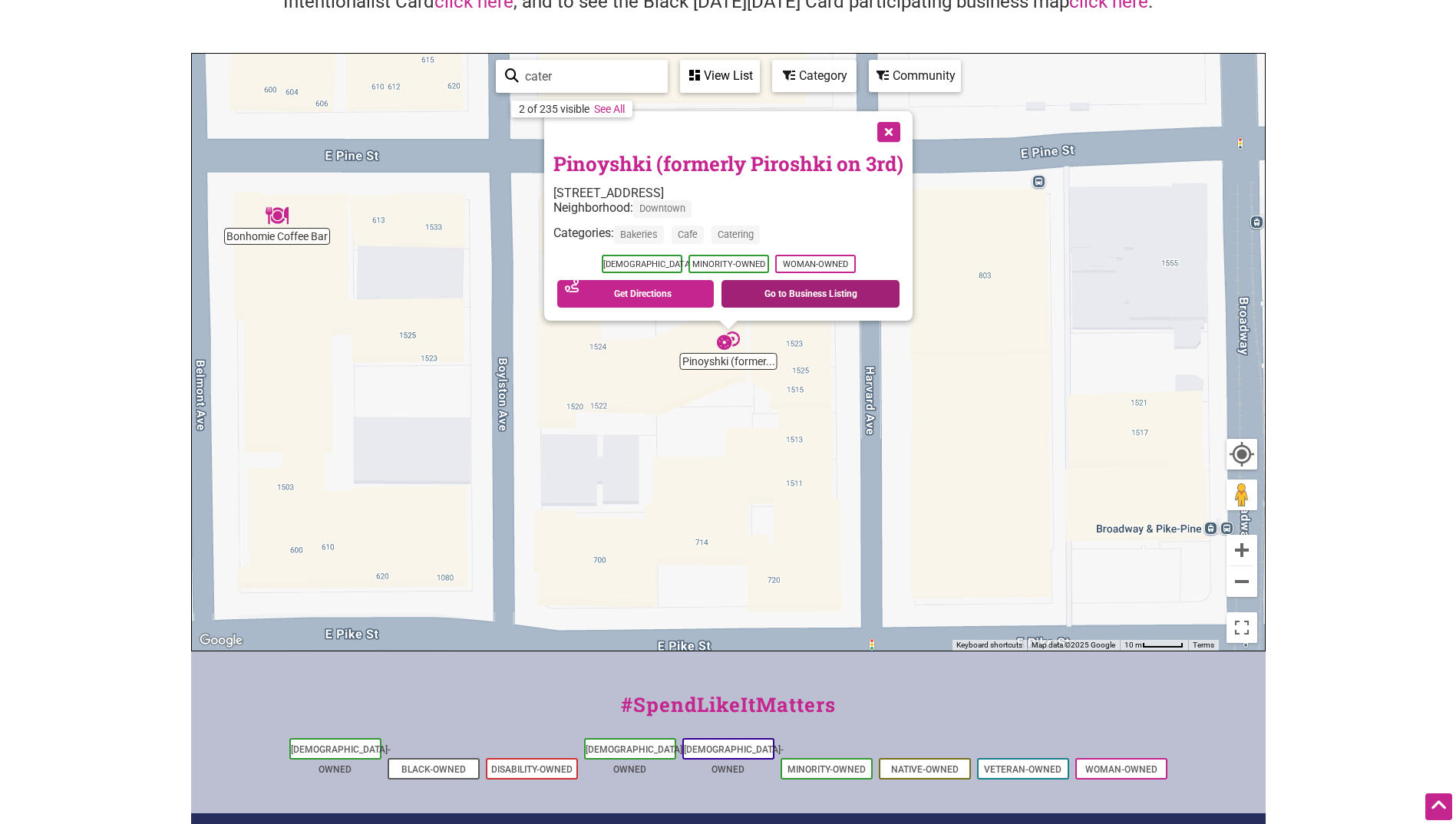
click at [799, 298] on link "Go to Business Listing" at bounding box center [810, 294] width 178 height 28
click at [890, 134] on button "Close" at bounding box center [887, 130] width 38 height 38
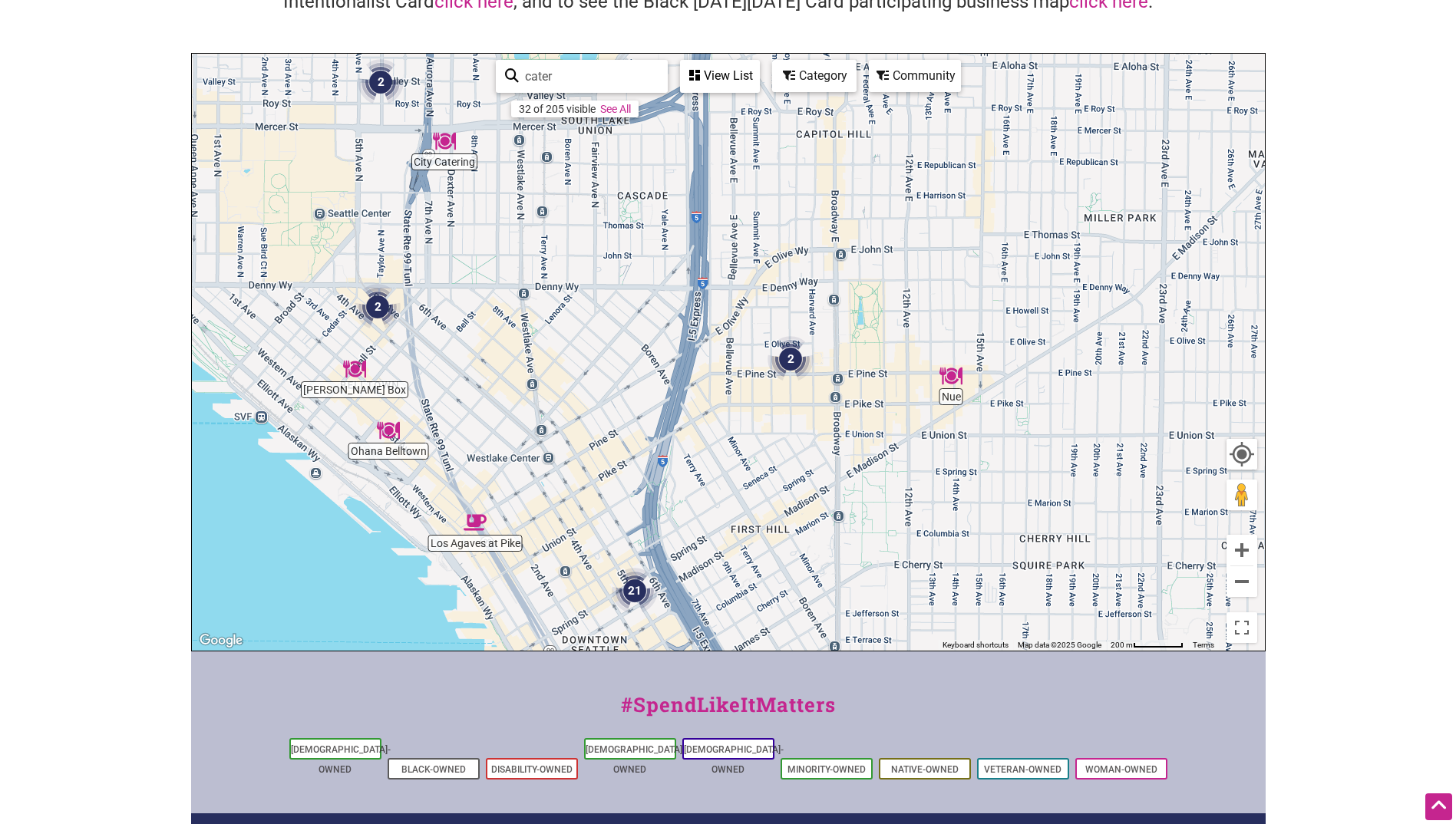
drag, startPoint x: 734, startPoint y: 498, endPoint x: 766, endPoint y: 414, distance: 89.9
click at [774, 408] on div "To navigate, press the arrow keys." at bounding box center [728, 352] width 1073 height 597
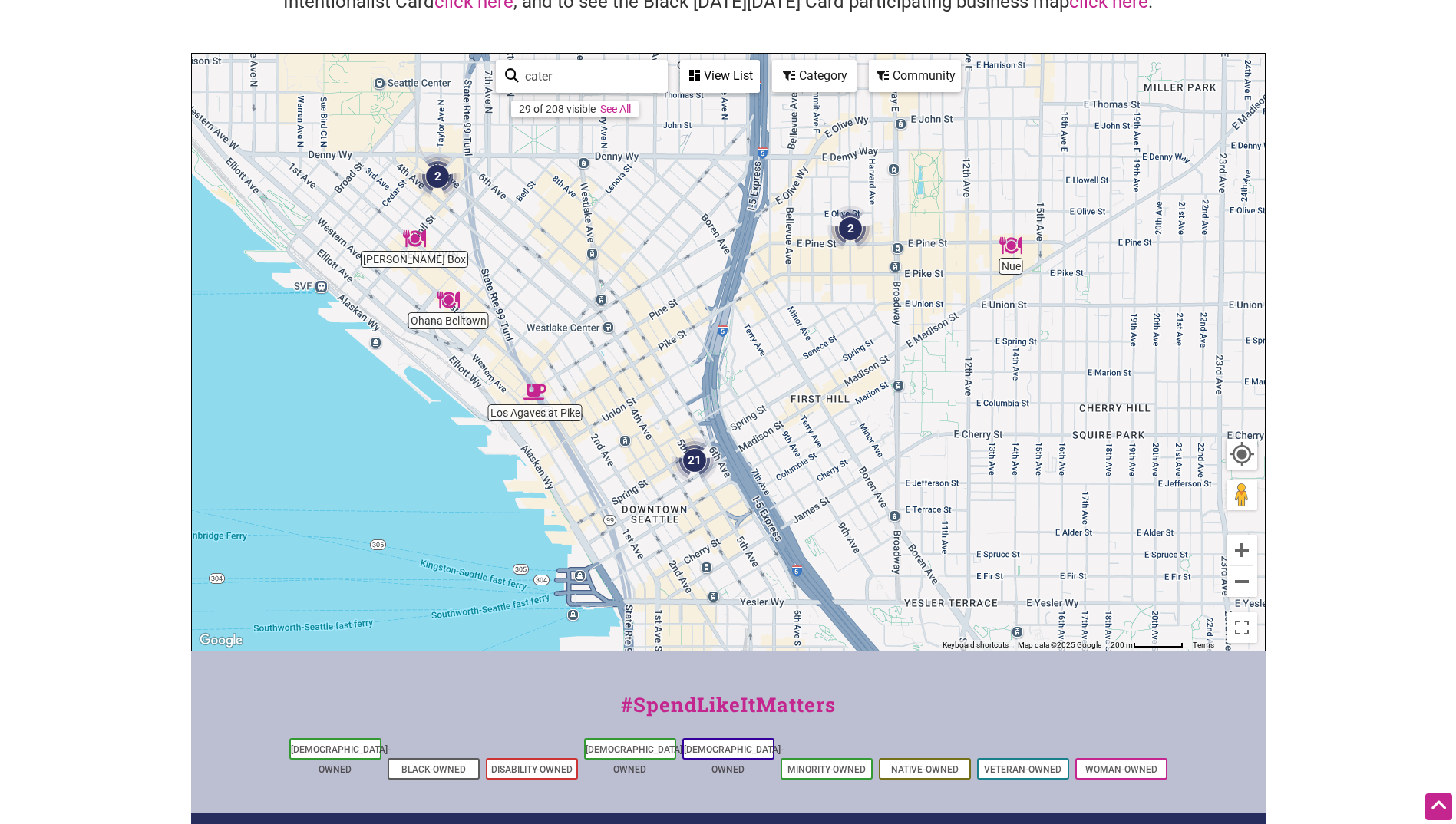
click at [697, 462] on img "21" at bounding box center [694, 460] width 58 height 58
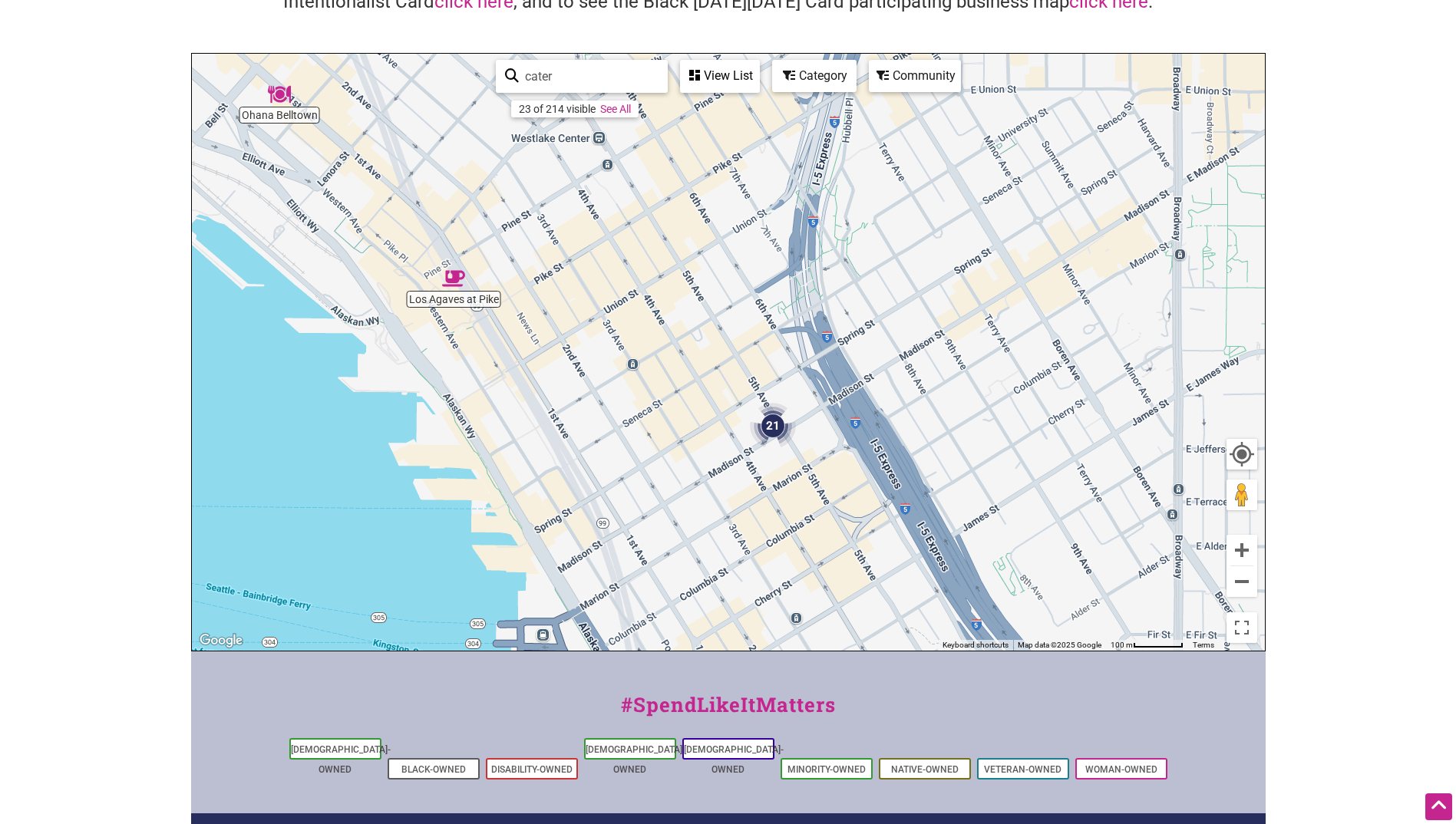
click at [716, 72] on div "View List" at bounding box center [719, 76] width 77 height 29
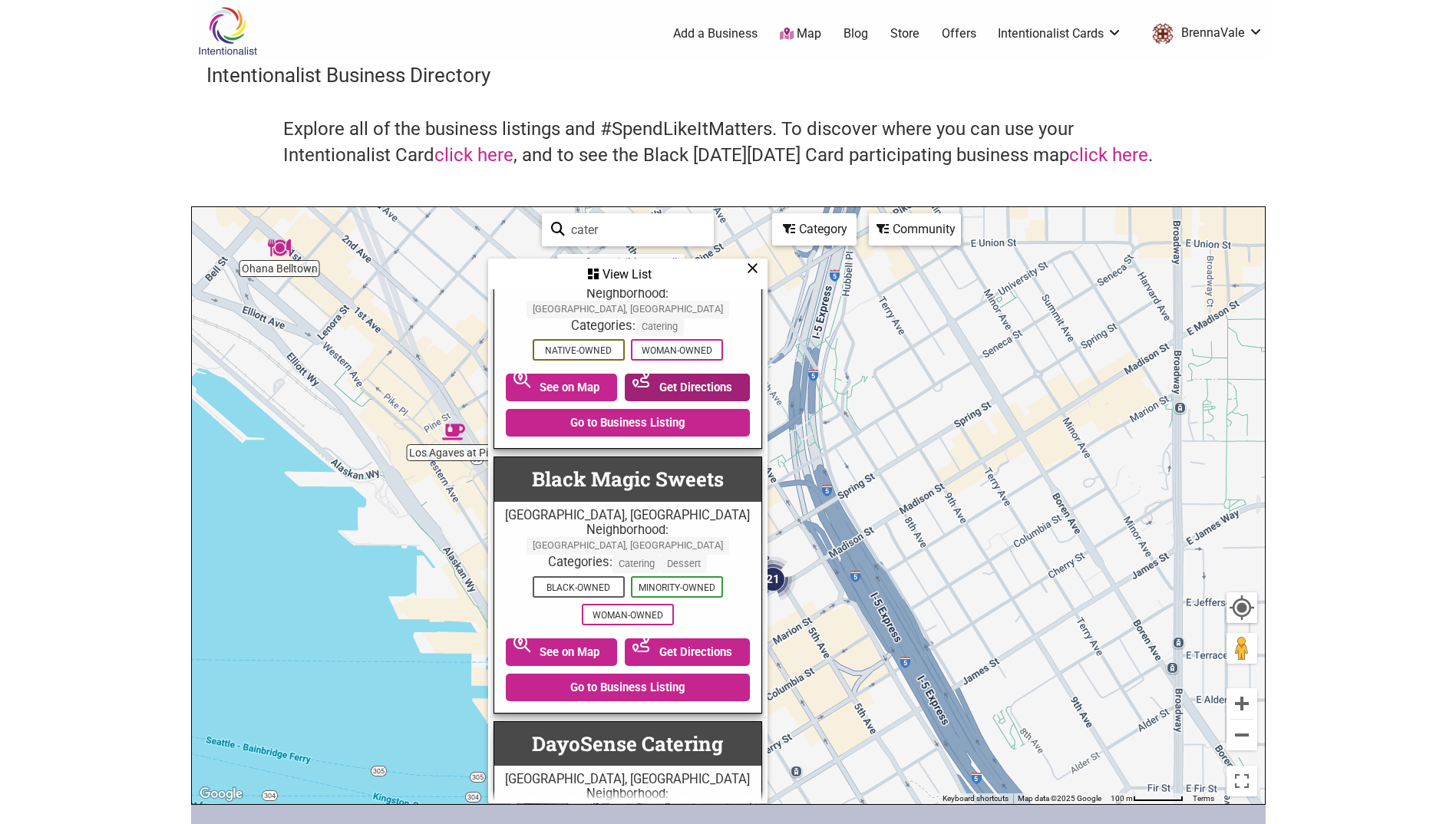
scroll to position [0, 0]
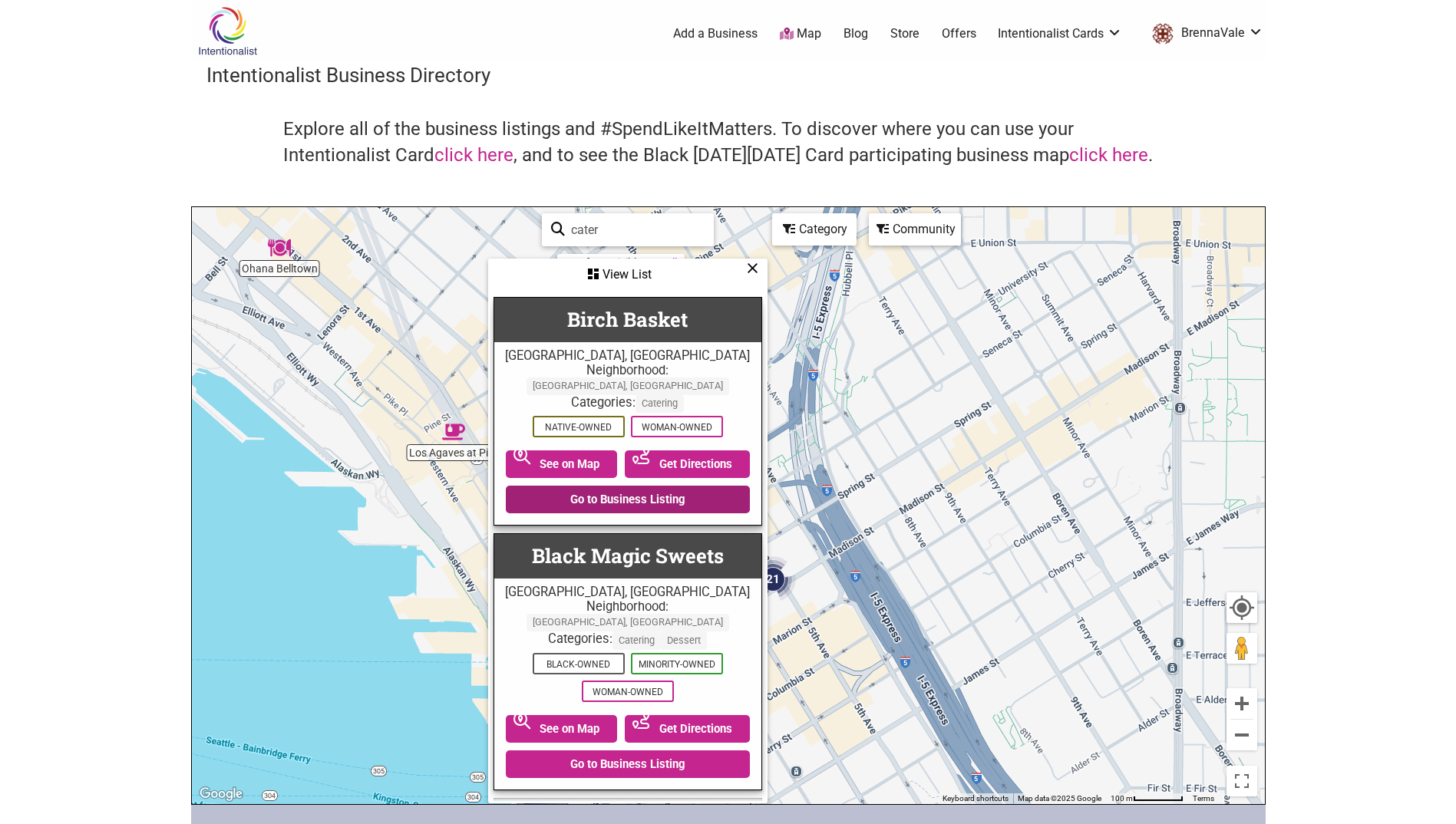
click at [679, 488] on link "Go to Business Listing" at bounding box center [627, 499] width 244 height 28
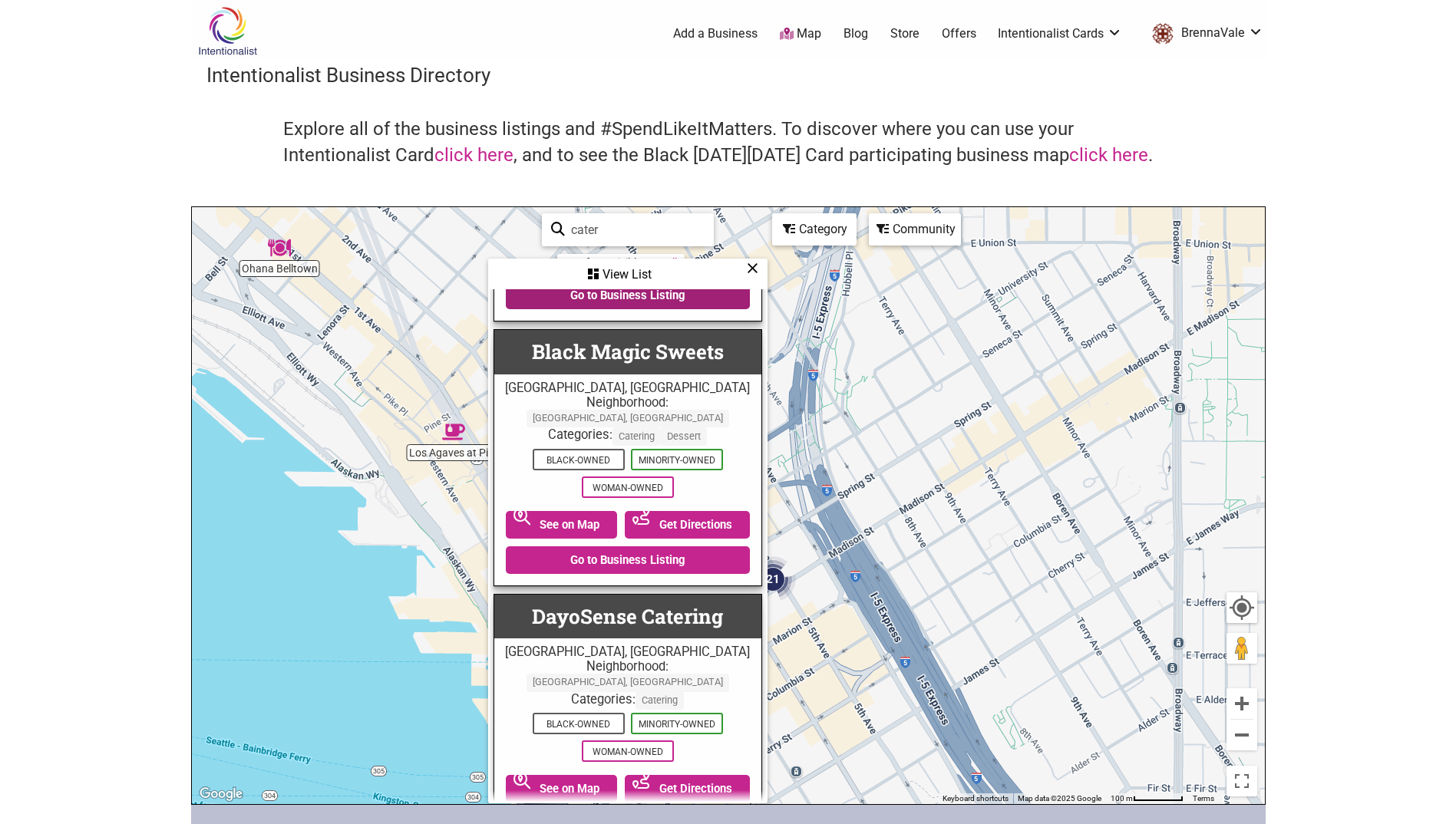
scroll to position [230, 0]
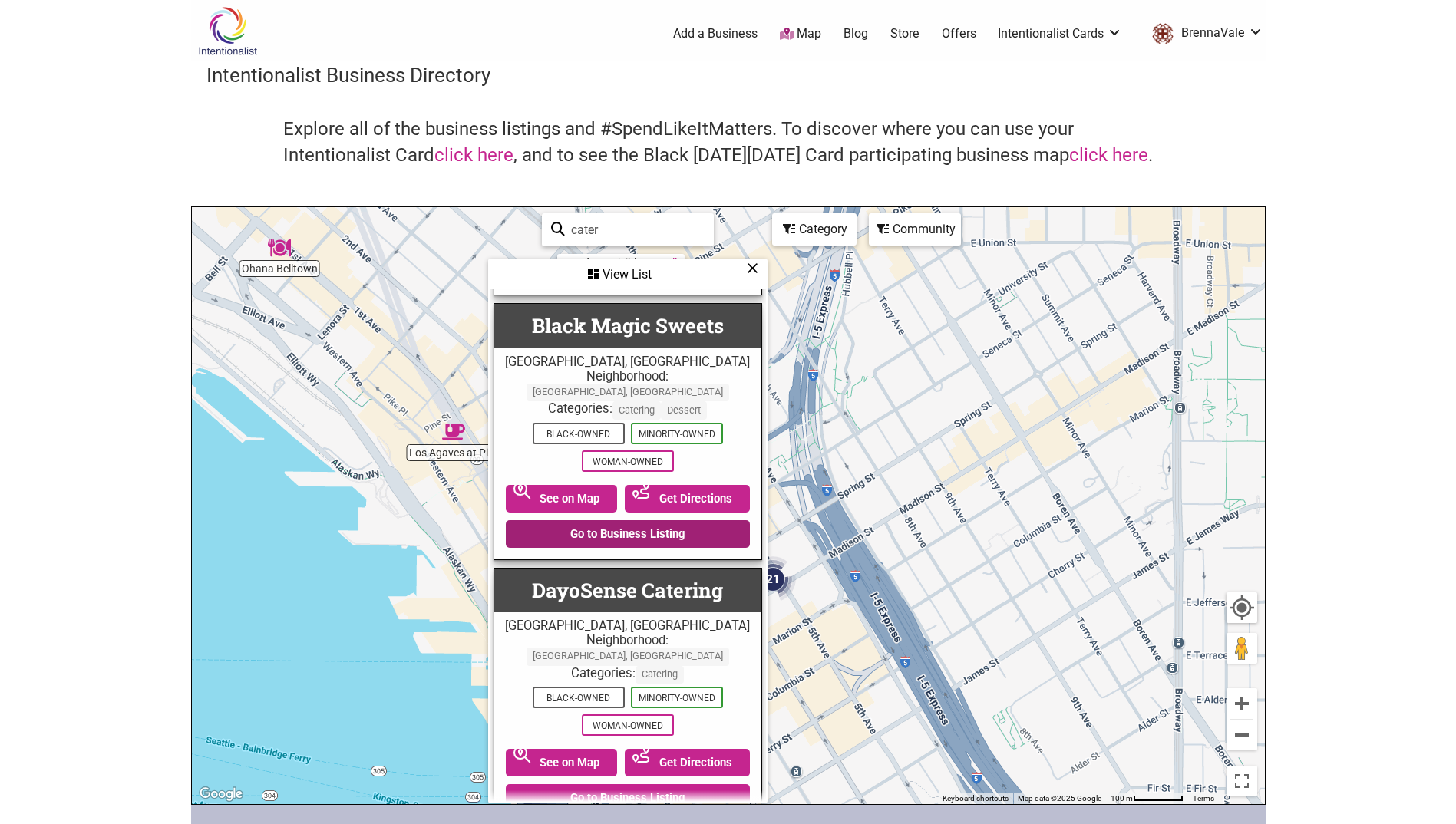
click at [674, 521] on link "Go to Business Listing" at bounding box center [627, 534] width 244 height 28
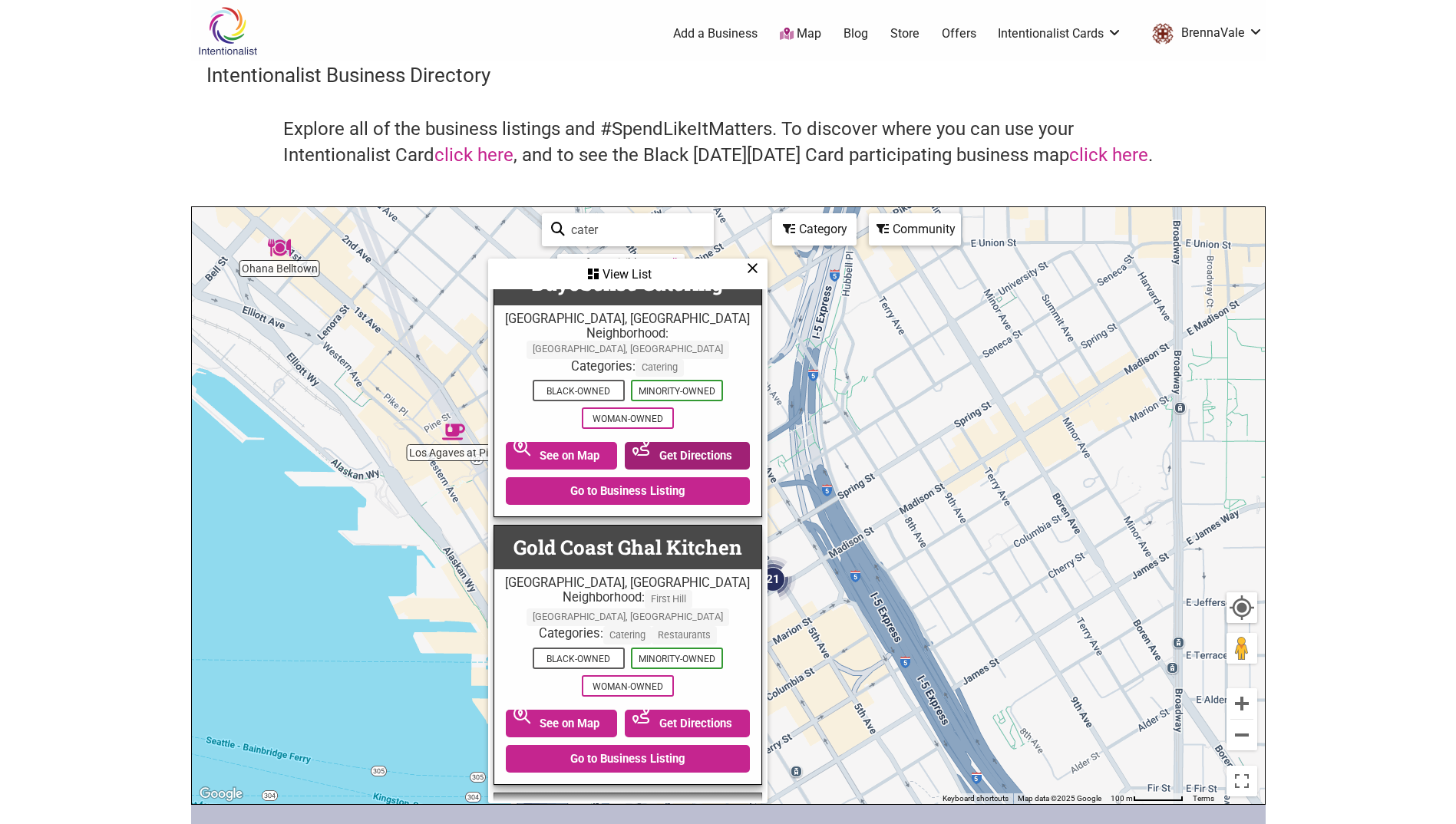
scroll to position [614, 0]
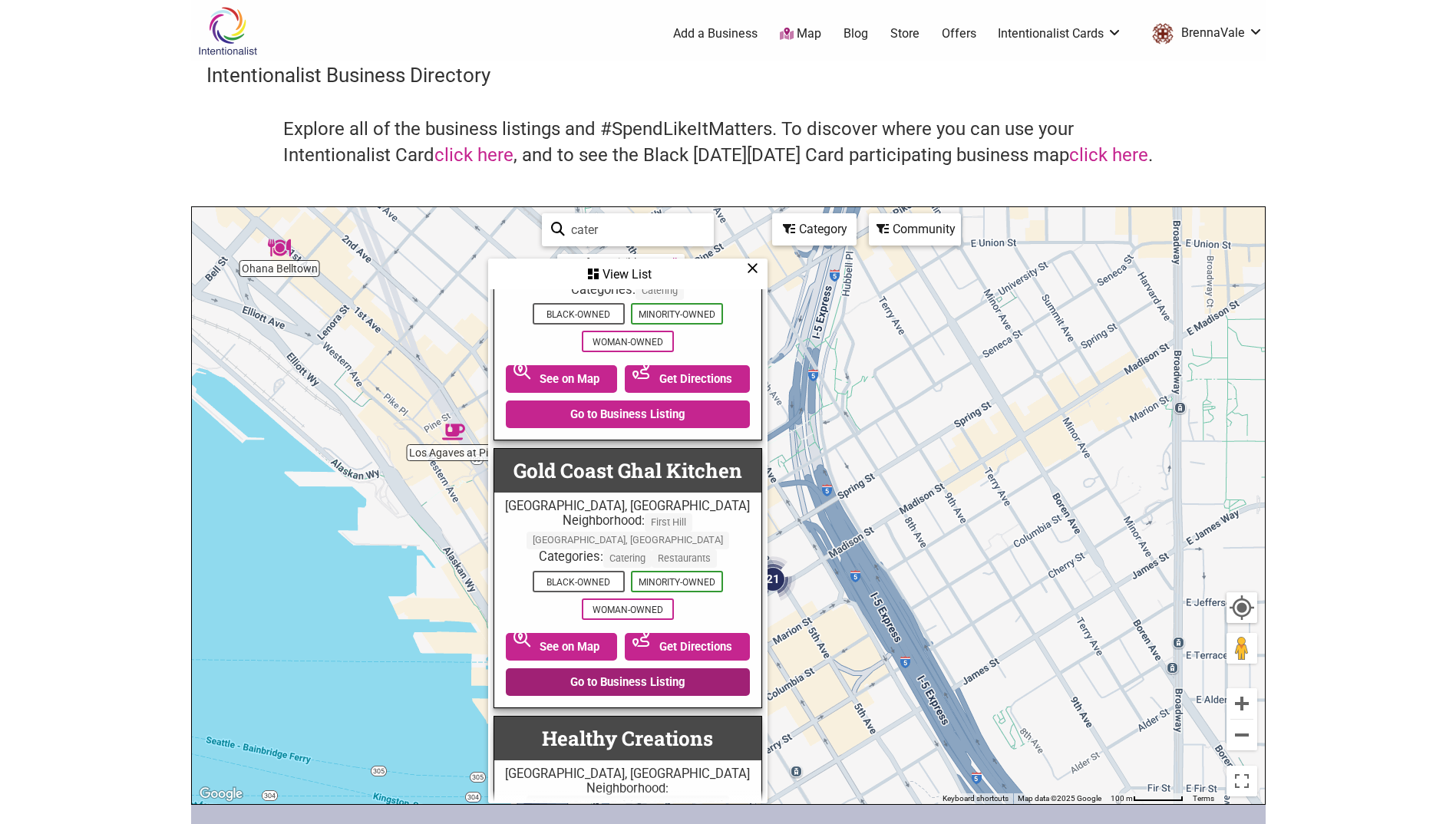
click at [663, 668] on link "Go to Business Listing" at bounding box center [627, 682] width 244 height 28
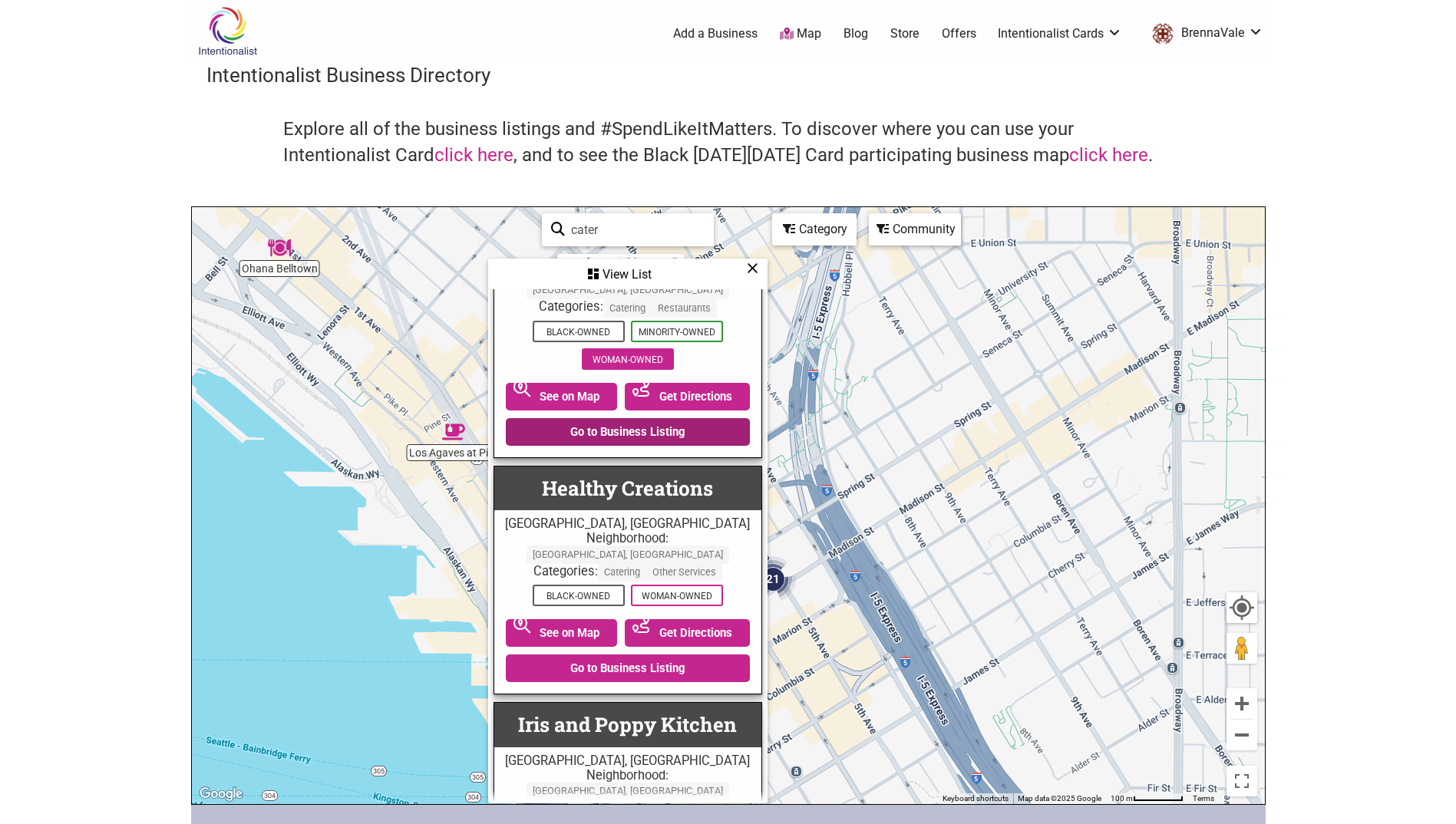
scroll to position [921, 0]
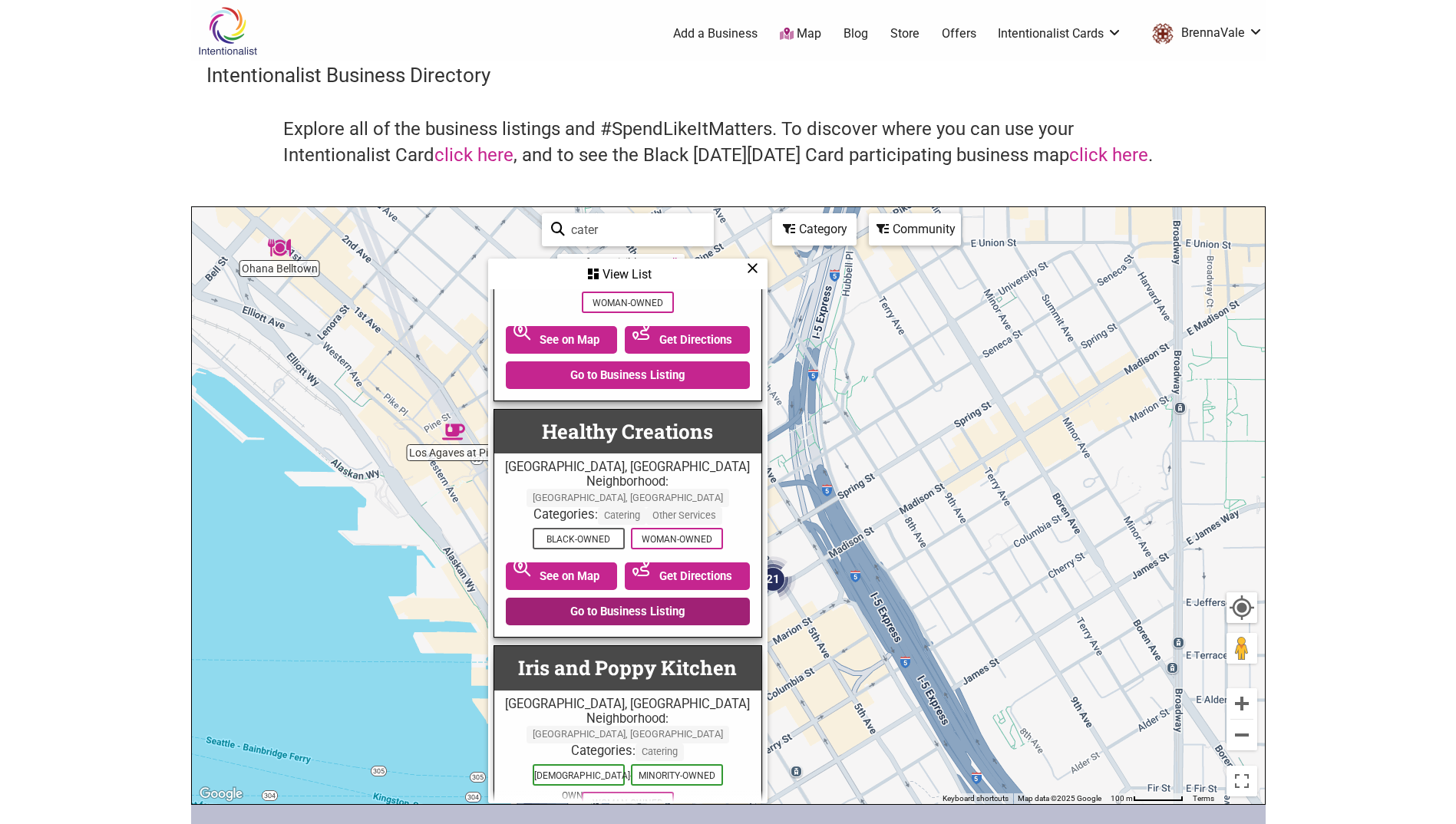
click at [667, 598] on link "Go to Business Listing" at bounding box center [627, 612] width 244 height 28
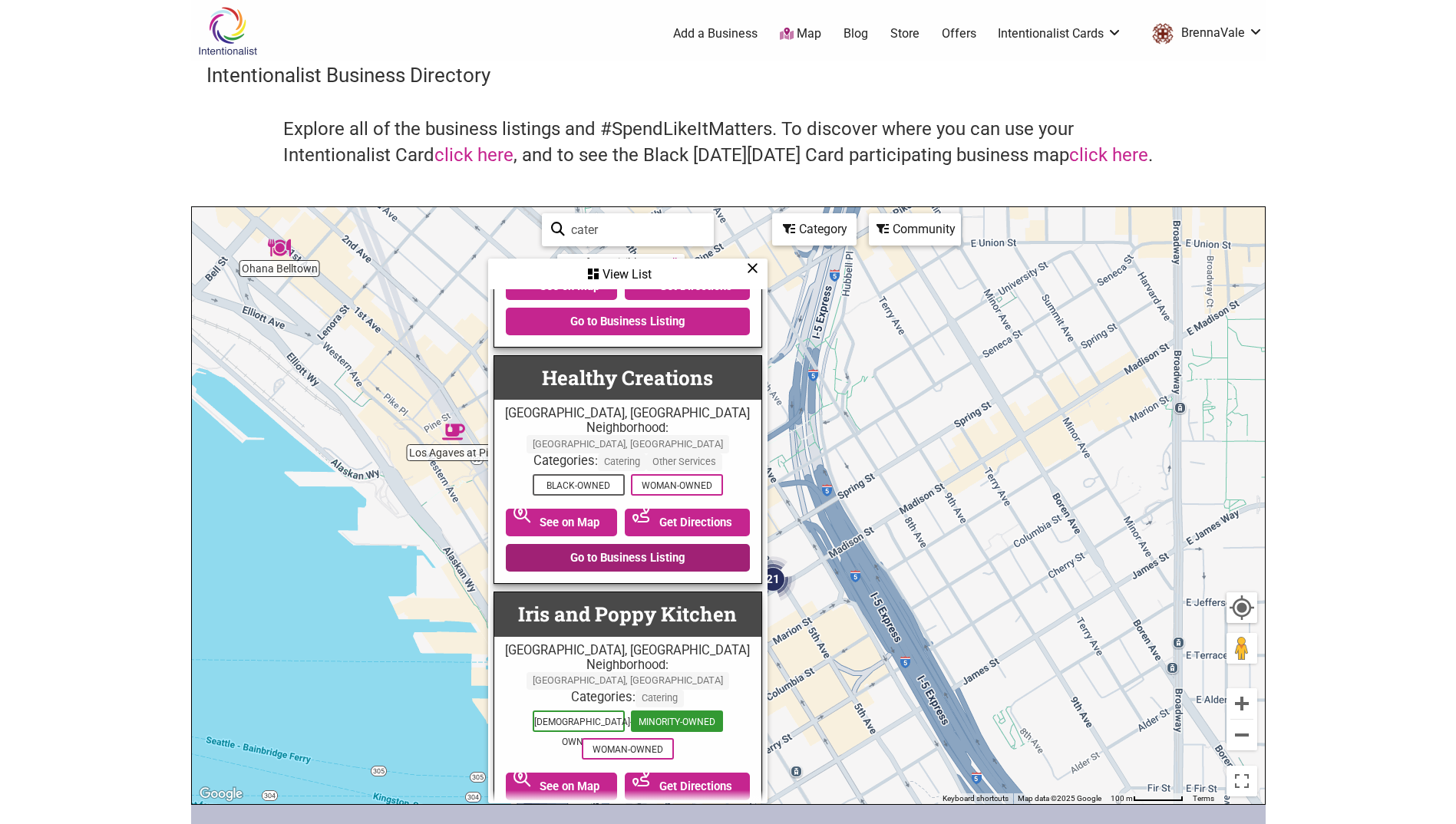
scroll to position [998, 0]
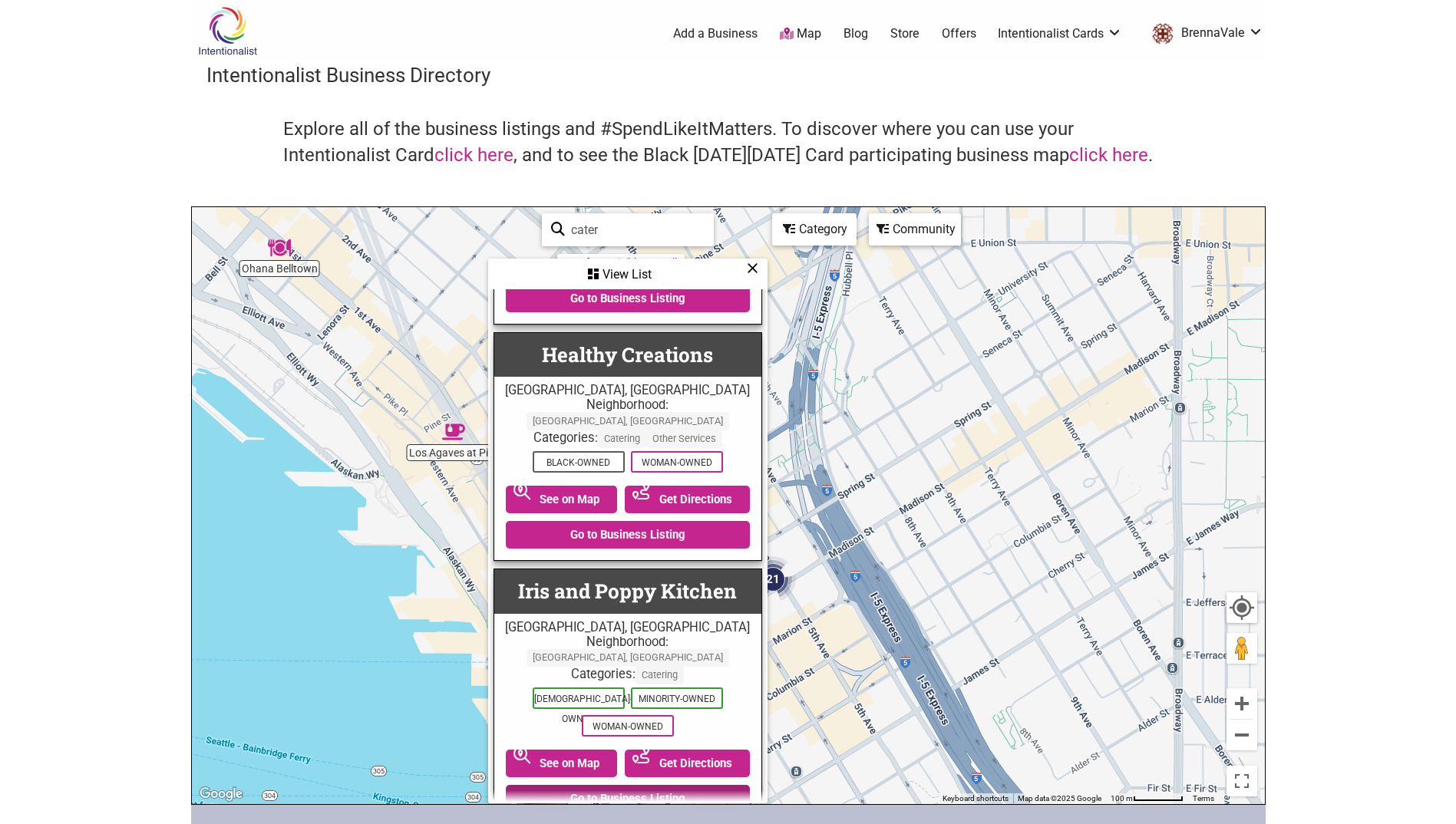
click at [670, 785] on link "Go to Business Listing" at bounding box center [627, 799] width 244 height 28
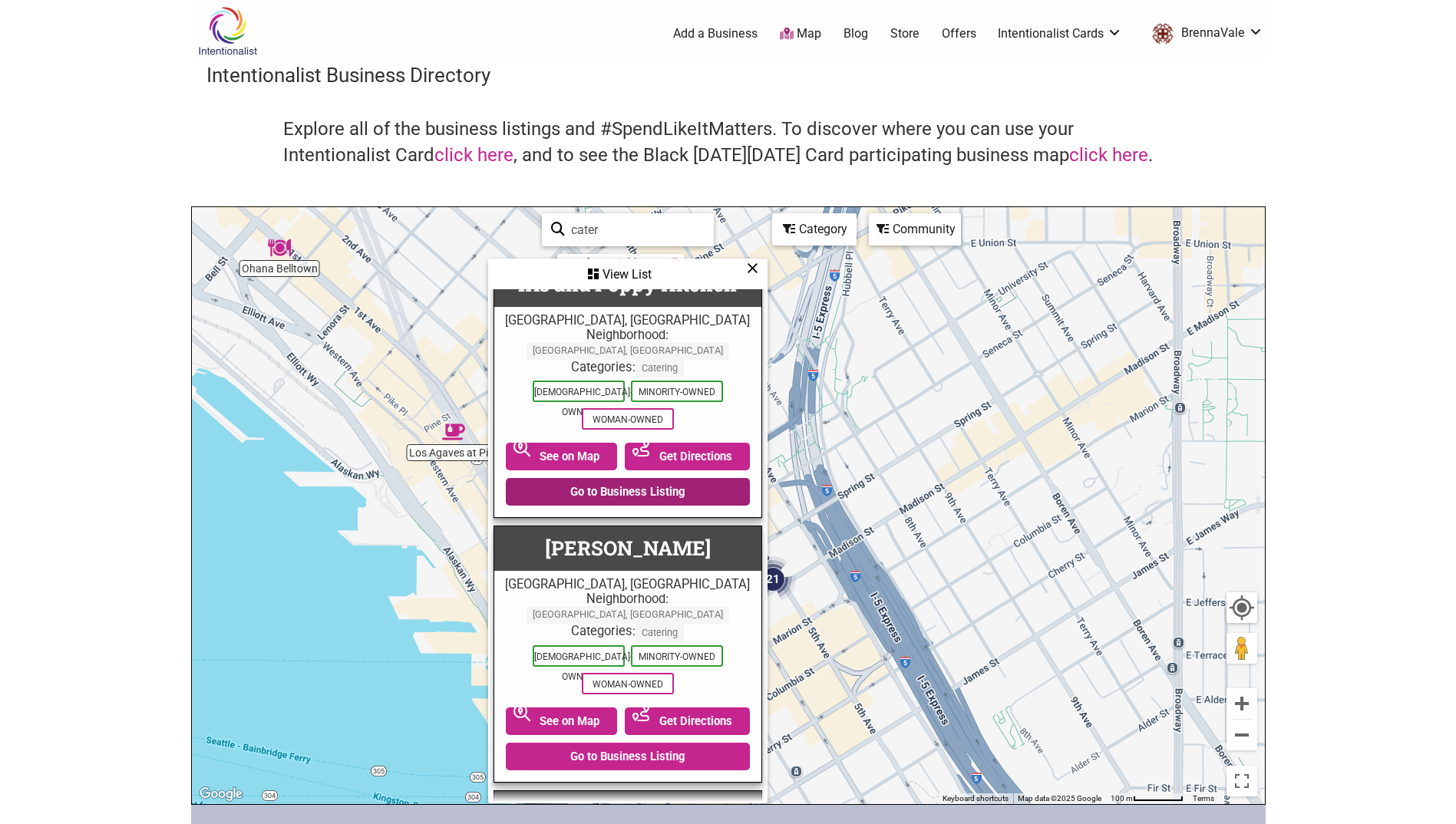
scroll to position [1458, 0]
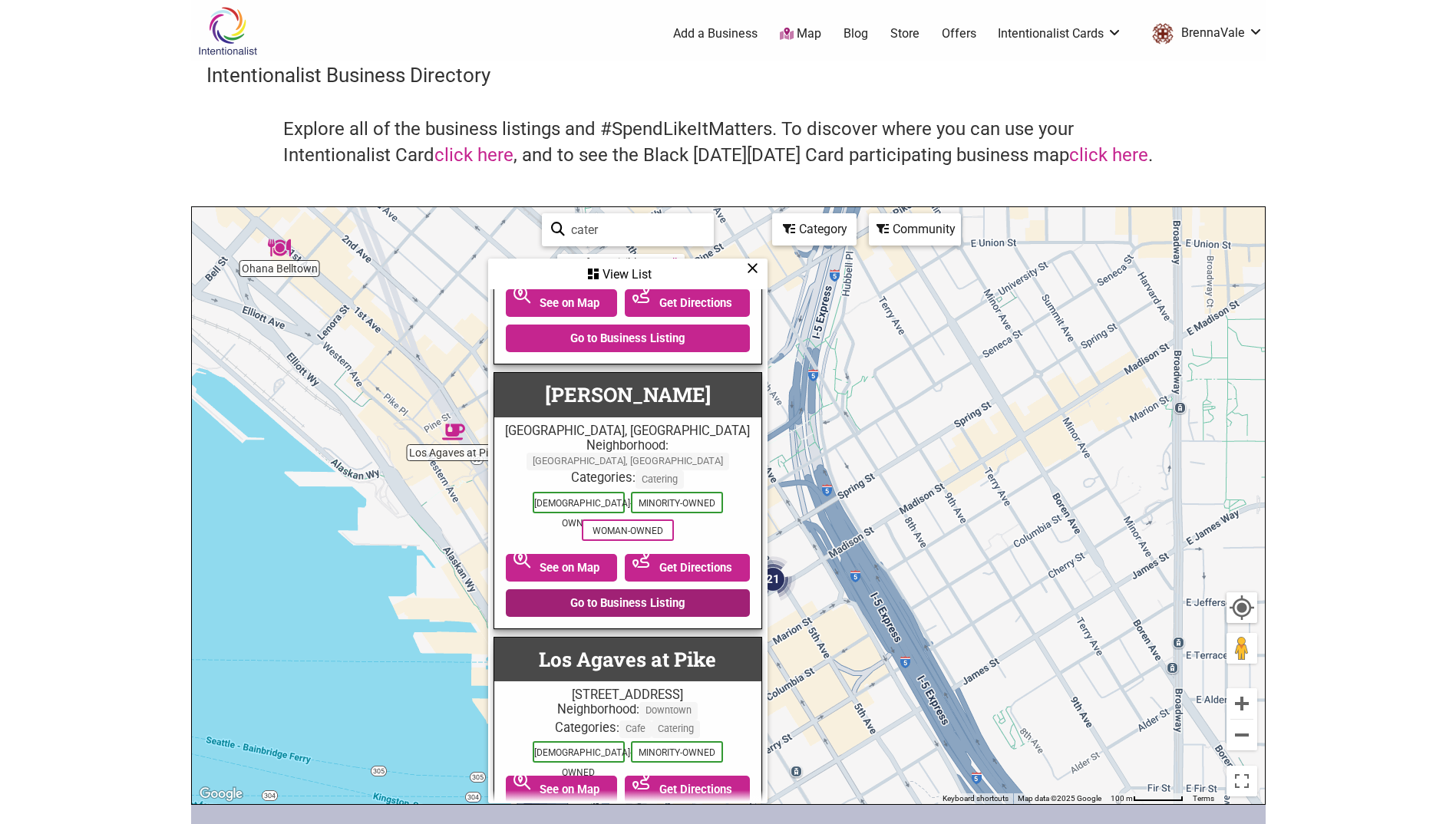
click at [661, 589] on link "Go to Business Listing" at bounding box center [627, 603] width 244 height 28
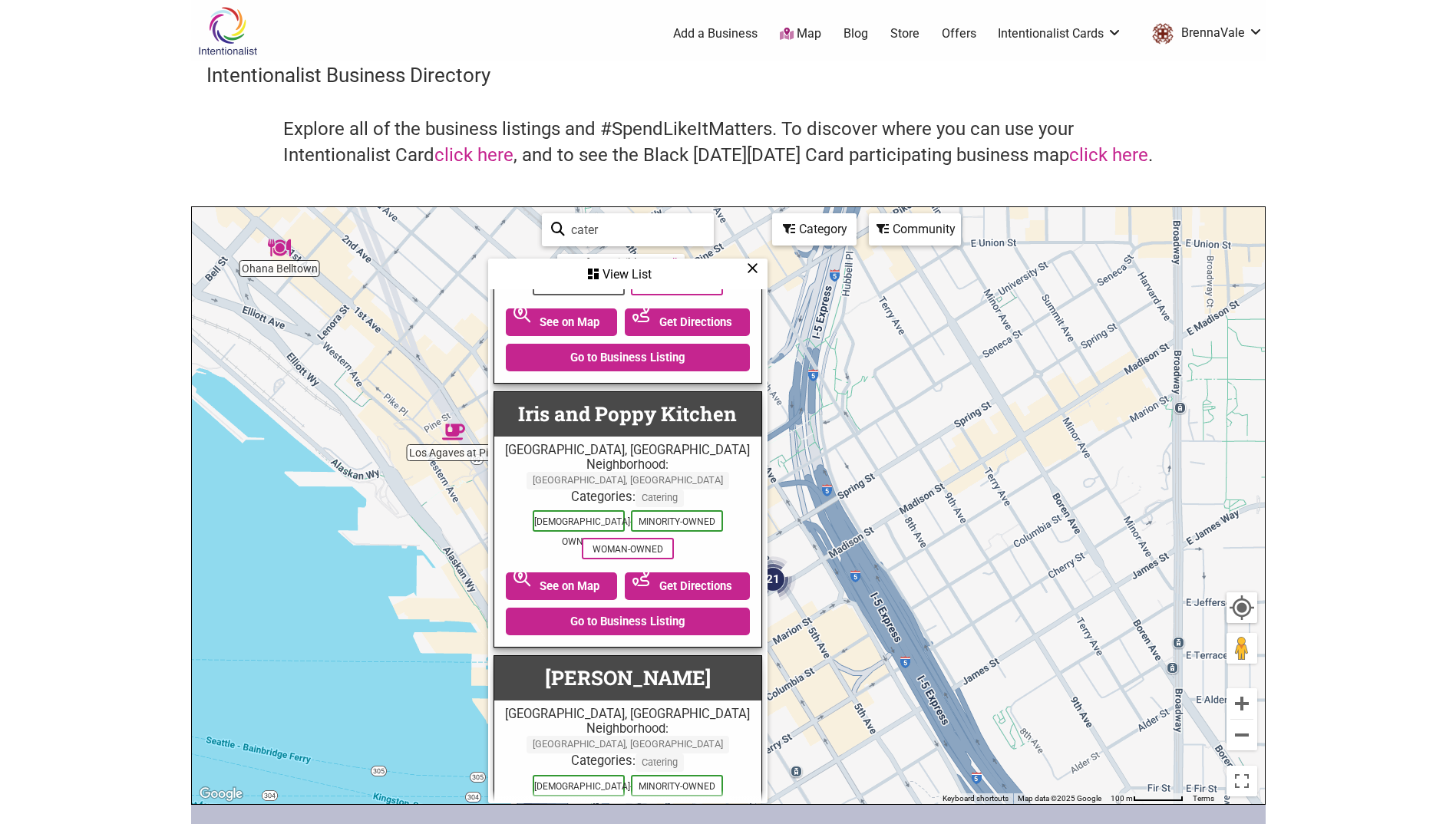
scroll to position [1151, 0]
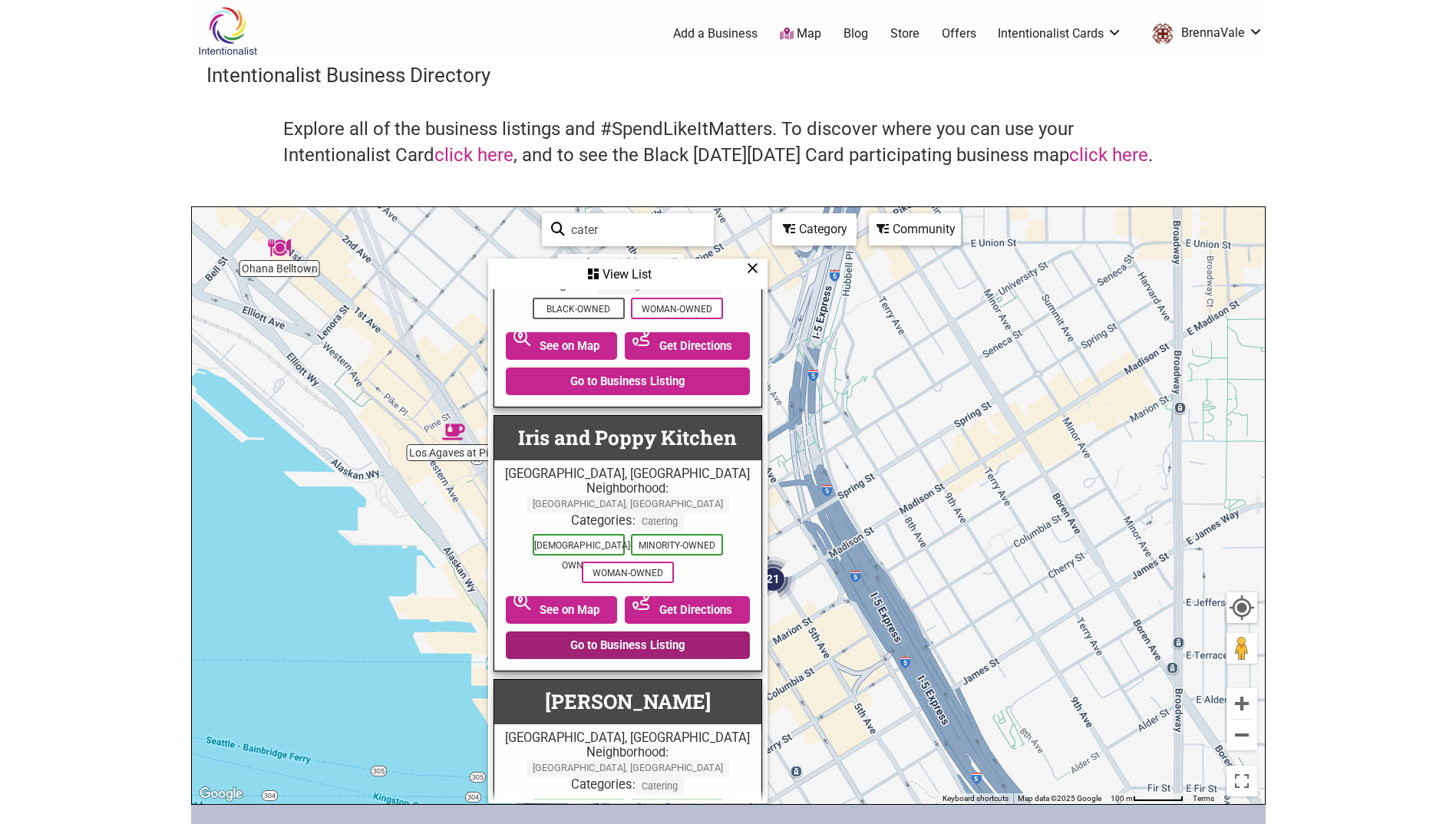
click at [669, 631] on link "Go to Business Listing" at bounding box center [627, 645] width 244 height 28
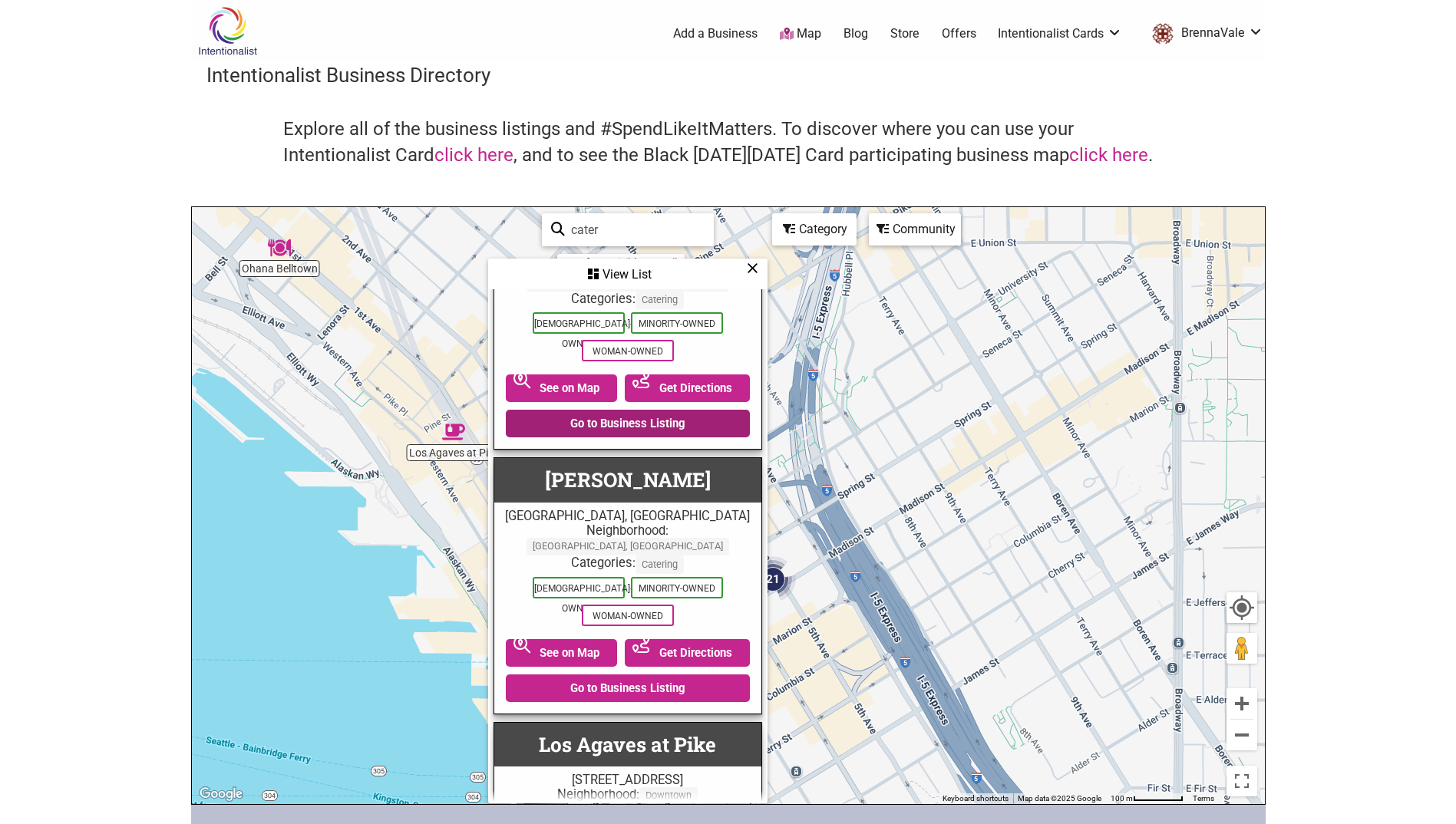
scroll to position [1381, 0]
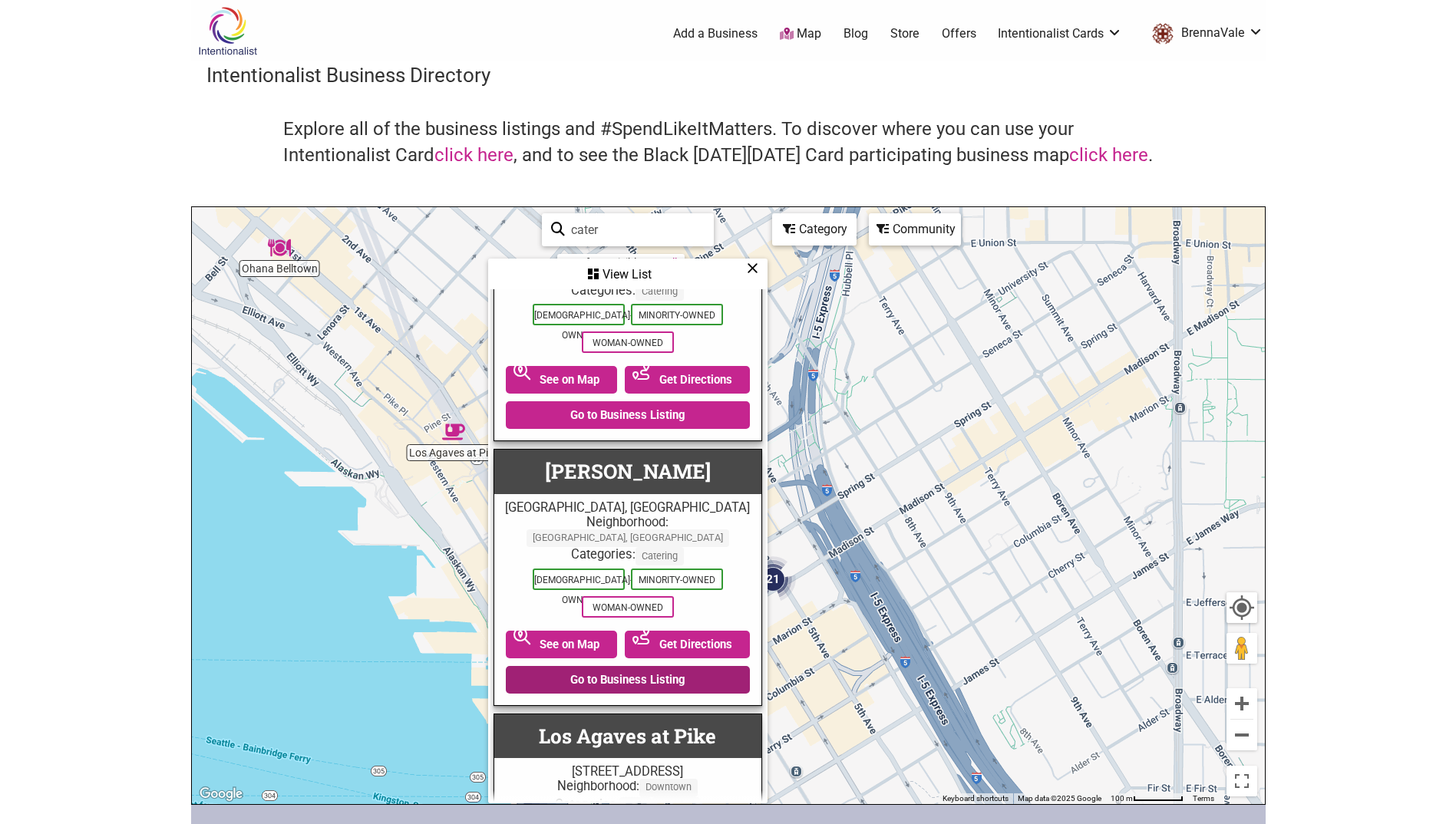
click at [639, 667] on link "Go to Business Listing" at bounding box center [627, 680] width 244 height 28
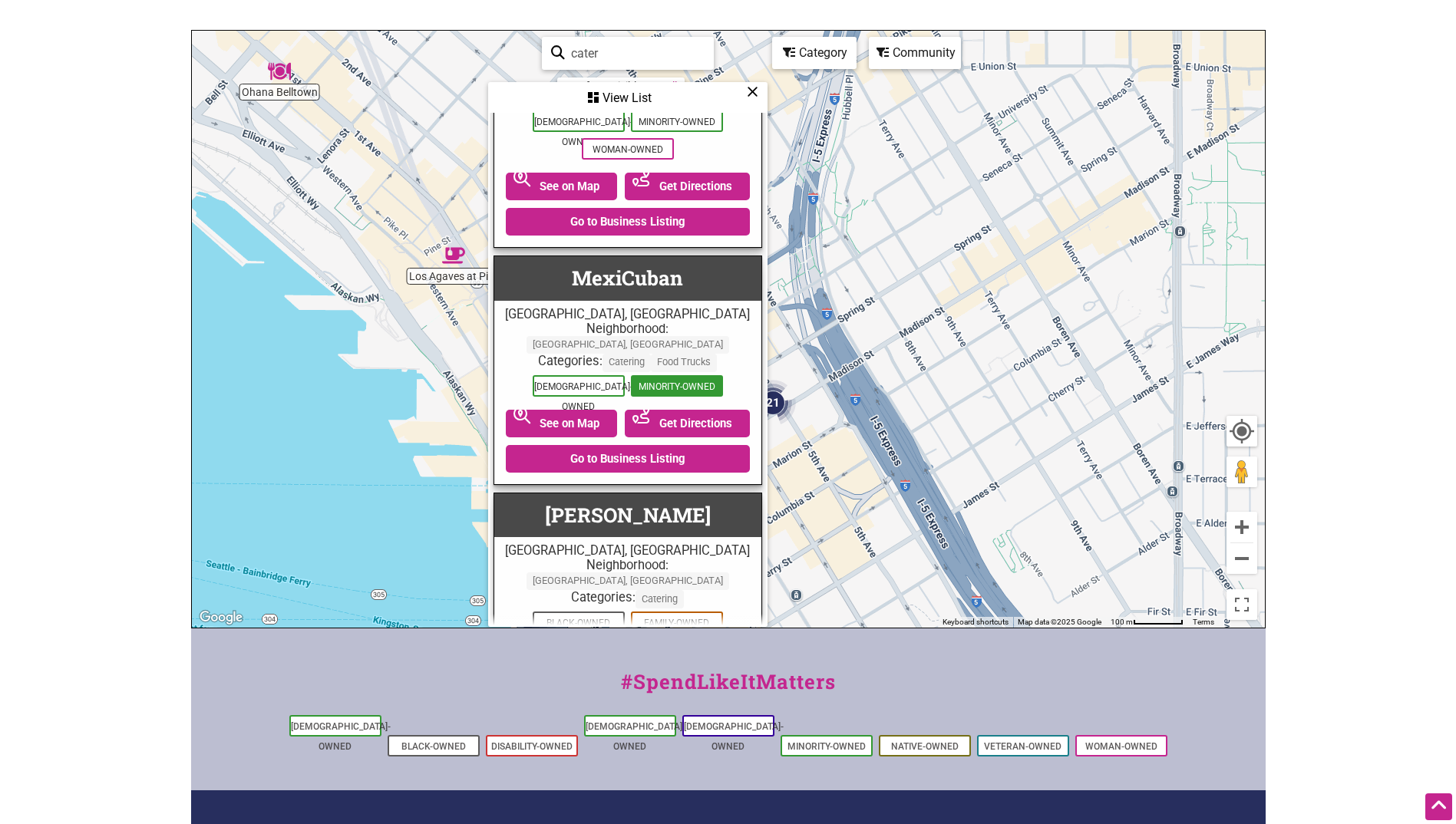
scroll to position [2226, 0]
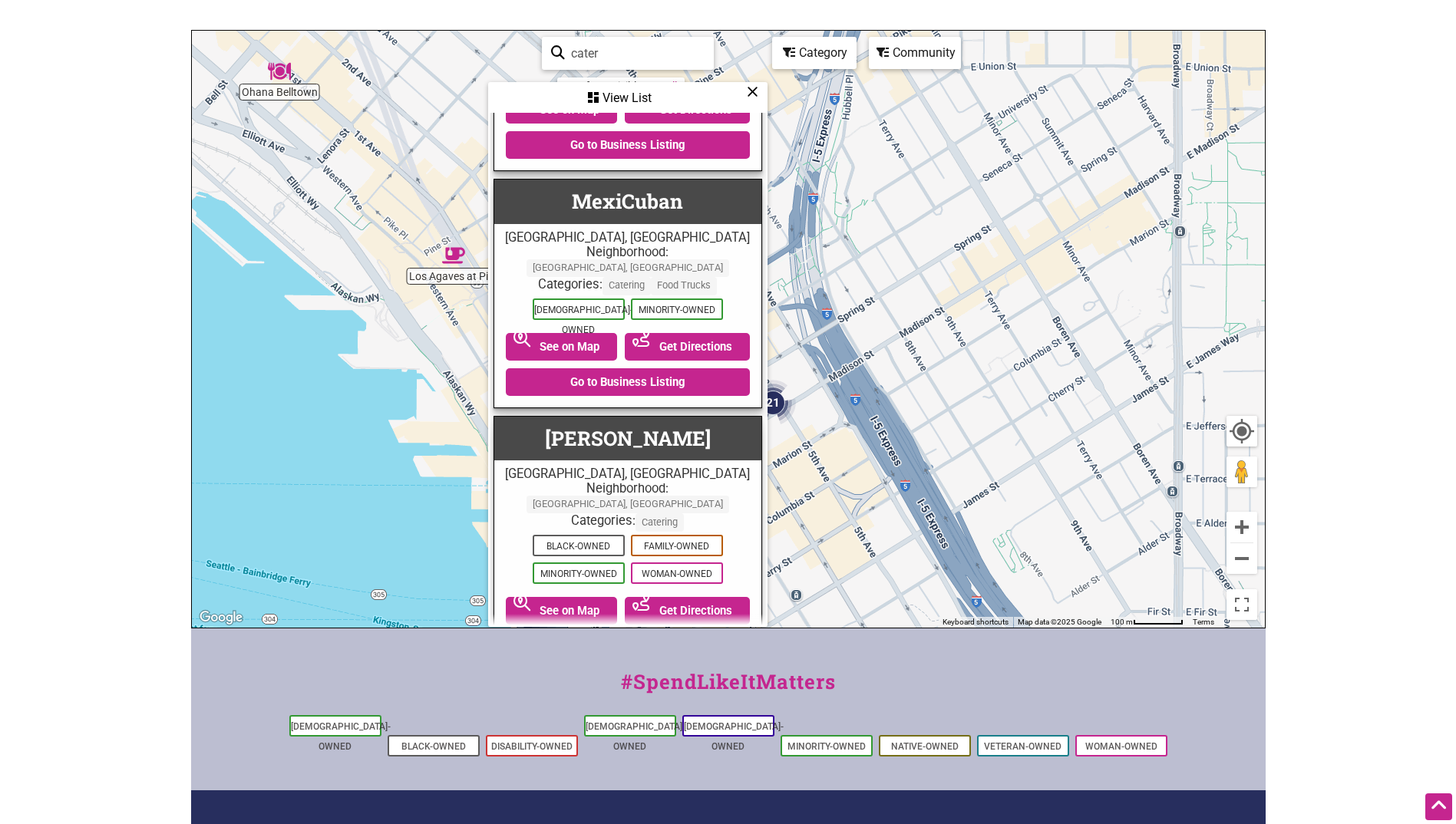
click at [673, 632] on link "Go to Business Listing" at bounding box center [627, 646] width 244 height 28
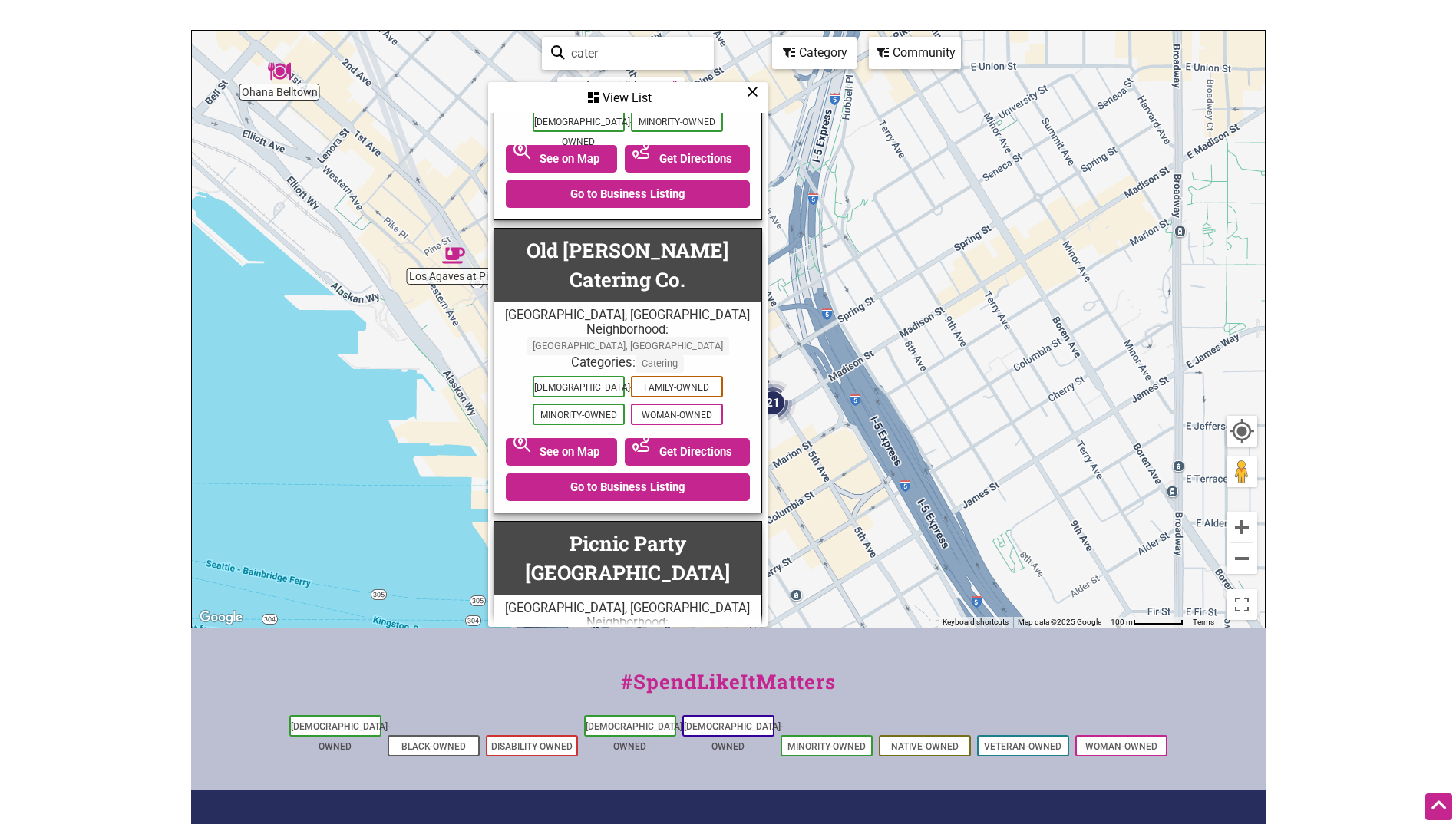
scroll to position [3300, 0]
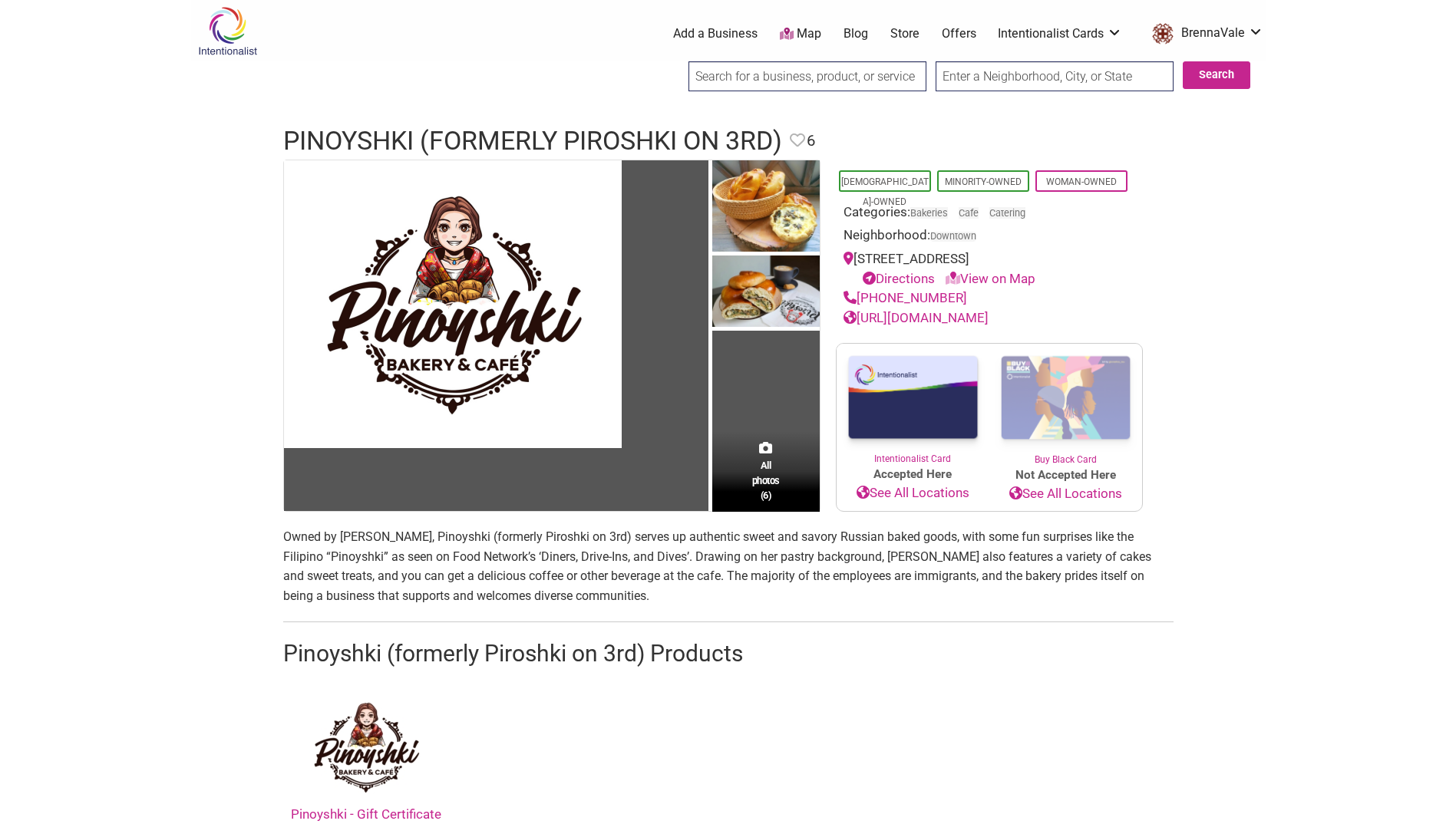
click at [955, 312] on link "[URL][DOMAIN_NAME]" at bounding box center [916, 317] width 145 height 16
click at [805, 141] on icon at bounding box center [797, 140] width 15 height 16
click at [805, 139] on icon at bounding box center [797, 140] width 15 height 16
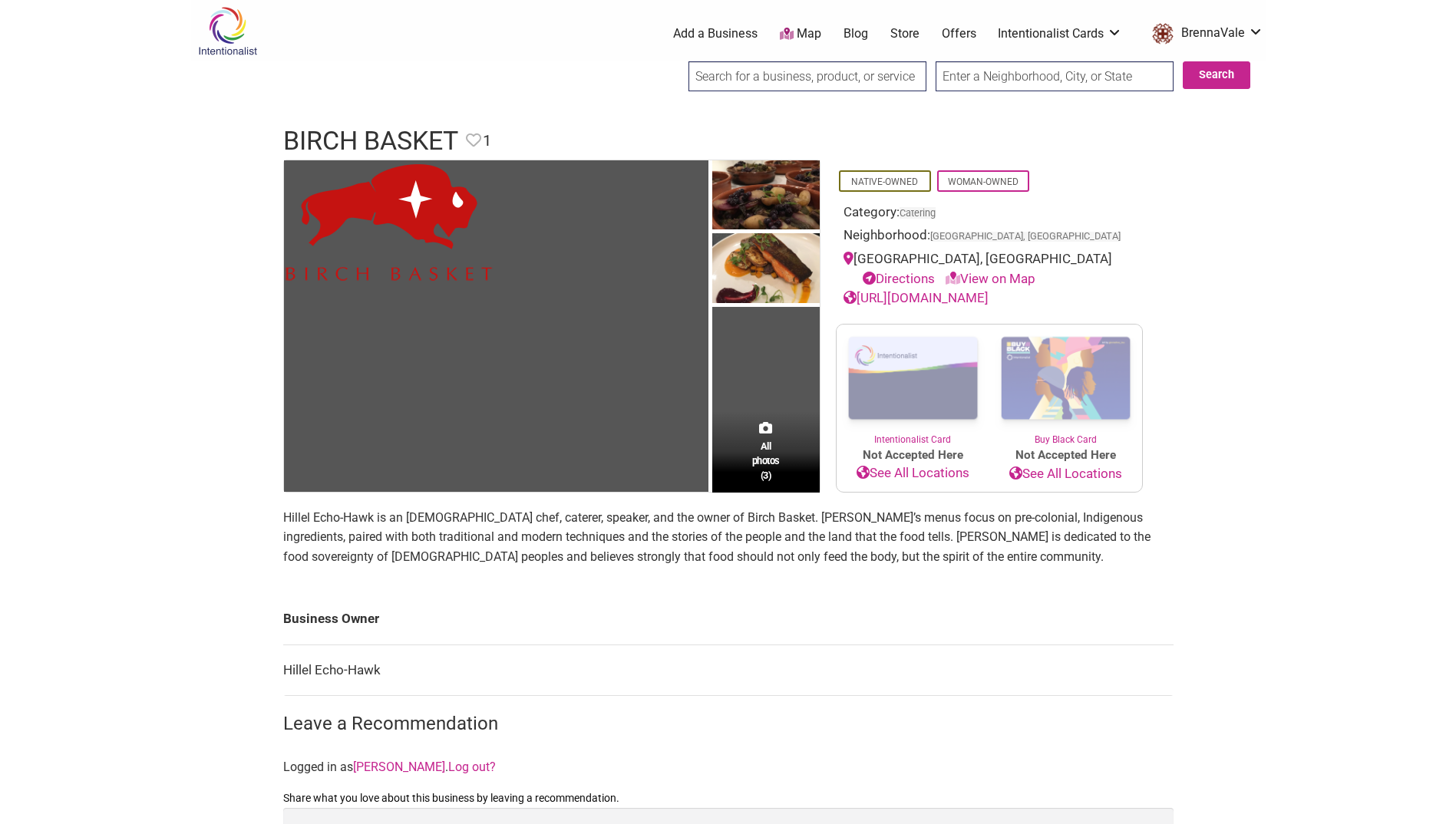
click at [989, 294] on link "https://birchbasketcatering.com/" at bounding box center [916, 298] width 145 height 16
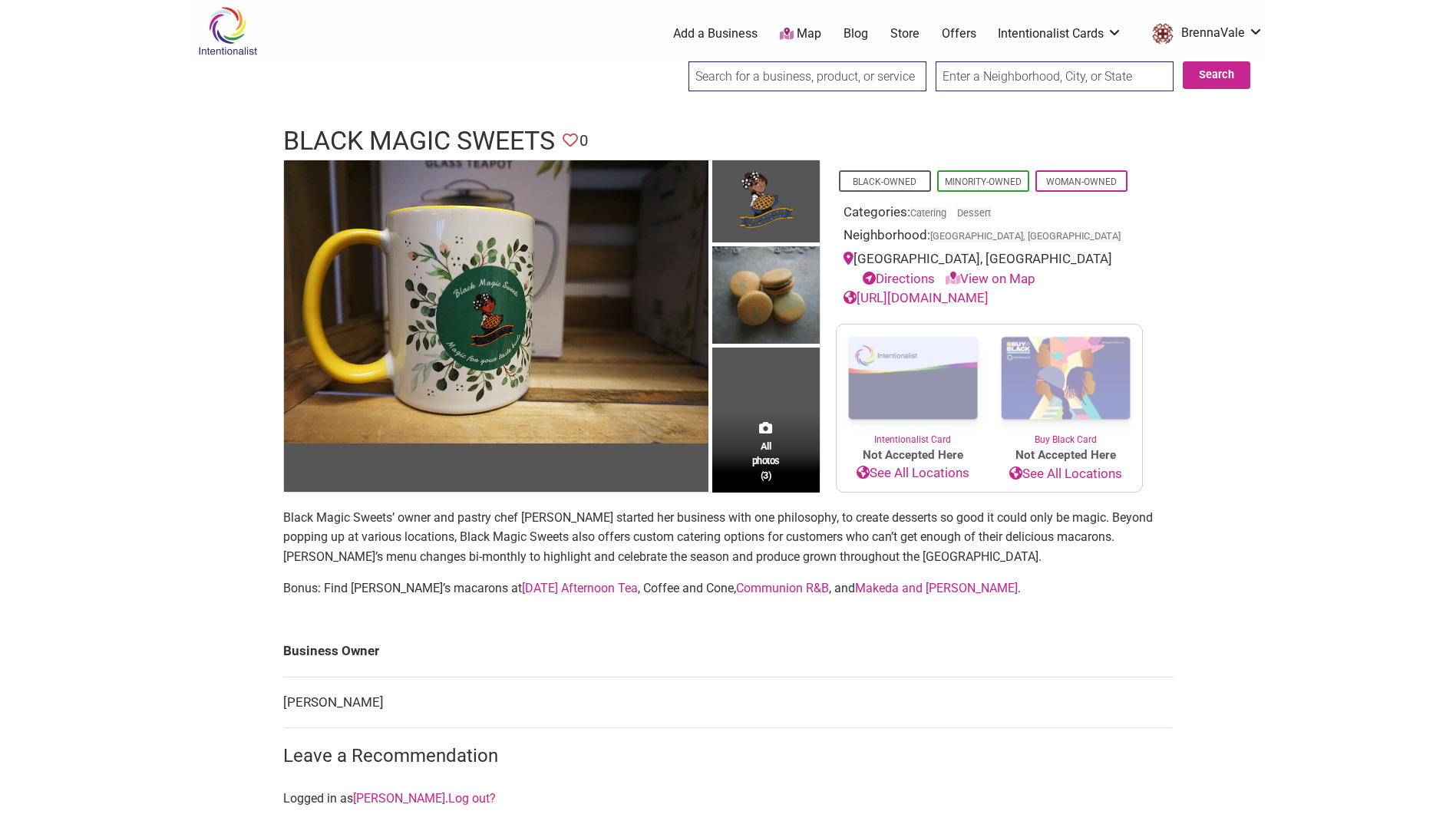
click at [576, 135] on icon at bounding box center [570, 140] width 15 height 16
click at [989, 295] on link "[URL][DOMAIN_NAME]" at bounding box center [916, 298] width 145 height 16
click at [989, 293] on link "https://www.blackmagicsweets.com/" at bounding box center [916, 298] width 145 height 16
click at [567, 137] on icon at bounding box center [570, 140] width 15 height 16
click at [569, 138] on icon at bounding box center [570, 140] width 15 height 16
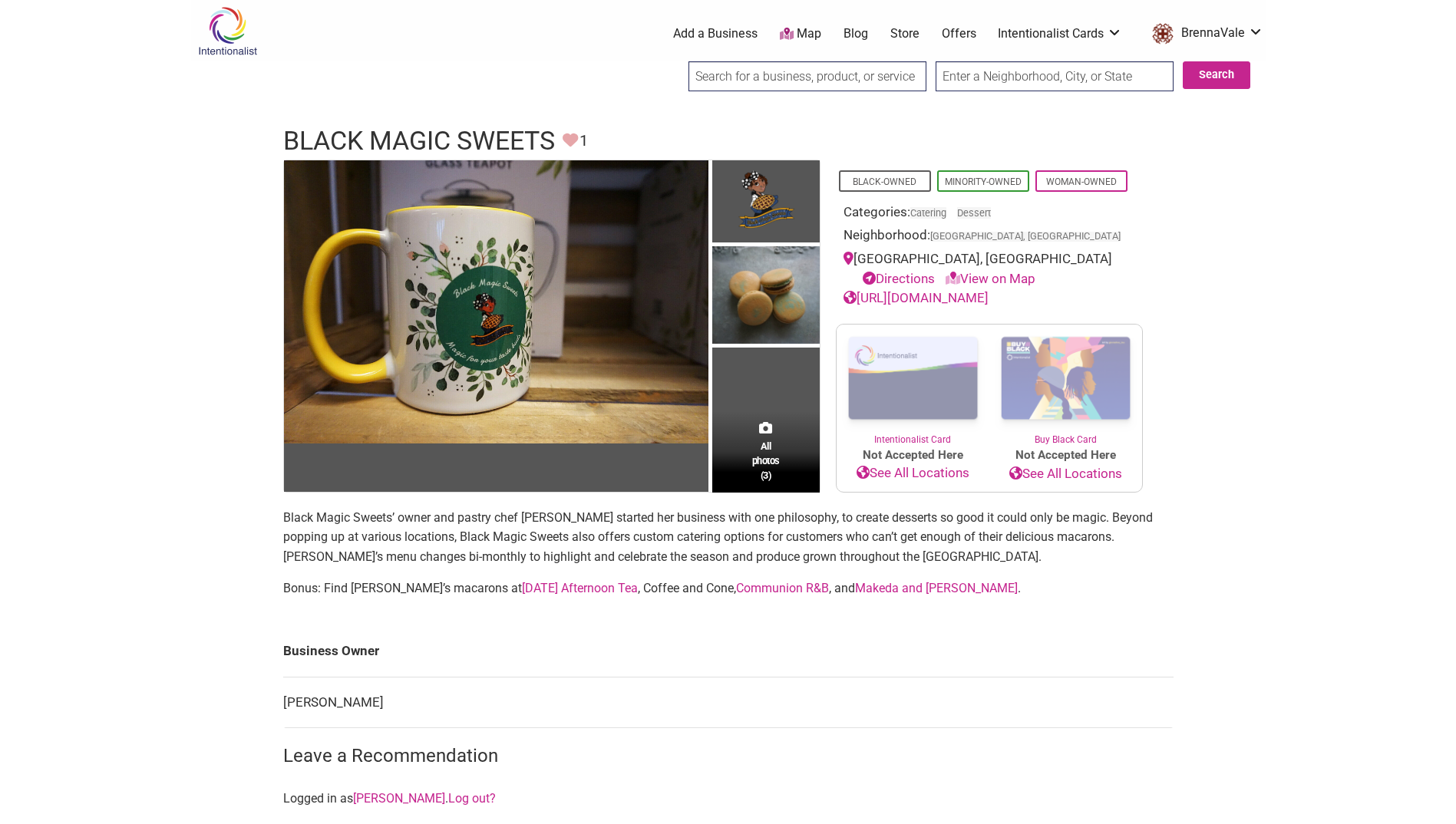
click at [574, 137] on icon at bounding box center [570, 140] width 15 height 16
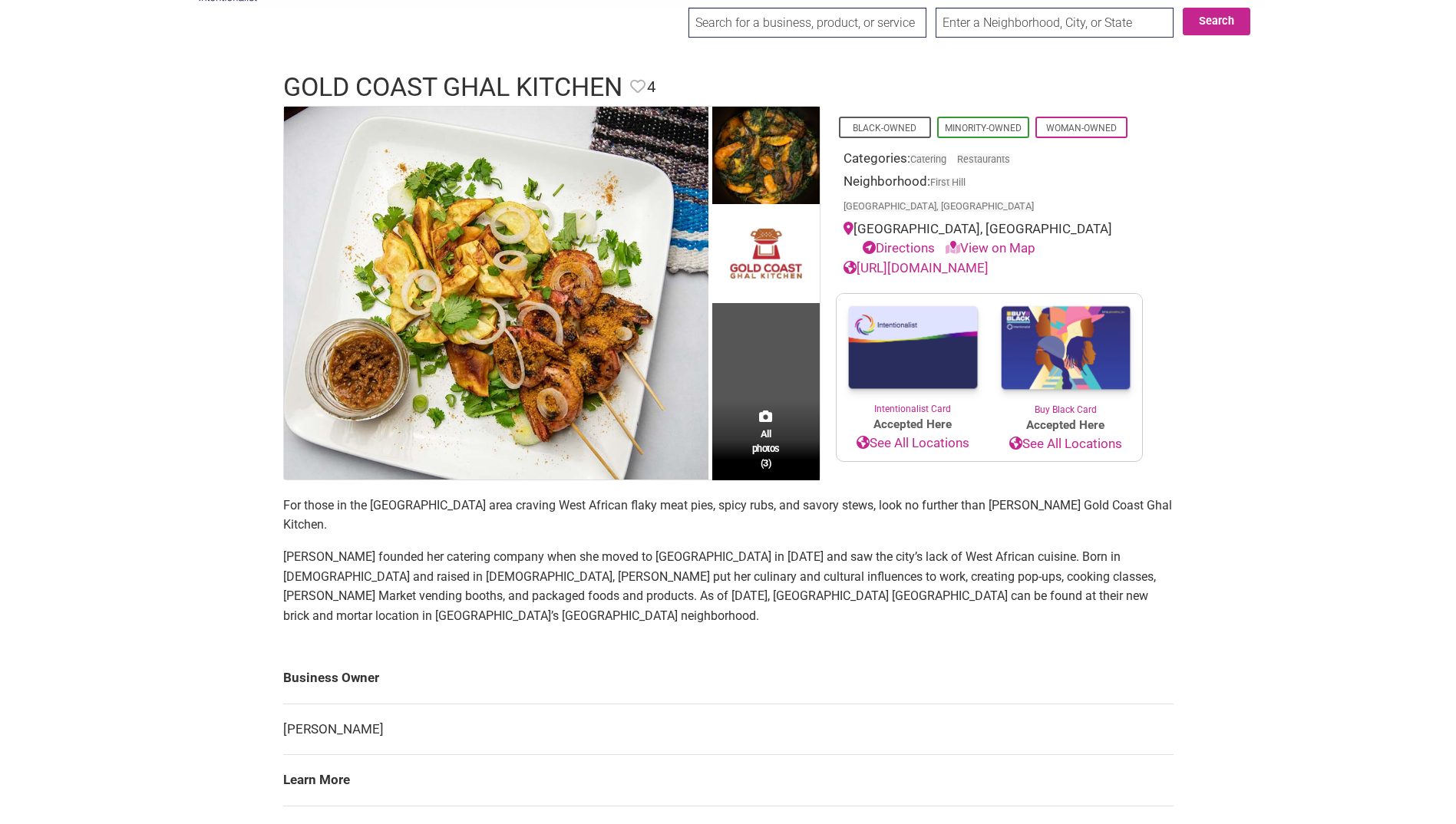
scroll to position [77, 0]
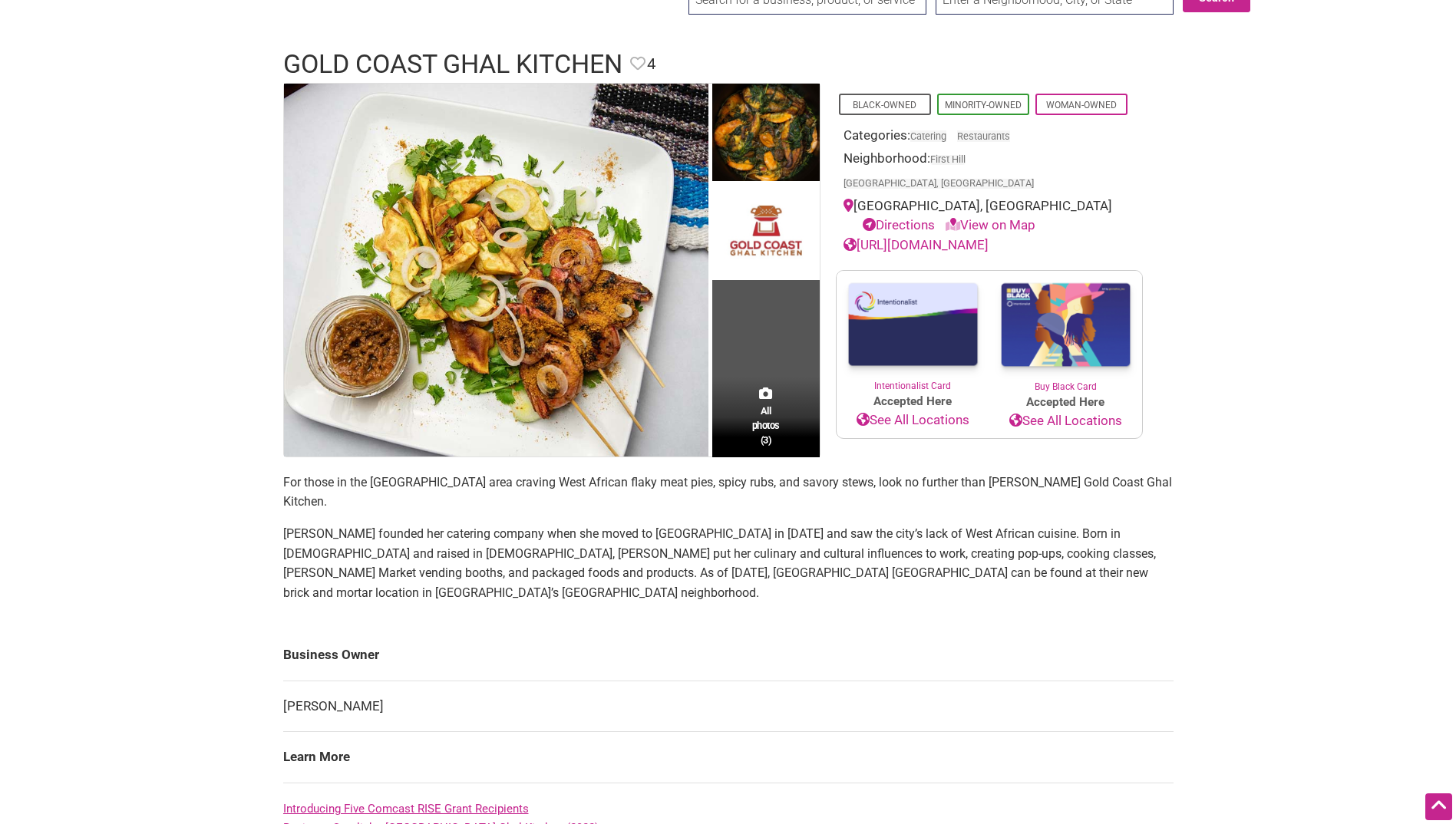
click at [935, 237] on link "[URL][DOMAIN_NAME]" at bounding box center [916, 245] width 145 height 16
click at [640, 64] on icon at bounding box center [637, 64] width 15 height 16
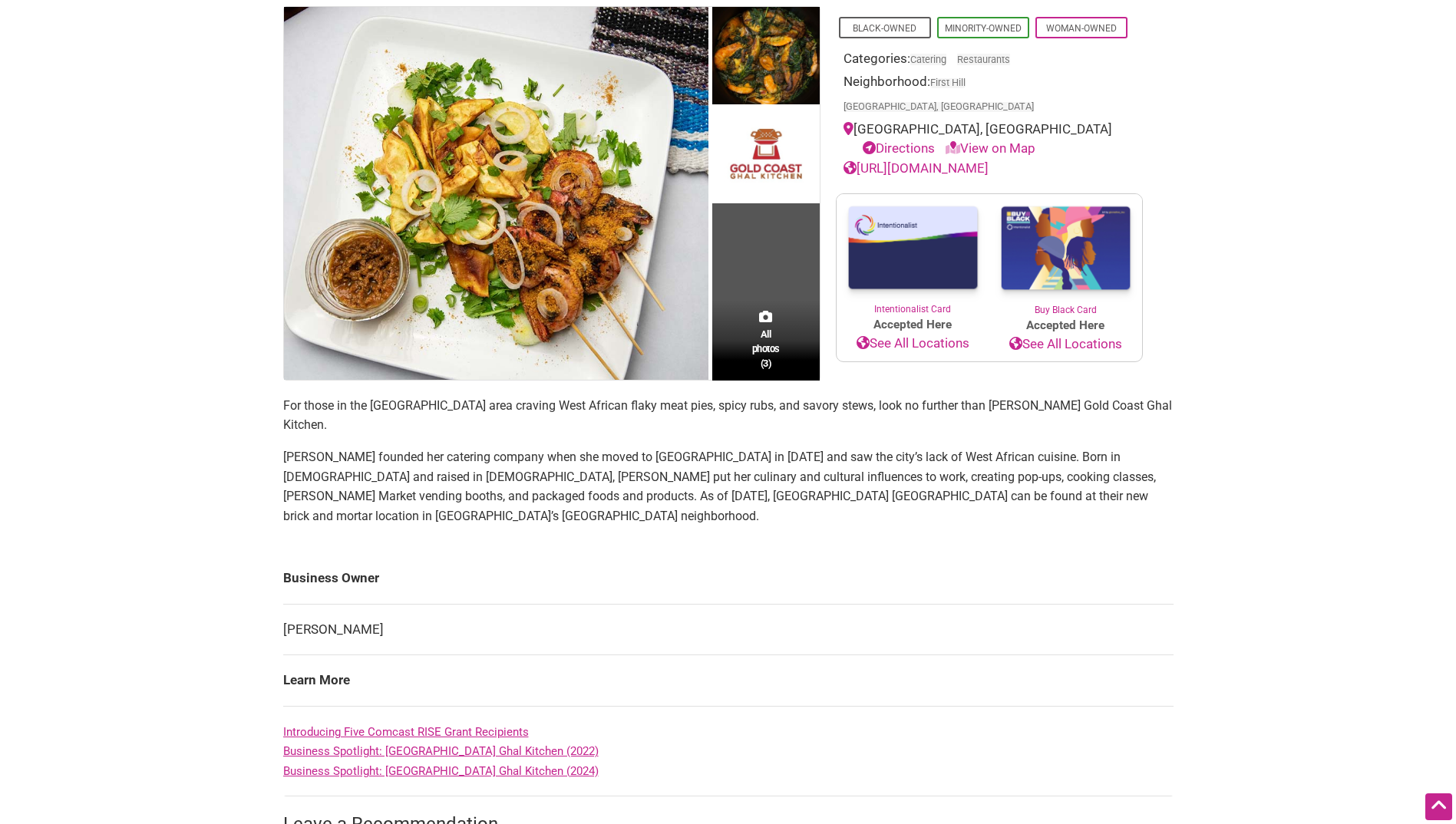
scroll to position [0, 0]
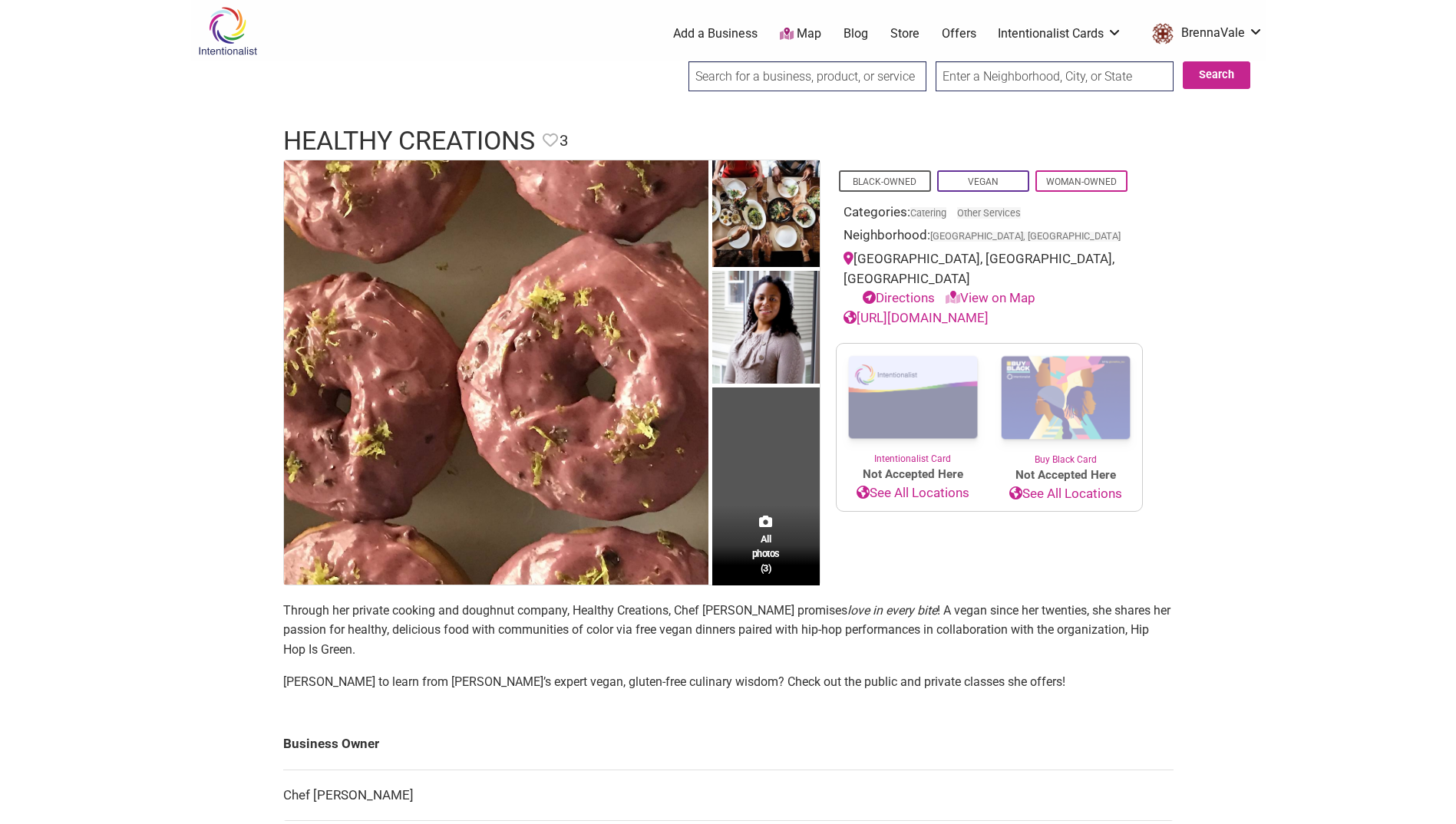
click at [989, 310] on link "[URL][DOMAIN_NAME]" at bounding box center [916, 317] width 145 height 16
